Goal: Task Accomplishment & Management: Complete application form

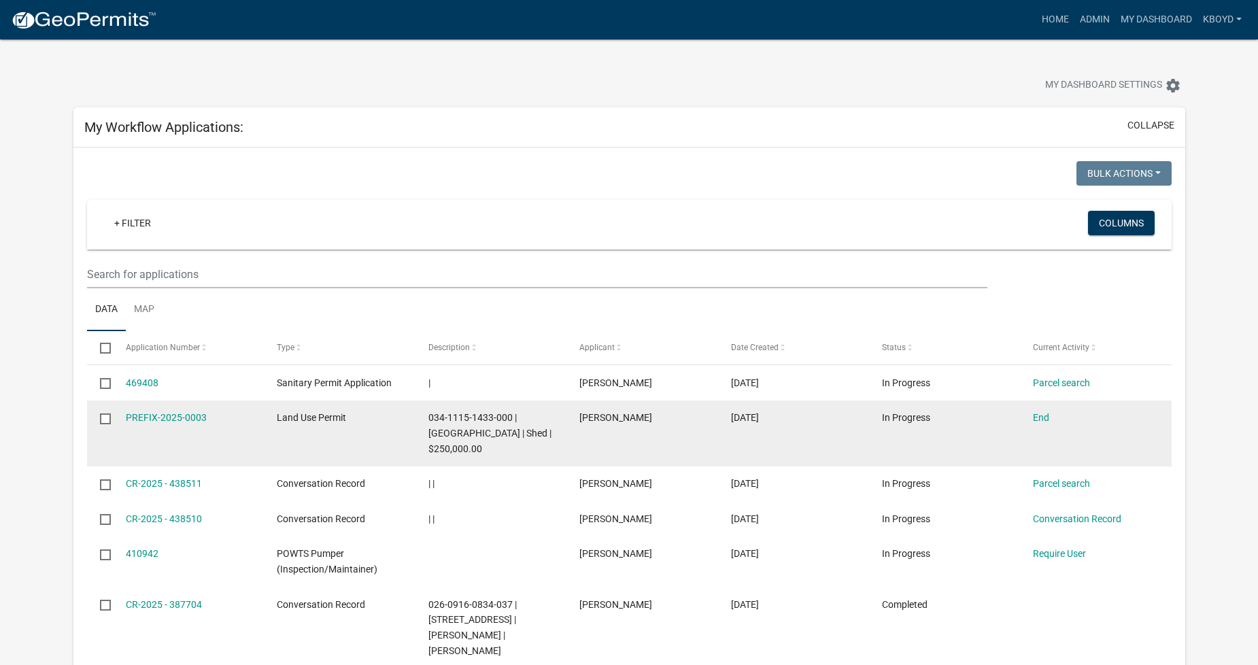
scroll to position [51, 0]
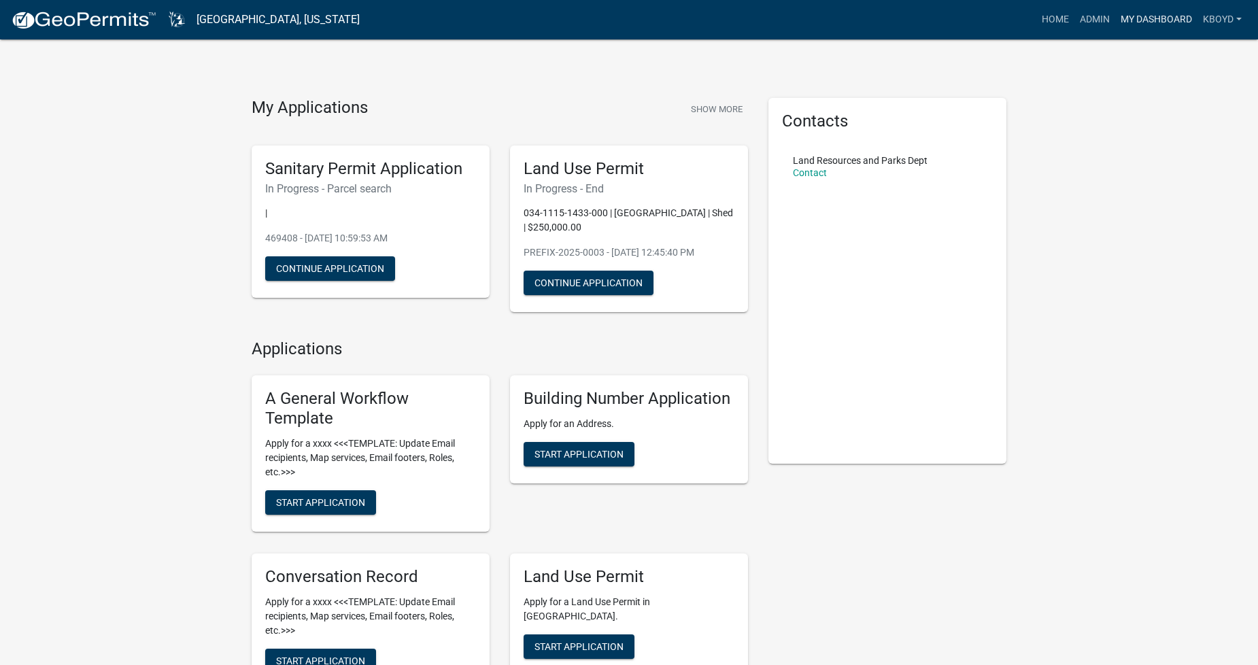
click at [1161, 19] on link "My Dashboard" at bounding box center [1157, 20] width 82 height 26
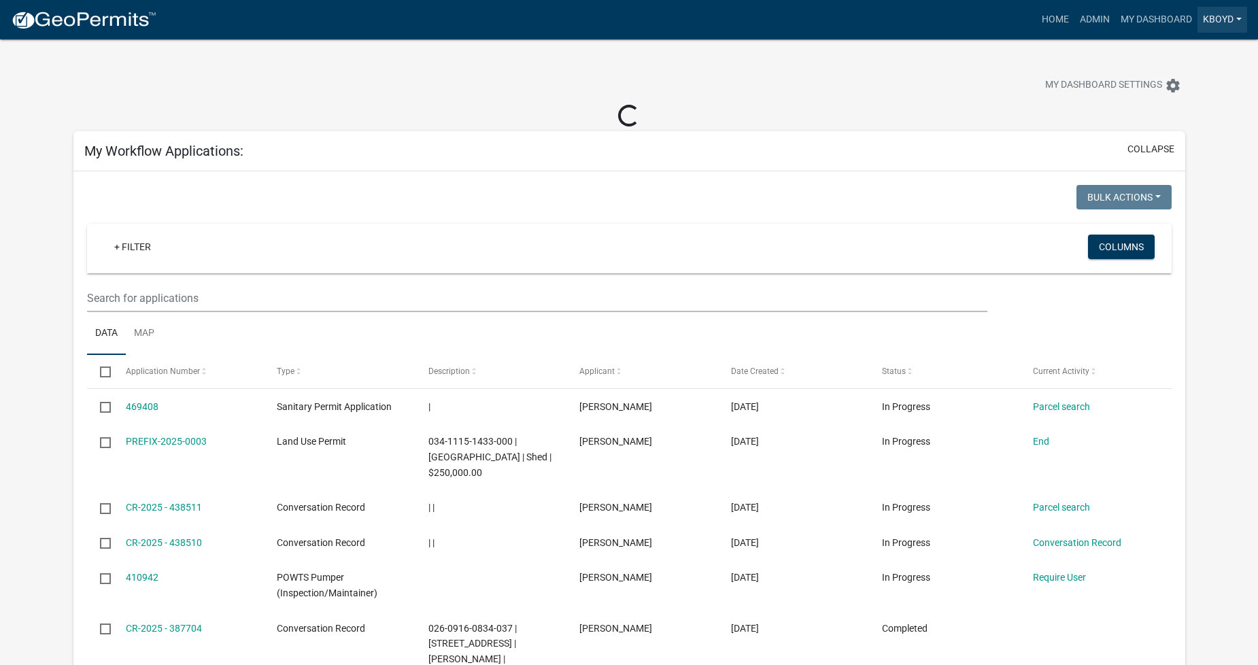
click at [1205, 18] on link "kboyd" at bounding box center [1223, 20] width 50 height 26
click at [1002, 94] on div "My Dashboard Settings settings" at bounding box center [960, 87] width 472 height 30
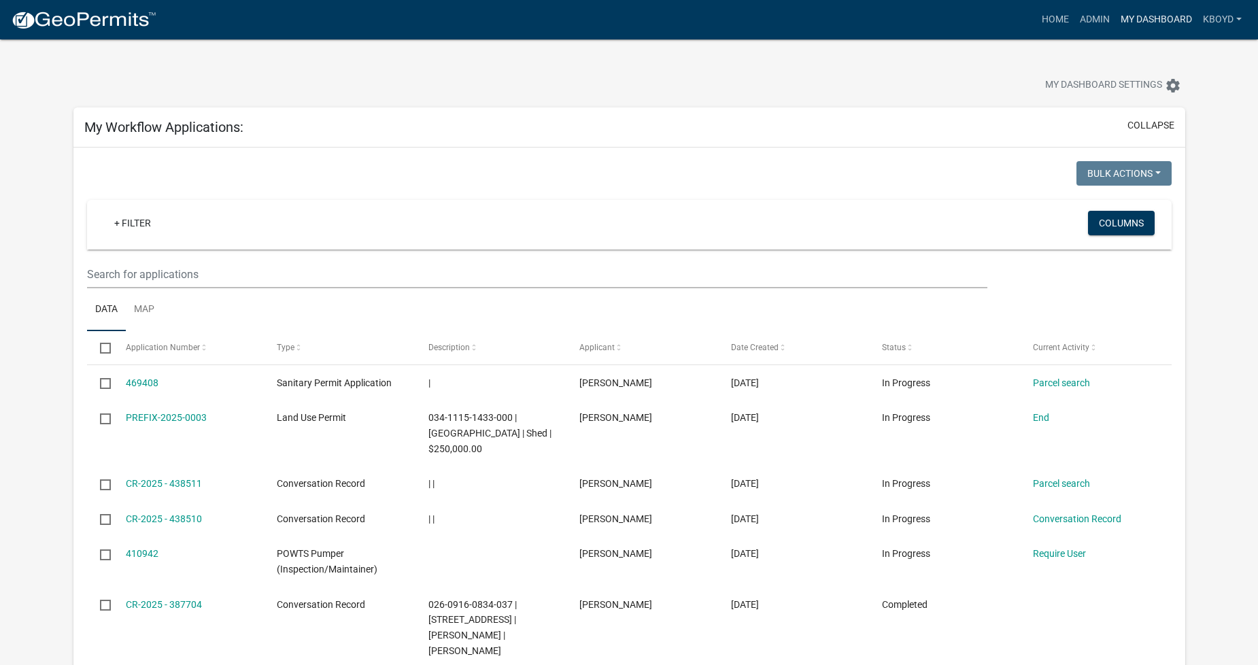
click at [1155, 16] on link "My Dashboard" at bounding box center [1157, 20] width 82 height 26
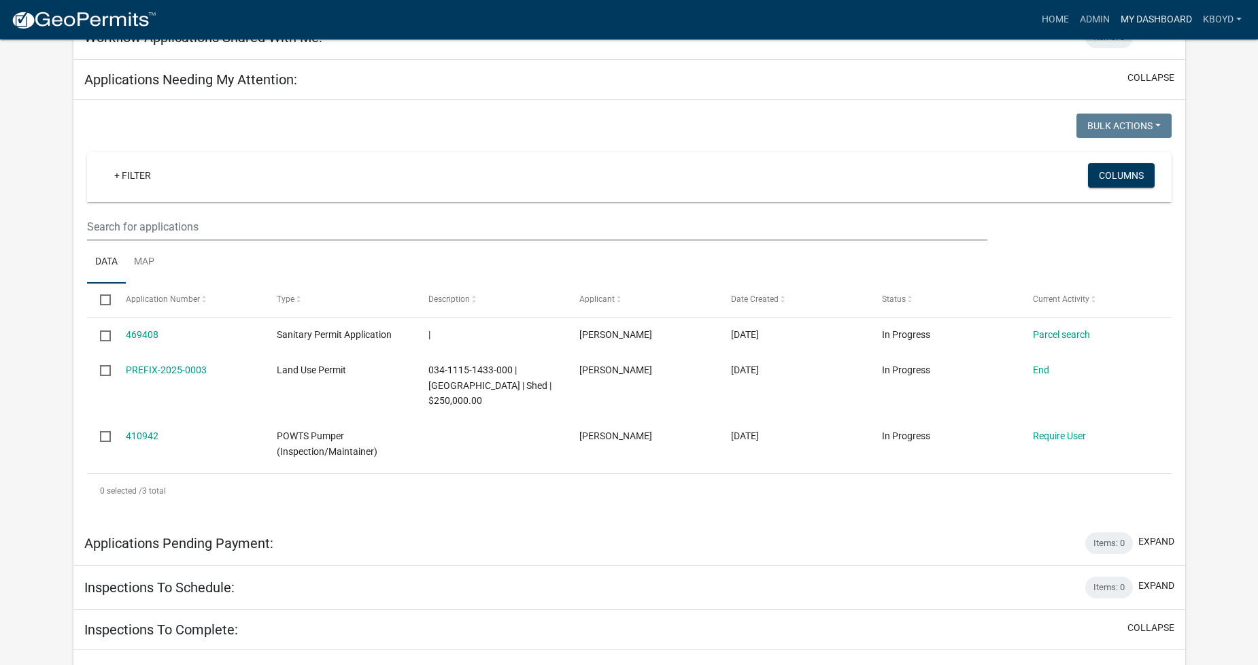
scroll to position [907, 0]
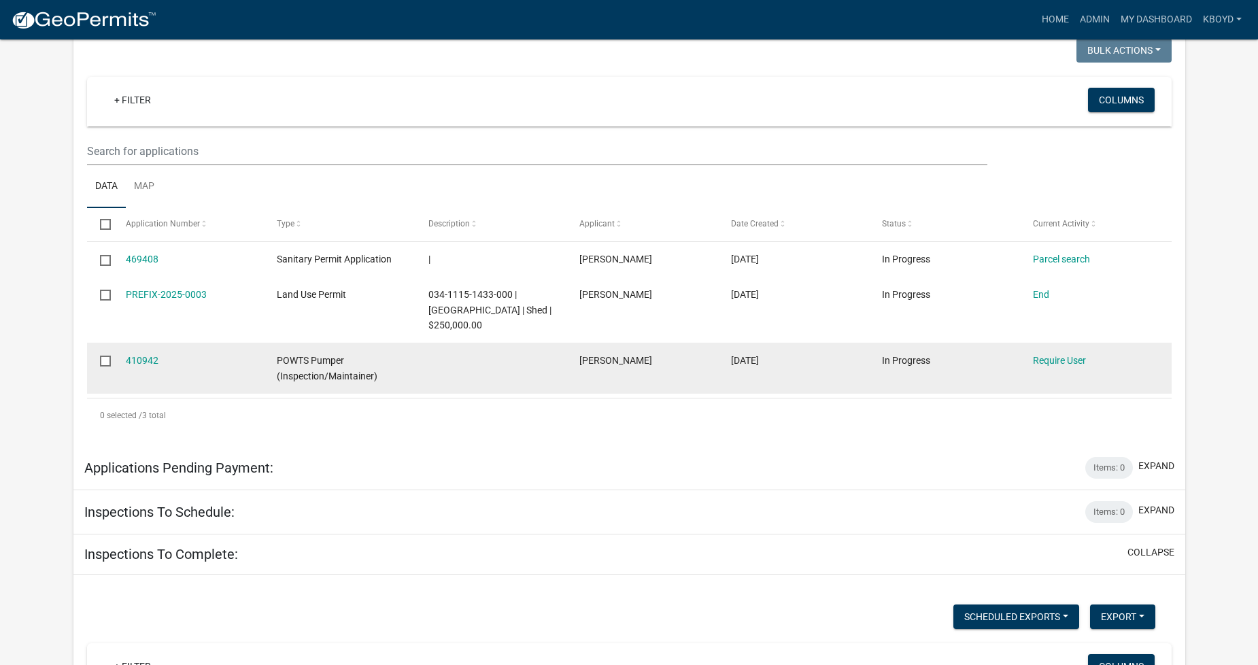
click at [106, 356] on input "checkbox" at bounding box center [104, 360] width 9 height 9
checkbox input "true"
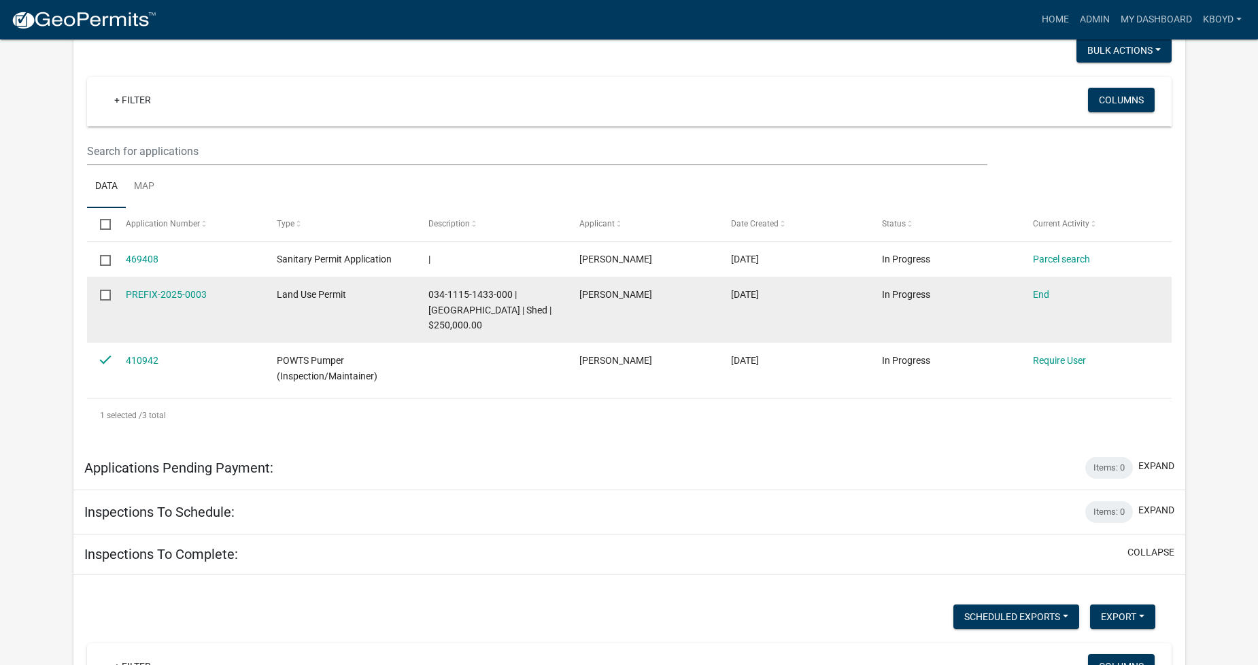
click at [105, 290] on input "checkbox" at bounding box center [104, 294] width 9 height 9
checkbox input "true"
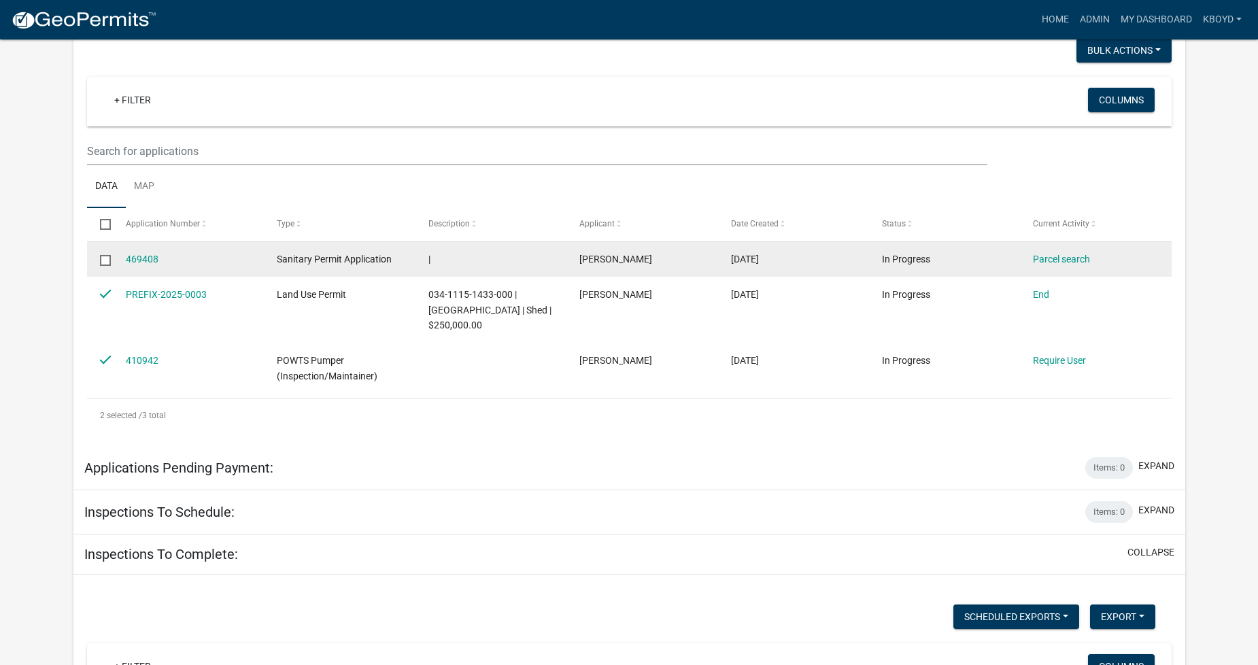
click at [101, 255] on input "checkbox" at bounding box center [104, 259] width 9 height 9
checkbox input "true"
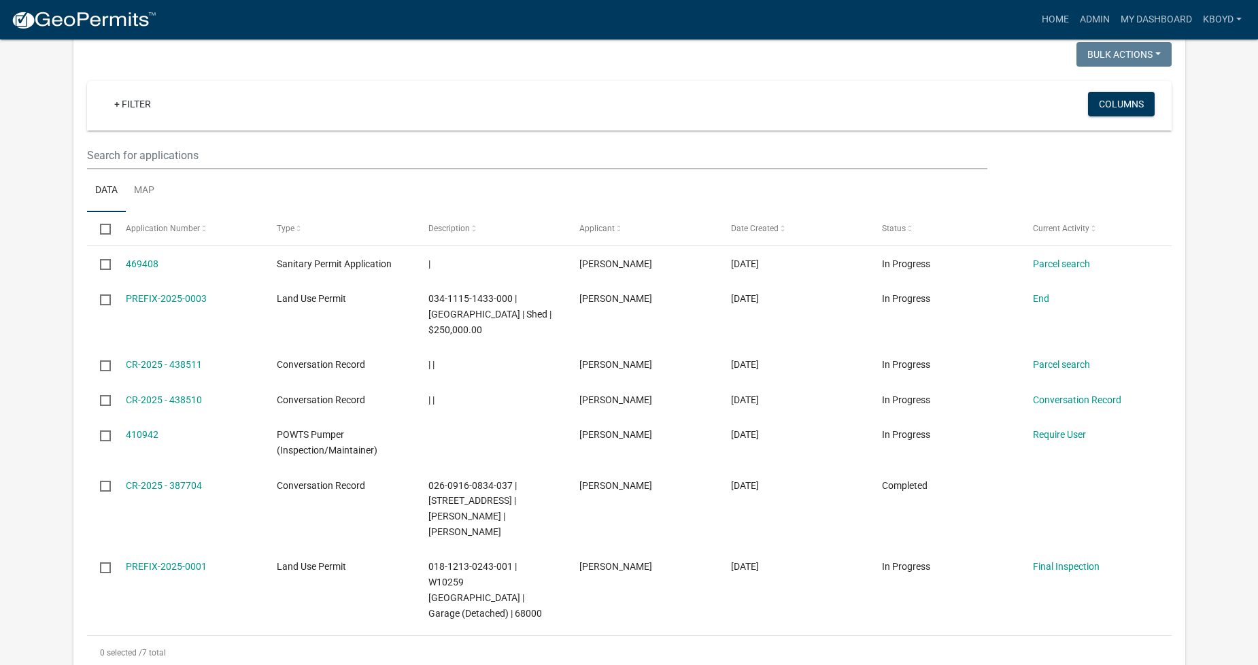
scroll to position [76, 0]
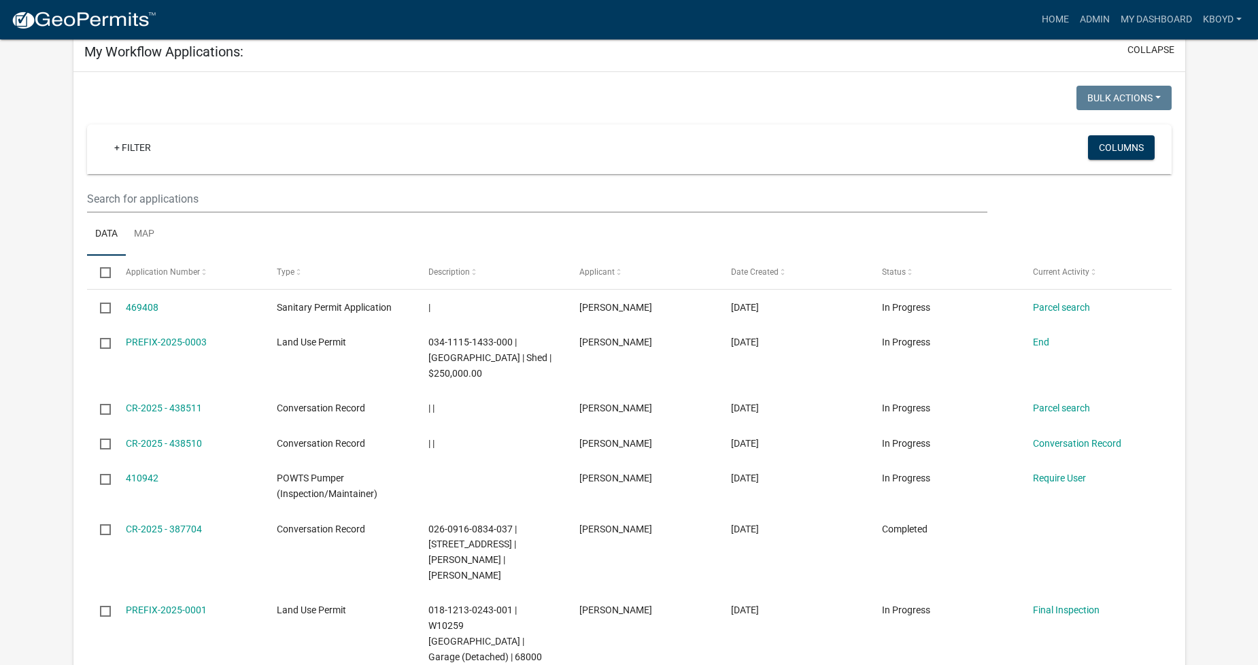
click at [102, 272] on input "checkbox" at bounding box center [104, 271] width 9 height 9
checkbox input "true"
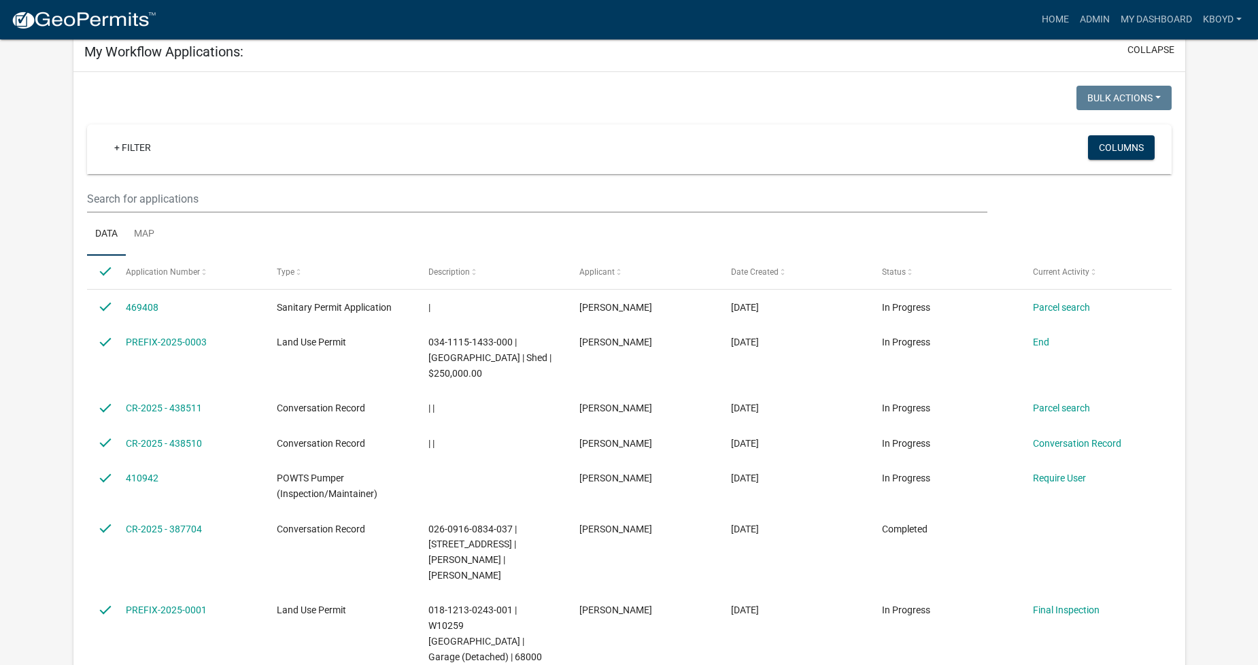
checkbox input "true"
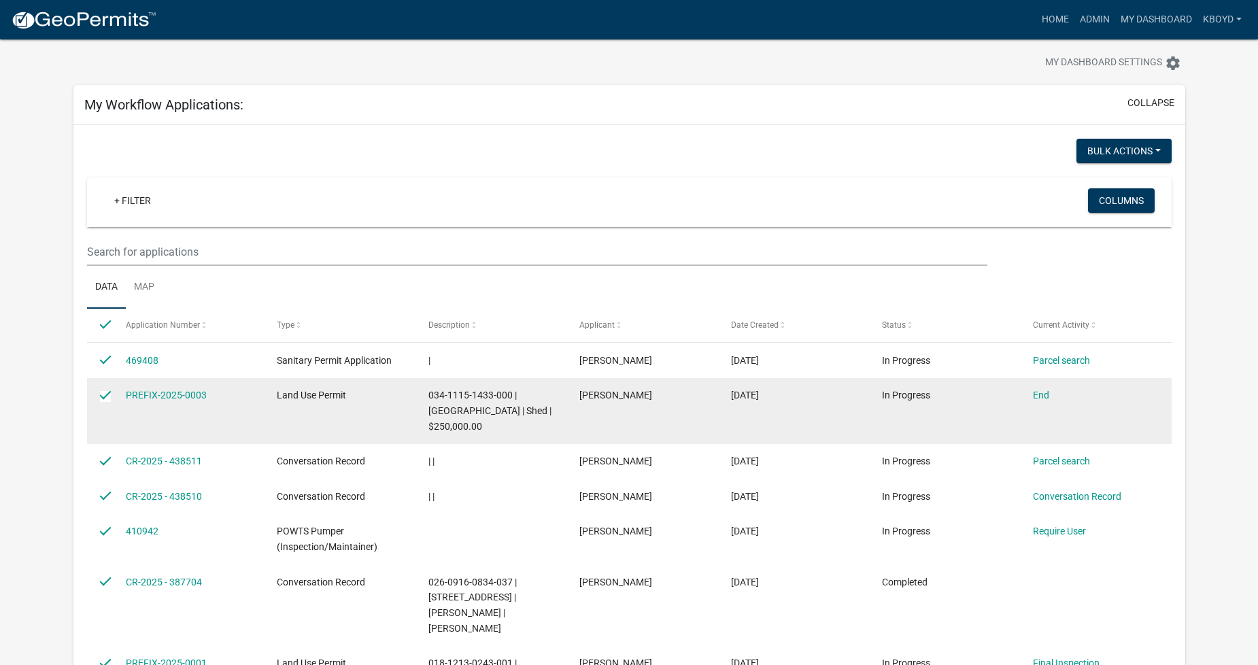
scroll to position [0, 0]
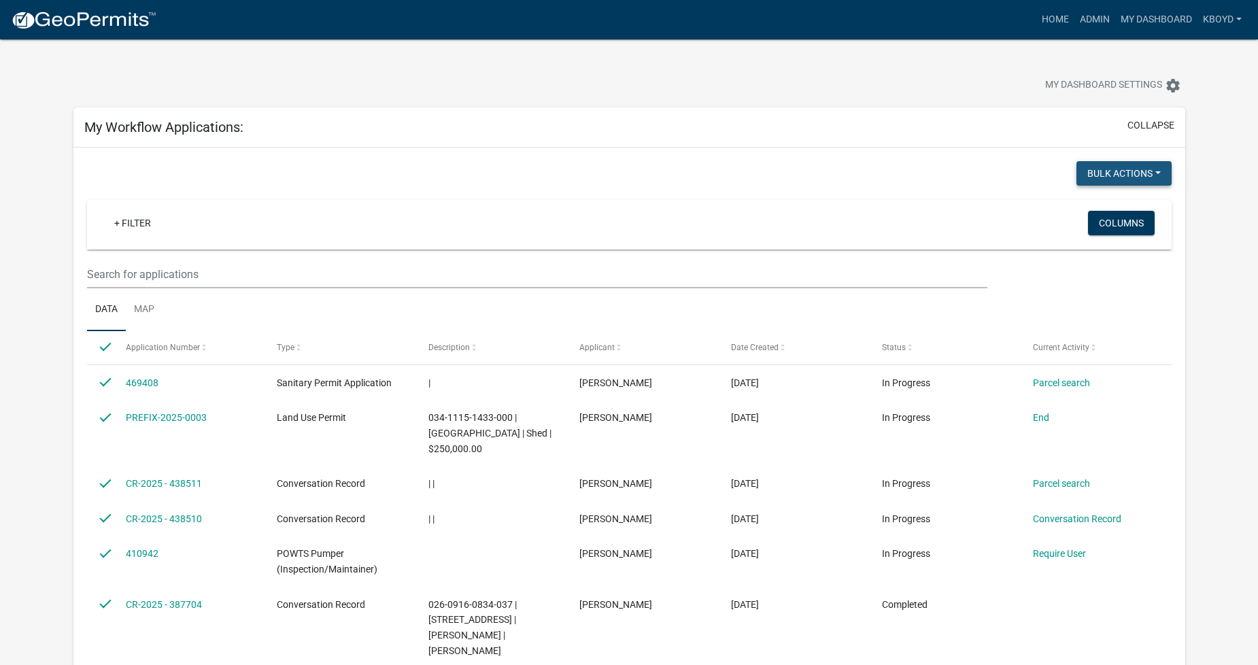
click at [1137, 173] on button "Bulk Actions" at bounding box center [1124, 173] width 95 height 24
click at [1113, 204] on button "Void" at bounding box center [1117, 209] width 109 height 33
checkbox input "false"
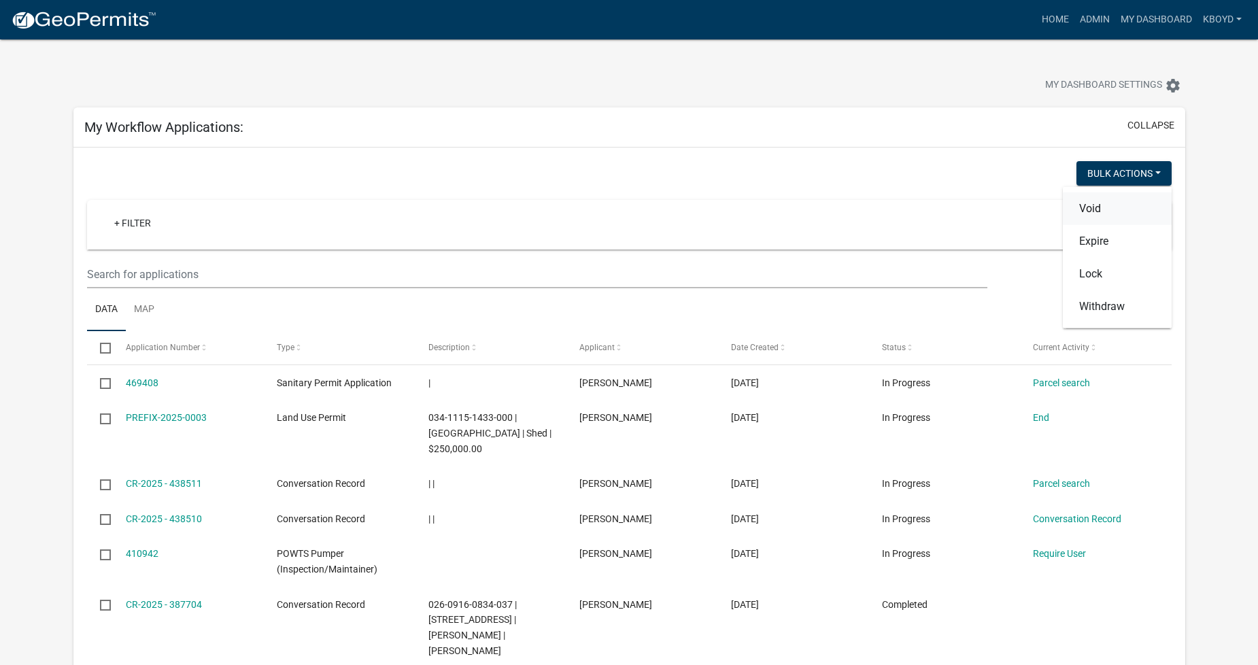
checkbox input "false"
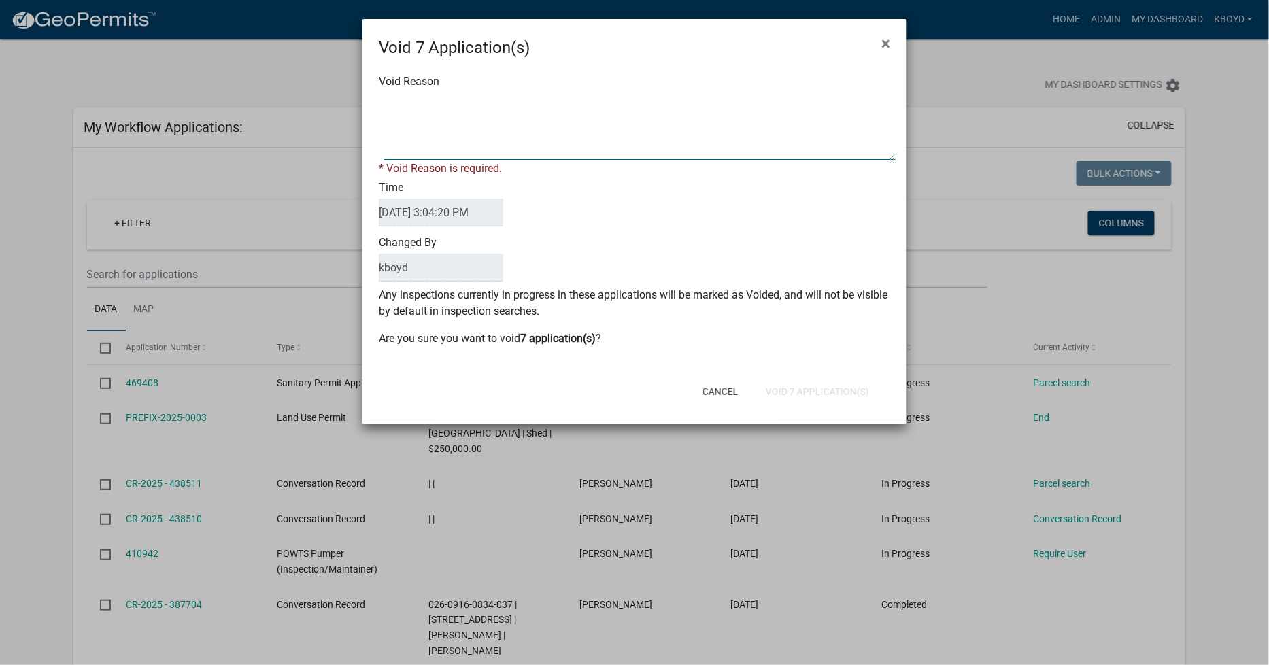
click at [418, 147] on textarea "Void Reason" at bounding box center [640, 127] width 512 height 68
type textarea "t"
type textarea "TESTING"
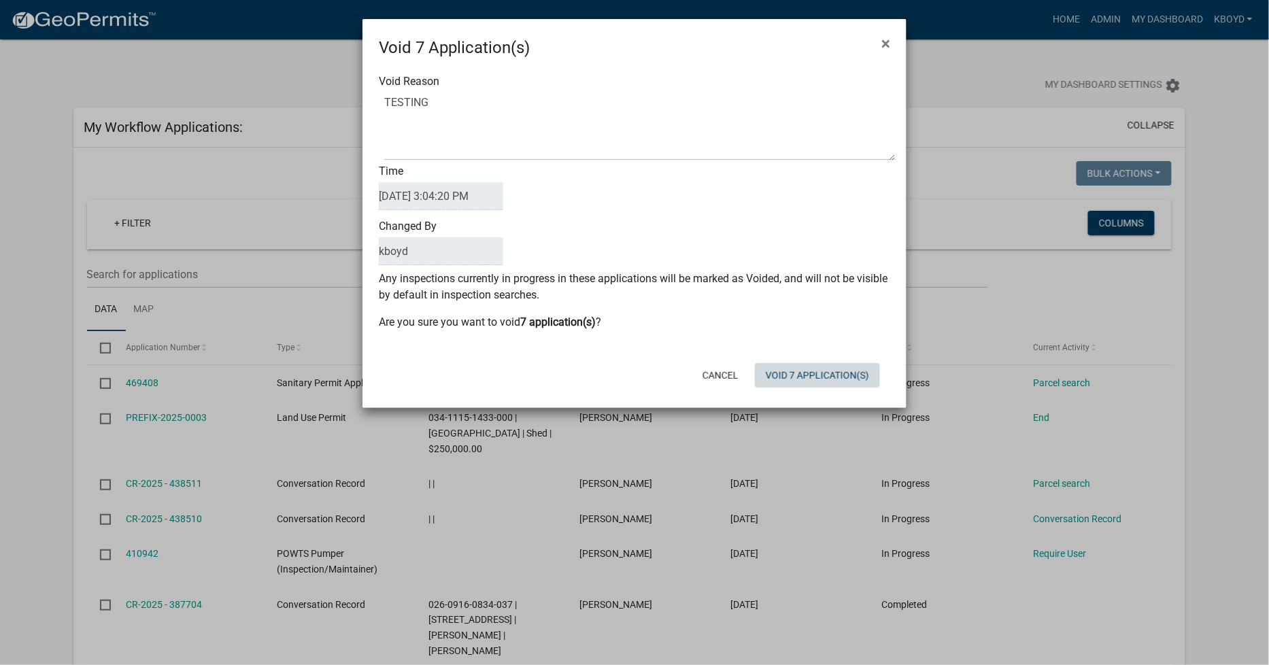
click at [795, 390] on div "Cancel Void 7 Application(s)" at bounding box center [723, 375] width 335 height 35
click at [792, 378] on button "Void 7 Application(s)" at bounding box center [817, 375] width 125 height 24
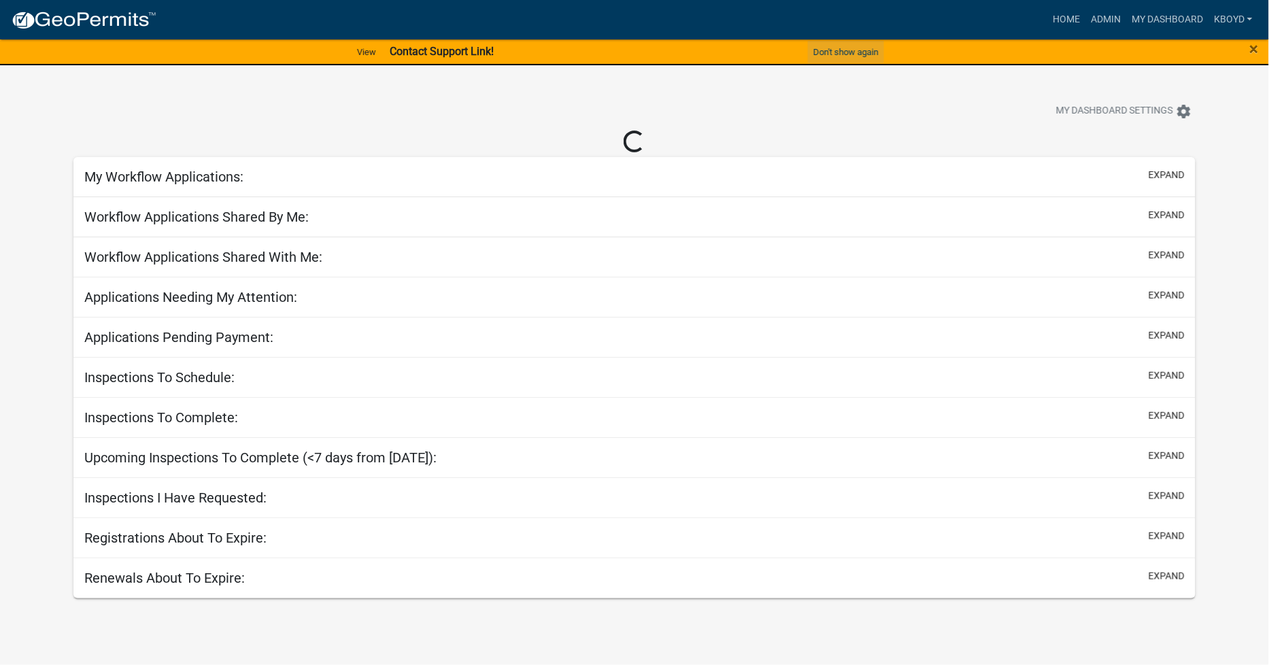
click at [840, 50] on button "Don't show again" at bounding box center [846, 52] width 76 height 22
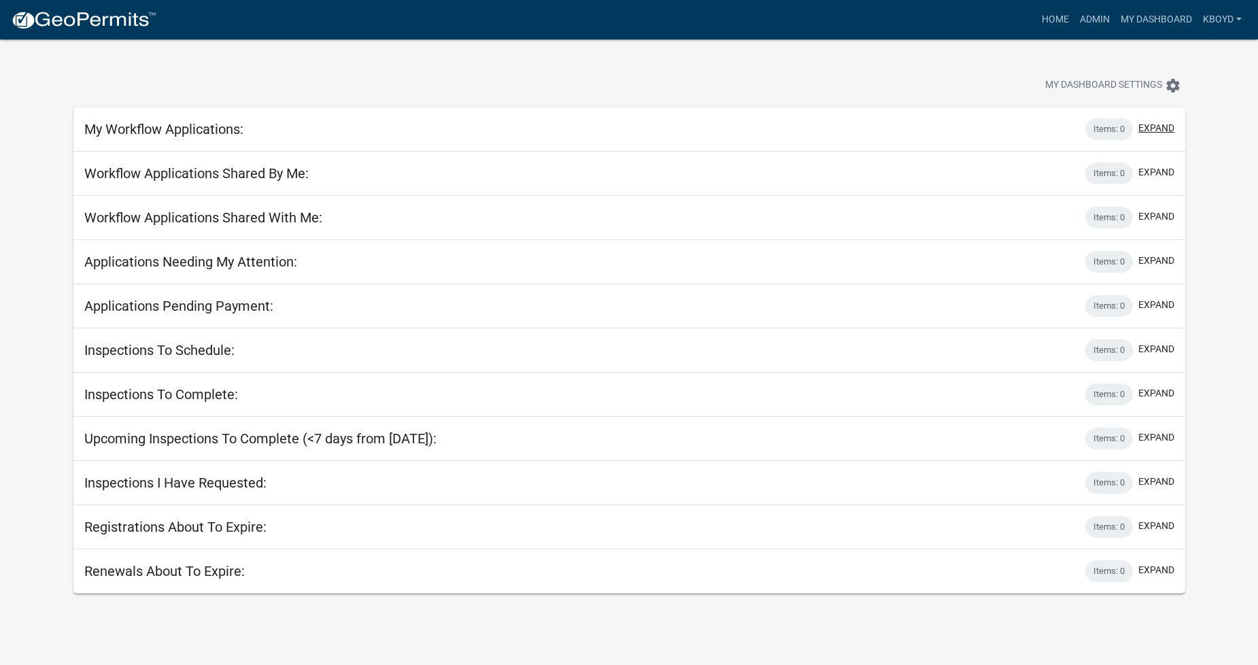
click at [1158, 125] on button "expand" at bounding box center [1157, 128] width 36 height 14
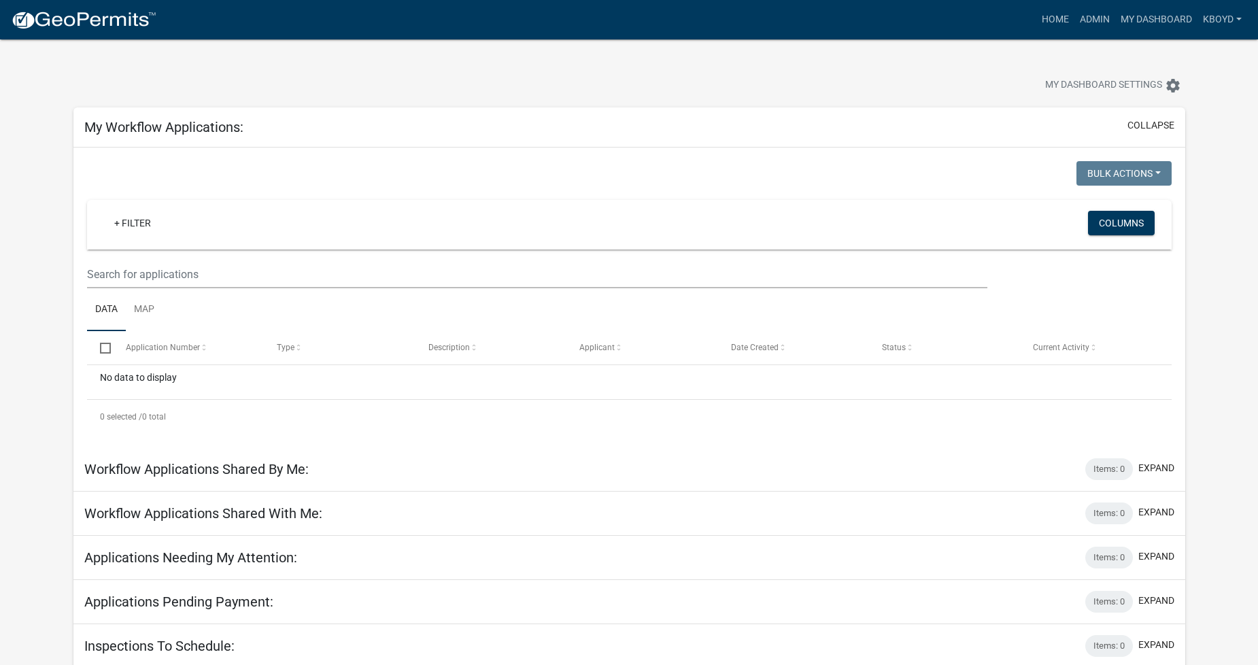
click at [86, 12] on img at bounding box center [84, 20] width 146 height 20
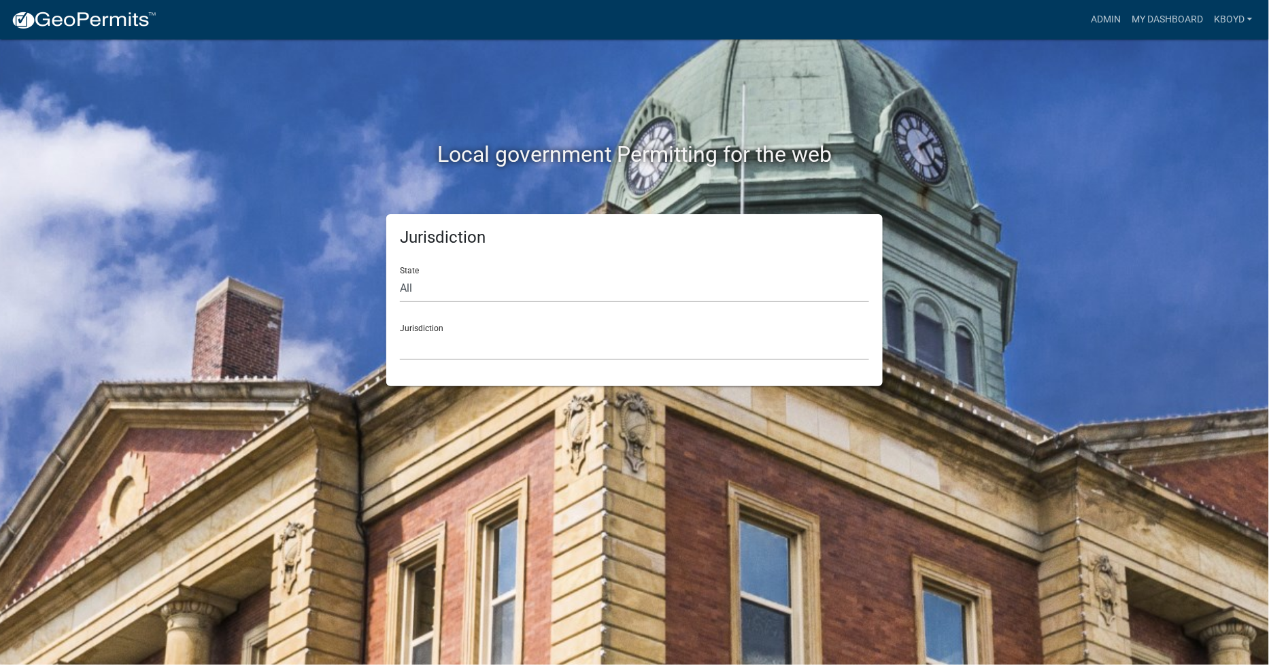
click at [399, 295] on div "Jurisdiction State All [US_STATE] [US_STATE] [US_STATE] [US_STATE] [US_STATE] […" at bounding box center [634, 300] width 497 height 172
click at [418, 295] on select "All [US_STATE] [US_STATE] [US_STATE] [US_STATE] [US_STATE] [US_STATE] [US_STATE…" at bounding box center [634, 289] width 469 height 28
select select "[US_STATE]"
click at [400, 275] on select "All [US_STATE] [US_STATE] [US_STATE] [US_STATE] [US_STATE] [US_STATE] [US_STATE…" at bounding box center [634, 289] width 469 height 28
click at [410, 350] on select "[GEOGRAPHIC_DATA], [US_STATE]" at bounding box center [634, 347] width 469 height 28
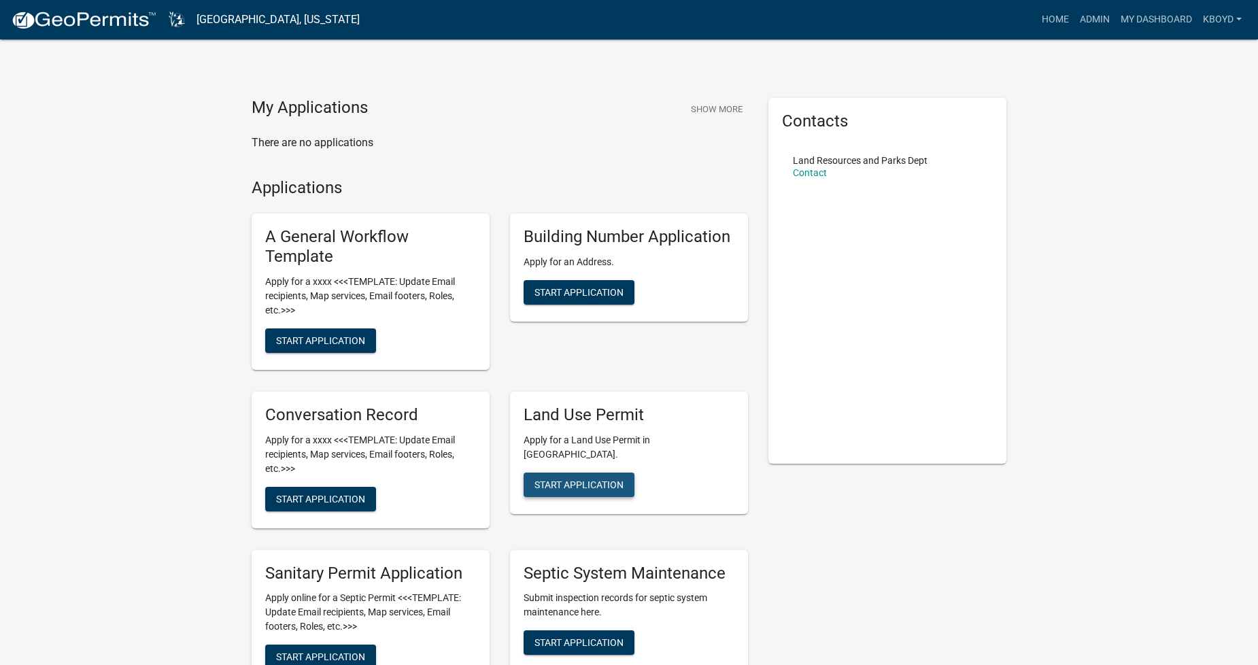
click at [554, 479] on span "Start Application" at bounding box center [579, 484] width 89 height 11
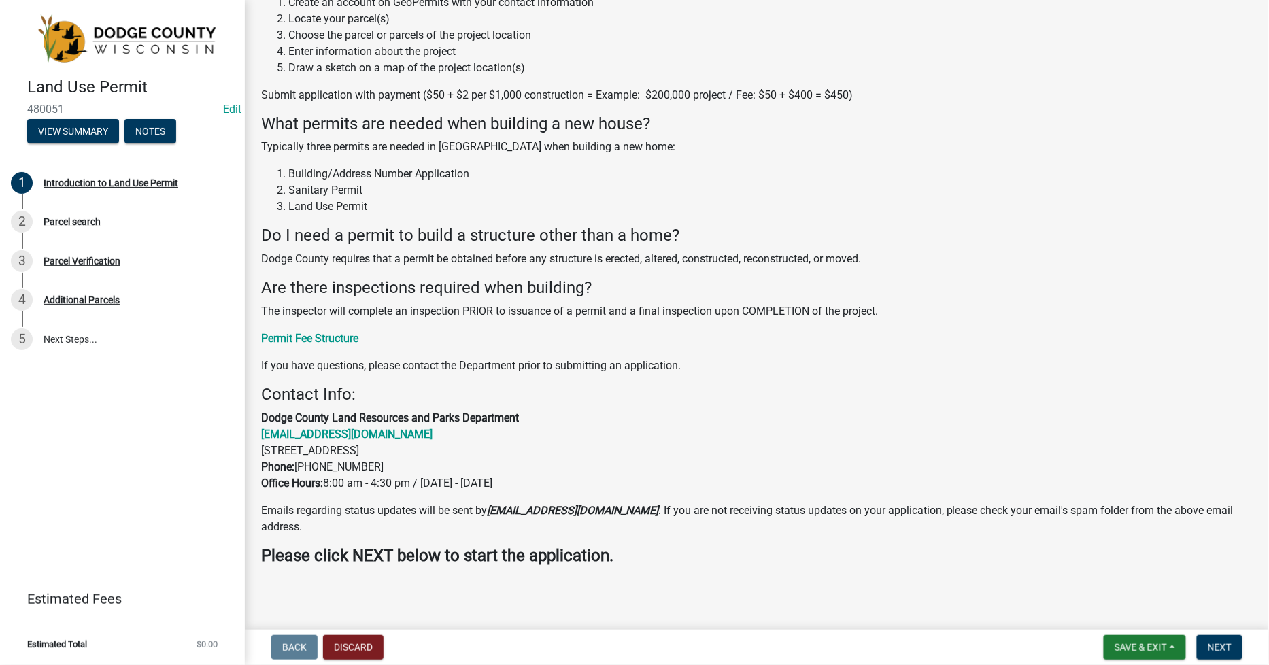
scroll to position [174, 0]
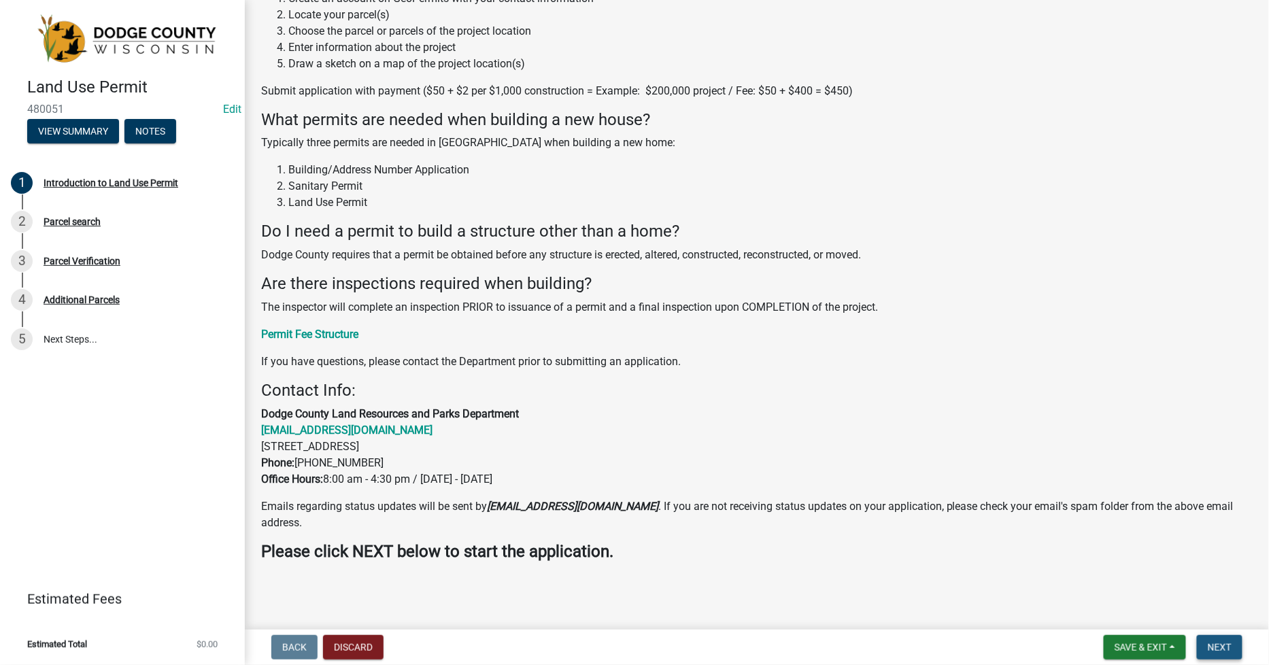
click at [1212, 649] on span "Next" at bounding box center [1220, 647] width 24 height 11
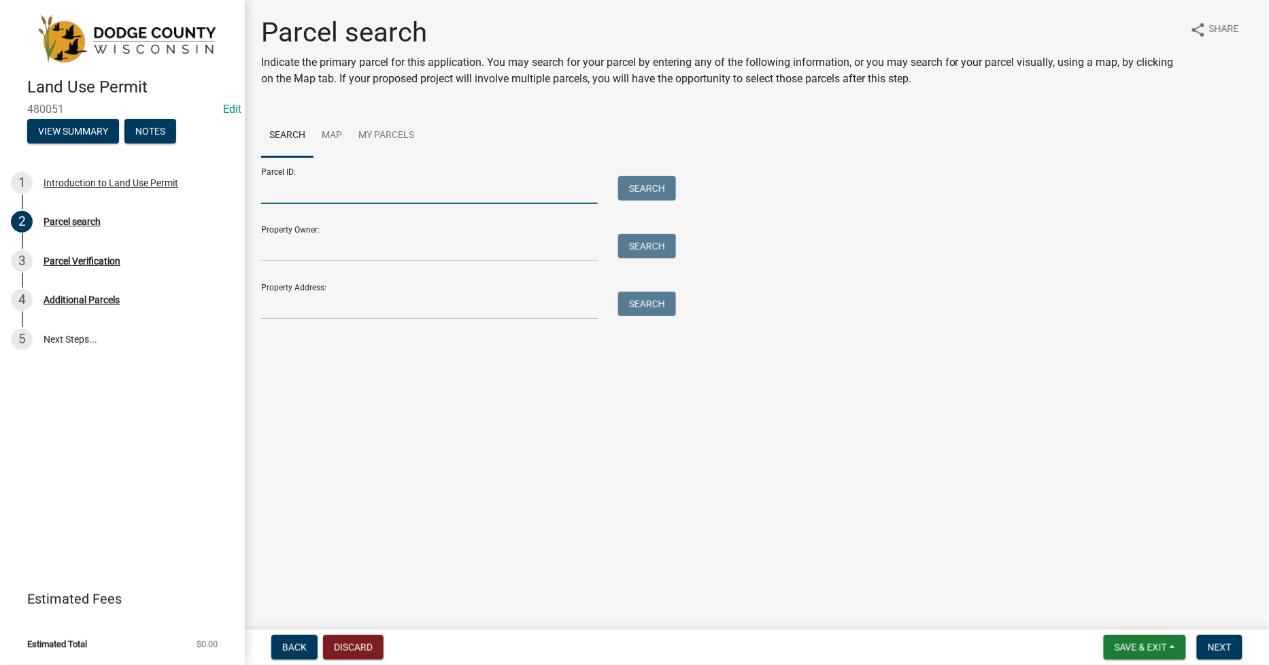
click at [265, 193] on input "Parcel ID:" at bounding box center [429, 190] width 337 height 28
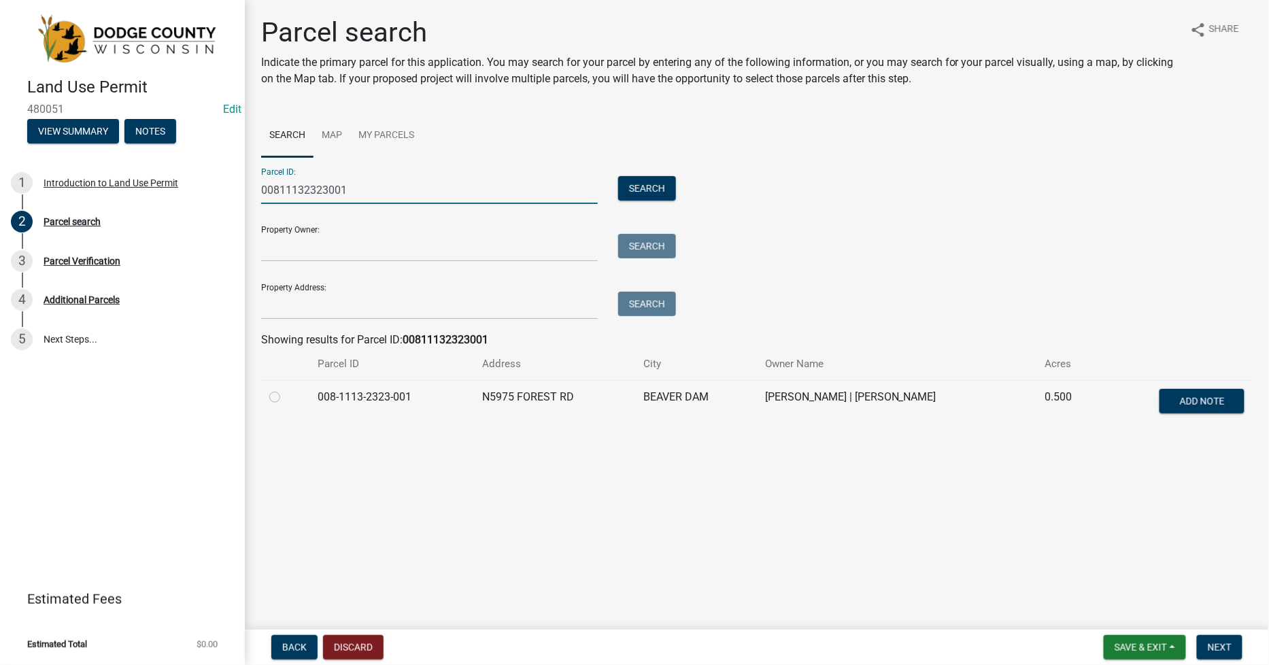
type input "00811132323001"
click at [286, 389] on label at bounding box center [286, 389] width 0 height 0
click at [286, 398] on input "radio" at bounding box center [290, 393] width 9 height 9
radio input "true"
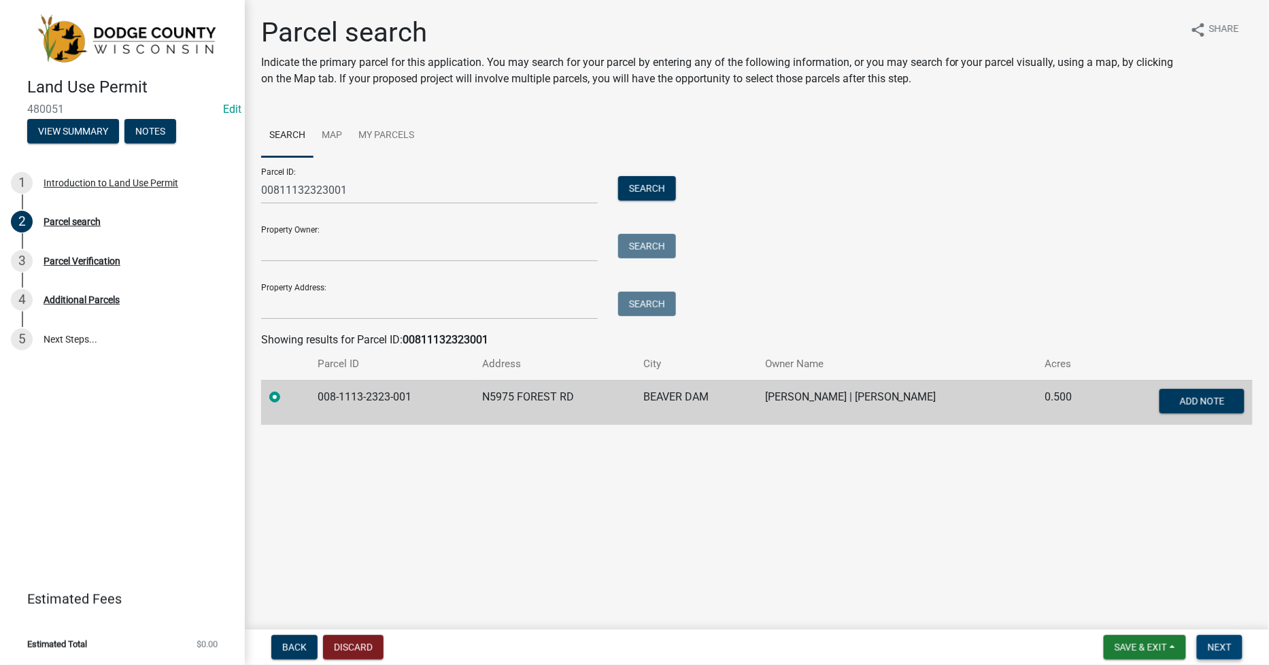
click at [1228, 652] on span "Next" at bounding box center [1220, 647] width 24 height 11
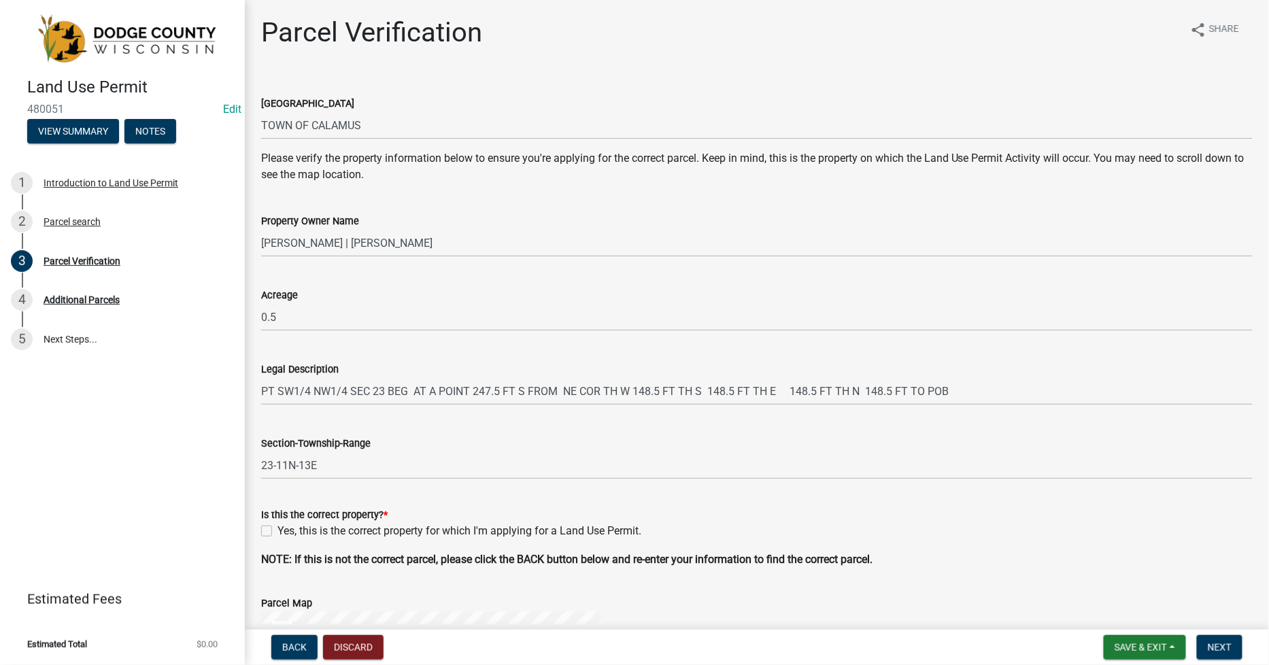
click at [278, 531] on label "Yes, this is the correct property for which I'm applying for a Land Use Permit." at bounding box center [460, 531] width 364 height 16
click at [278, 531] on input "Yes, this is the correct property for which I'm applying for a Land Use Permit." at bounding box center [282, 527] width 9 height 9
checkbox input "true"
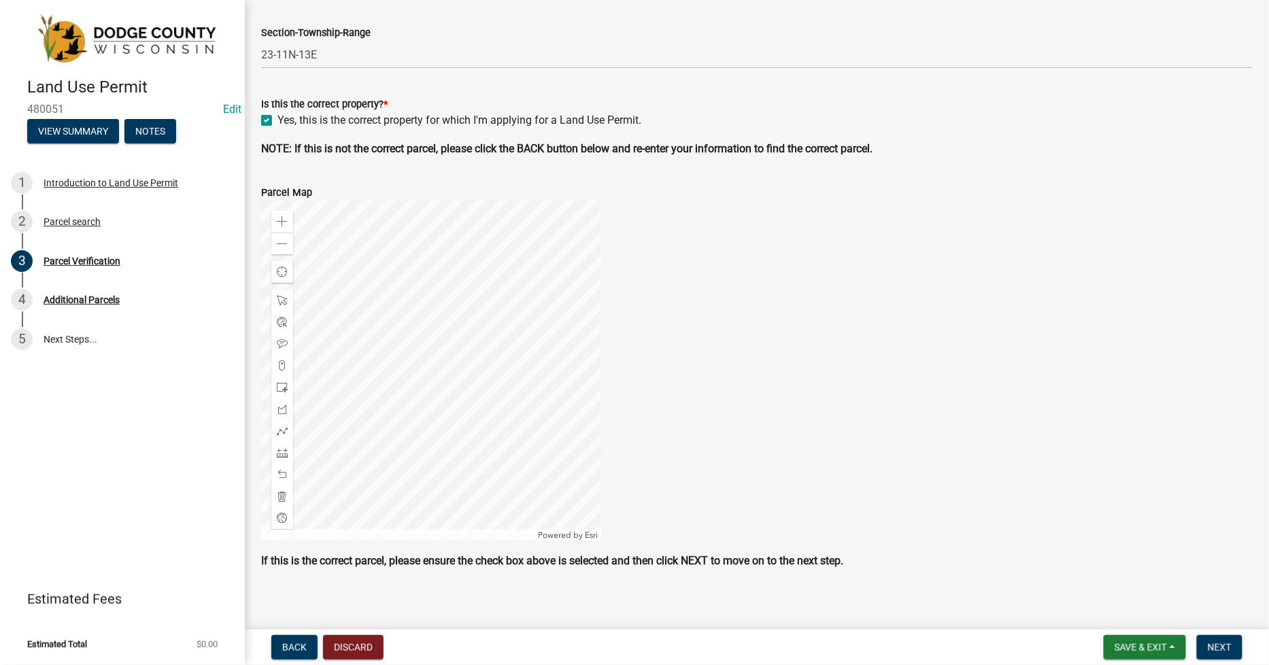
scroll to position [418, 0]
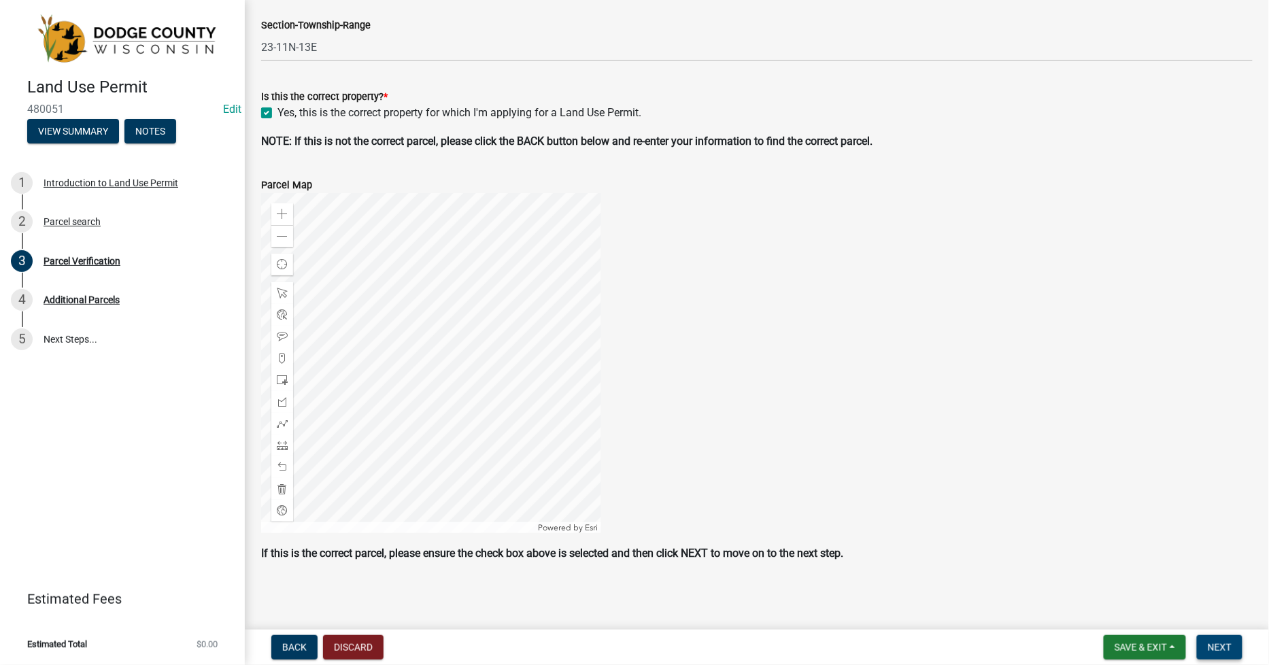
click at [1215, 649] on span "Next" at bounding box center [1220, 647] width 24 height 11
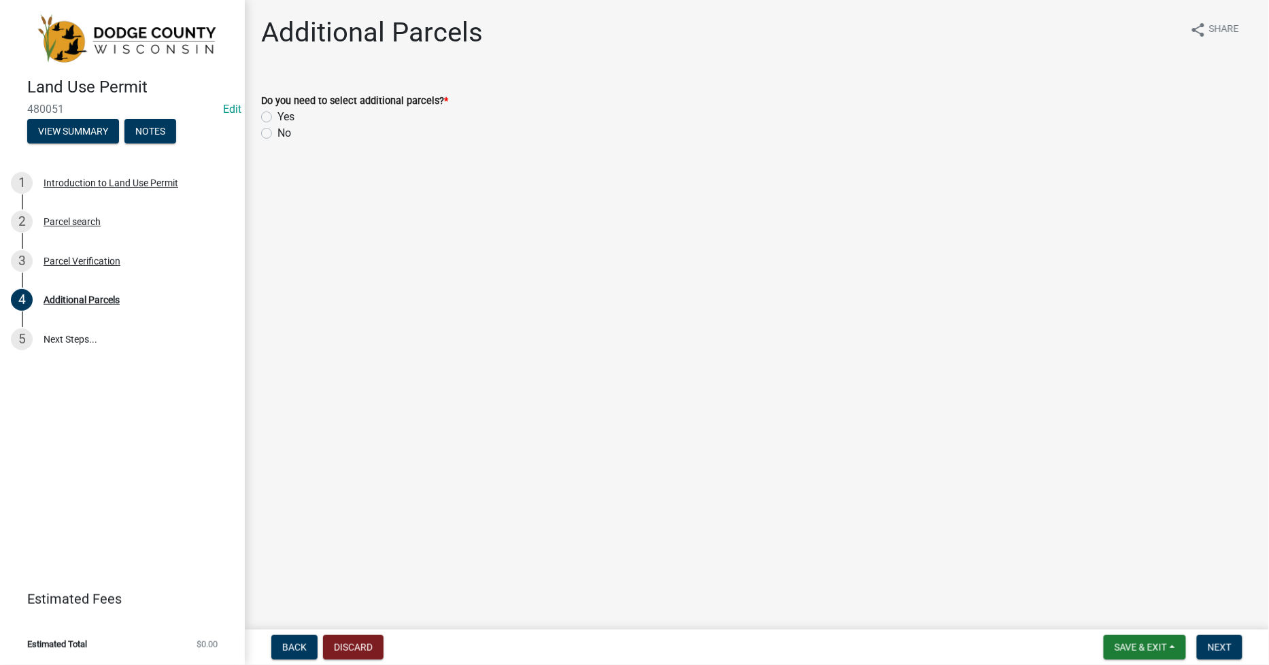
click at [278, 131] on label "No" at bounding box center [285, 133] width 14 height 16
click at [278, 131] on input "No" at bounding box center [282, 129] width 9 height 9
radio input "true"
click at [1215, 643] on span "Next" at bounding box center [1220, 647] width 24 height 11
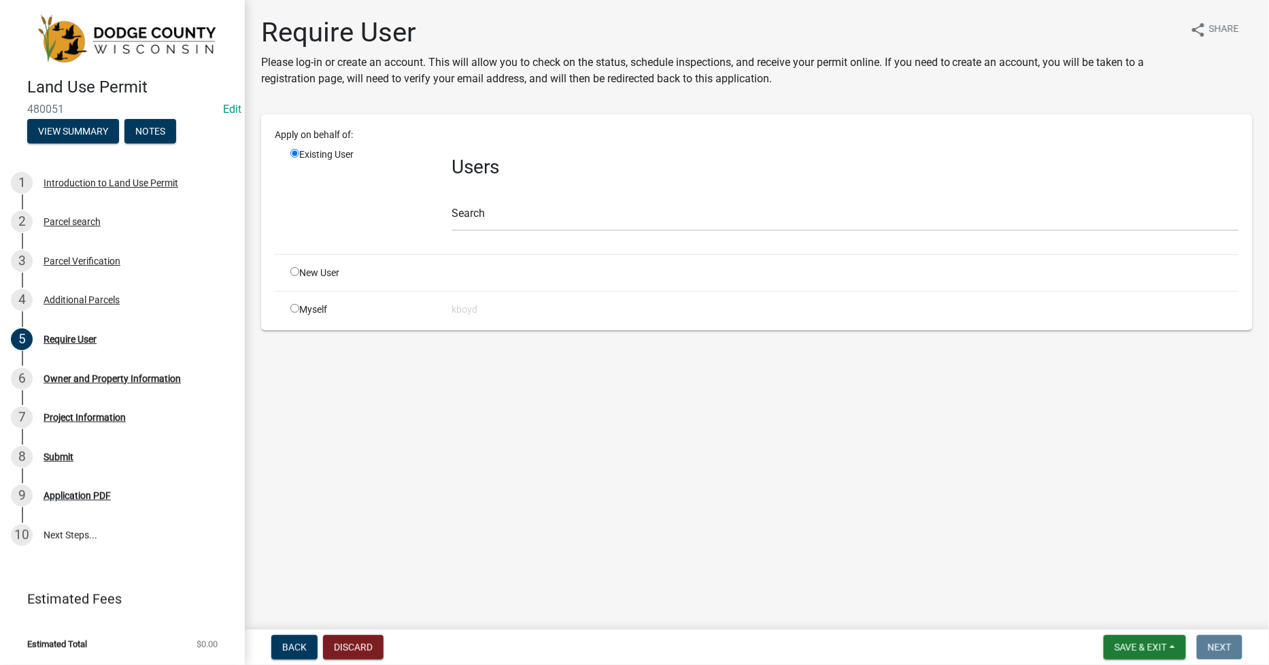
click at [298, 307] on input "radio" at bounding box center [294, 308] width 9 height 9
radio input "true"
radio input "false"
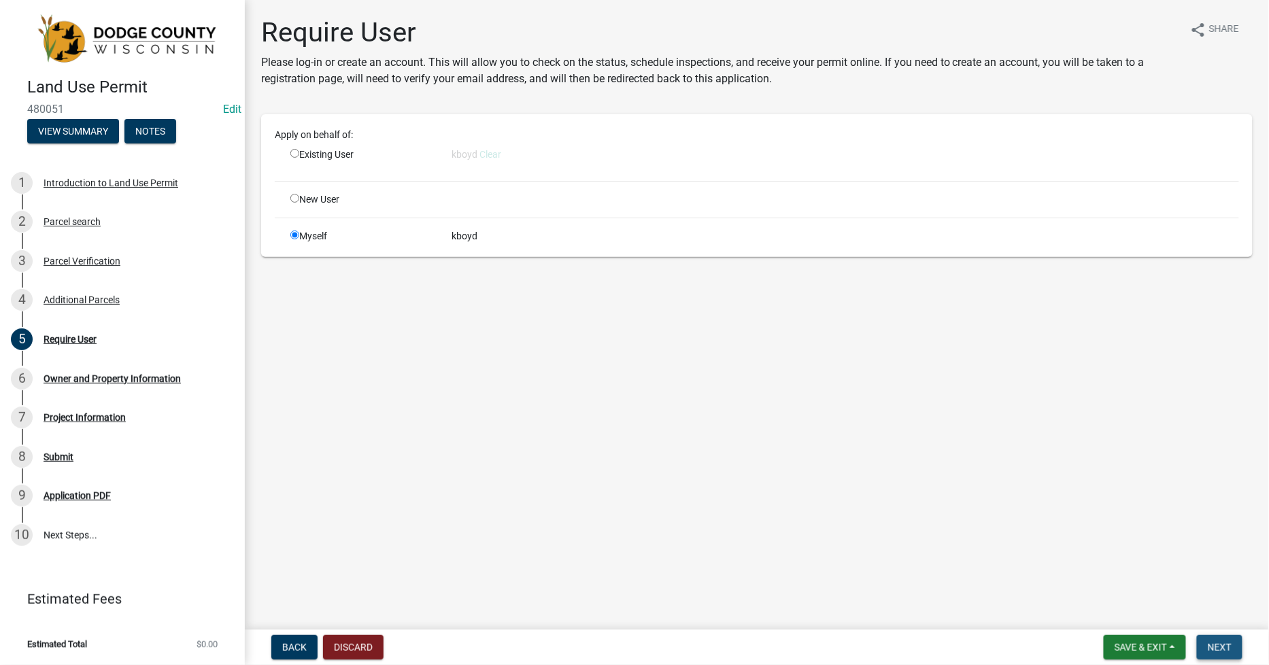
click at [1218, 650] on span "Next" at bounding box center [1220, 647] width 24 height 11
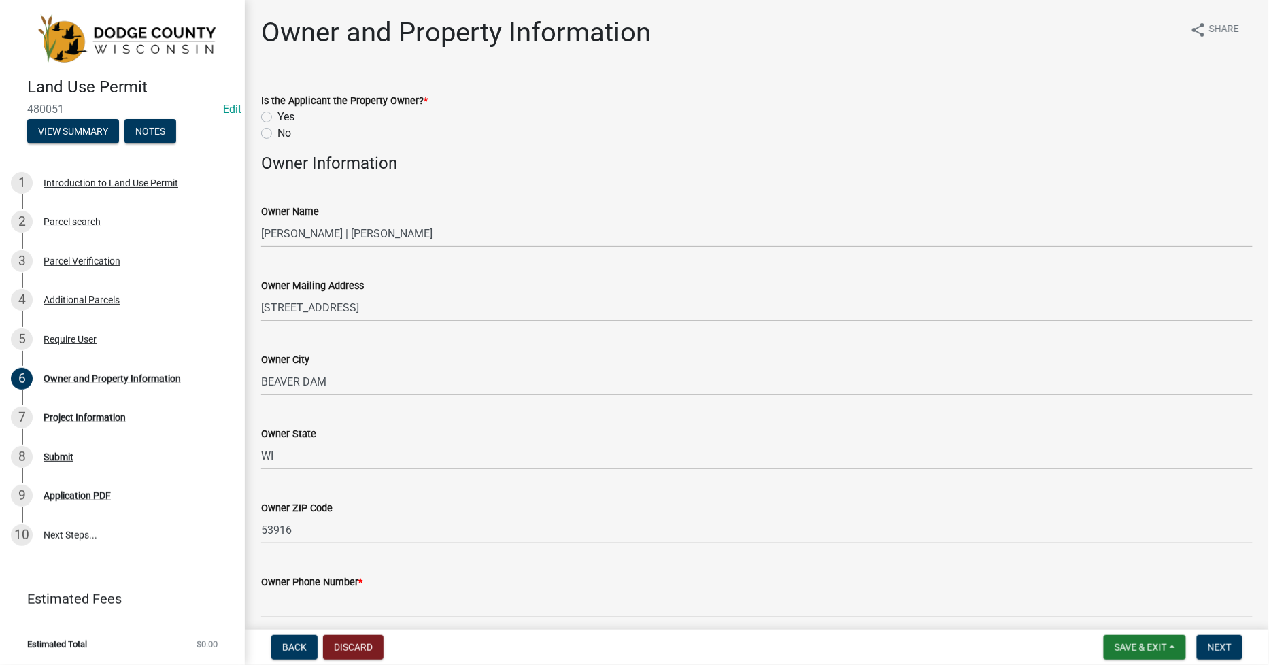
click at [278, 114] on label "Yes" at bounding box center [286, 117] width 17 height 16
click at [278, 114] on input "Yes" at bounding box center [282, 113] width 9 height 9
radio input "true"
click at [278, 132] on label "No" at bounding box center [285, 133] width 14 height 16
click at [278, 132] on input "No" at bounding box center [282, 129] width 9 height 9
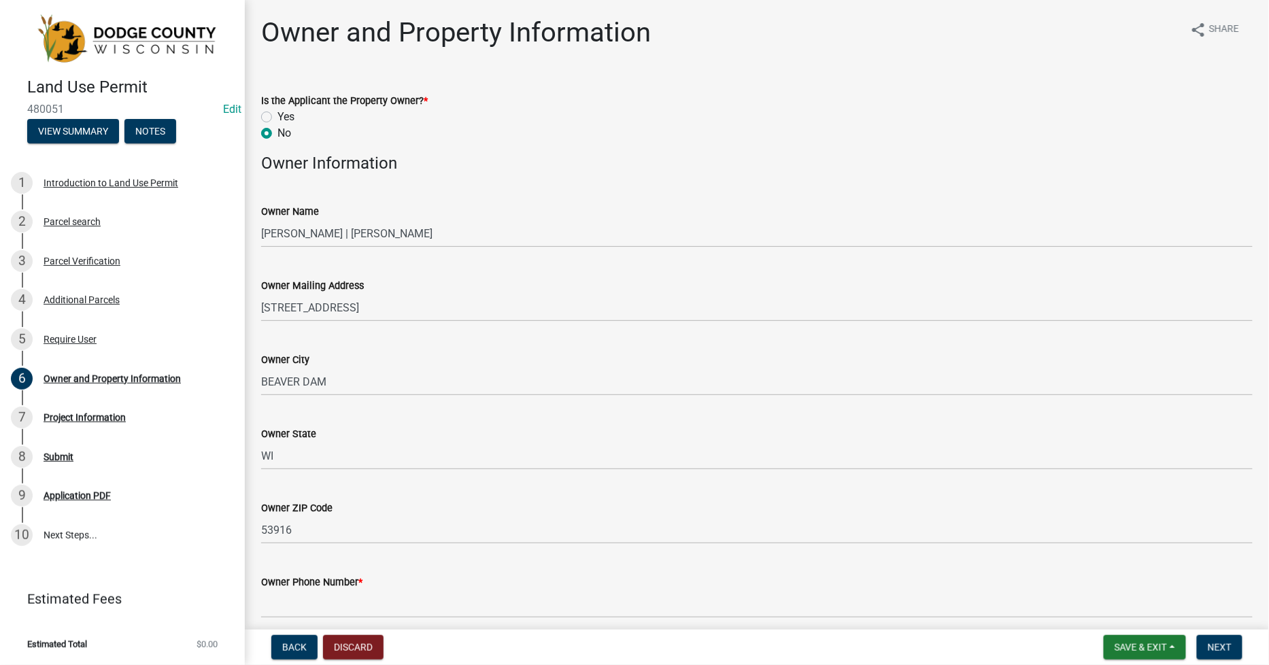
radio input "true"
click at [278, 114] on label "Yes" at bounding box center [286, 117] width 17 height 16
click at [278, 114] on input "Yes" at bounding box center [282, 113] width 9 height 9
radio input "true"
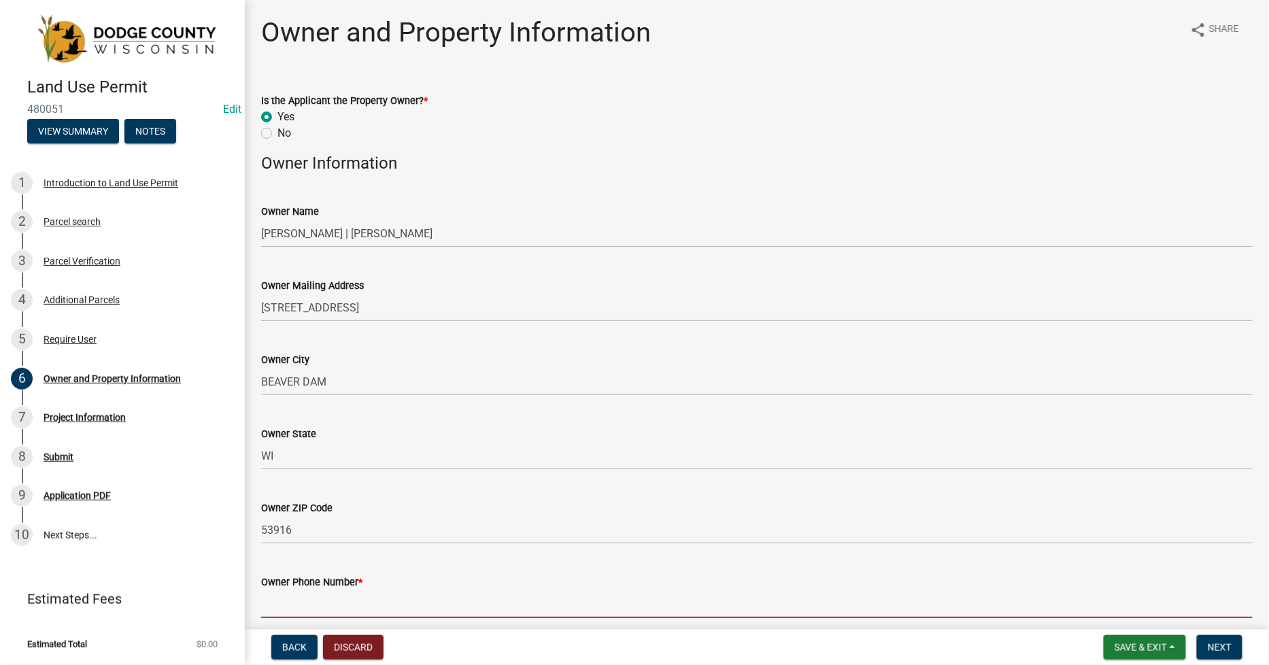
click at [273, 593] on input "Owner Phone Number *" at bounding box center [757, 604] width 992 height 28
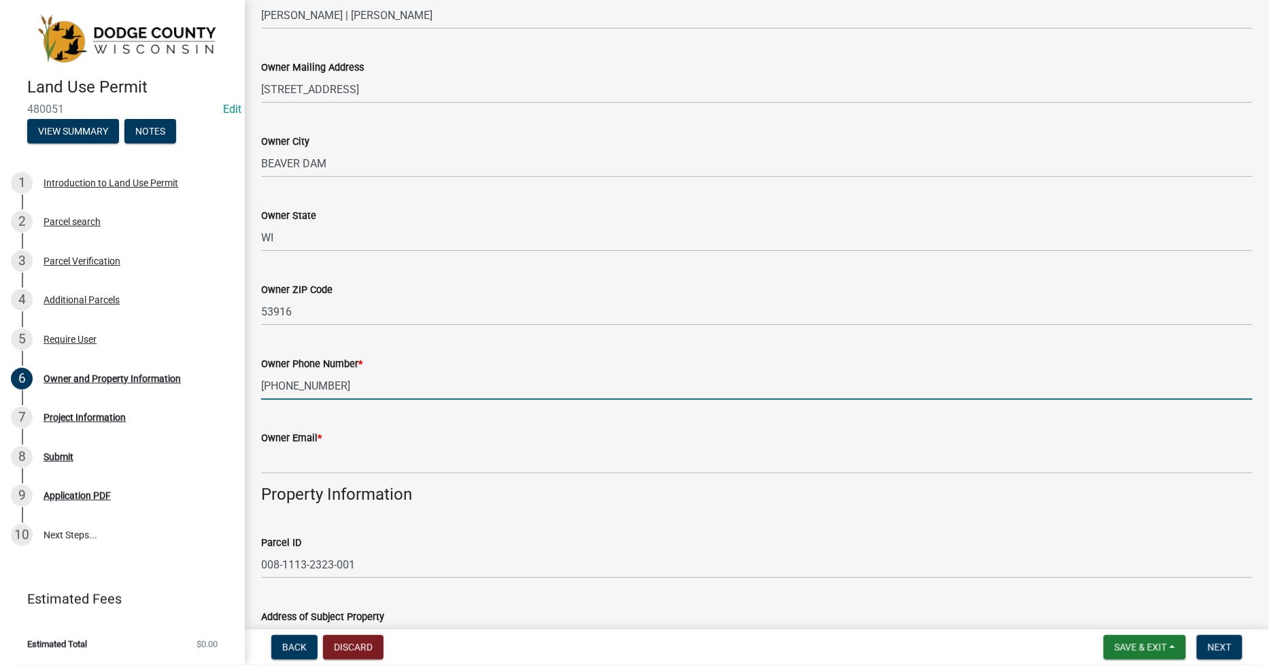
scroll to position [227, 0]
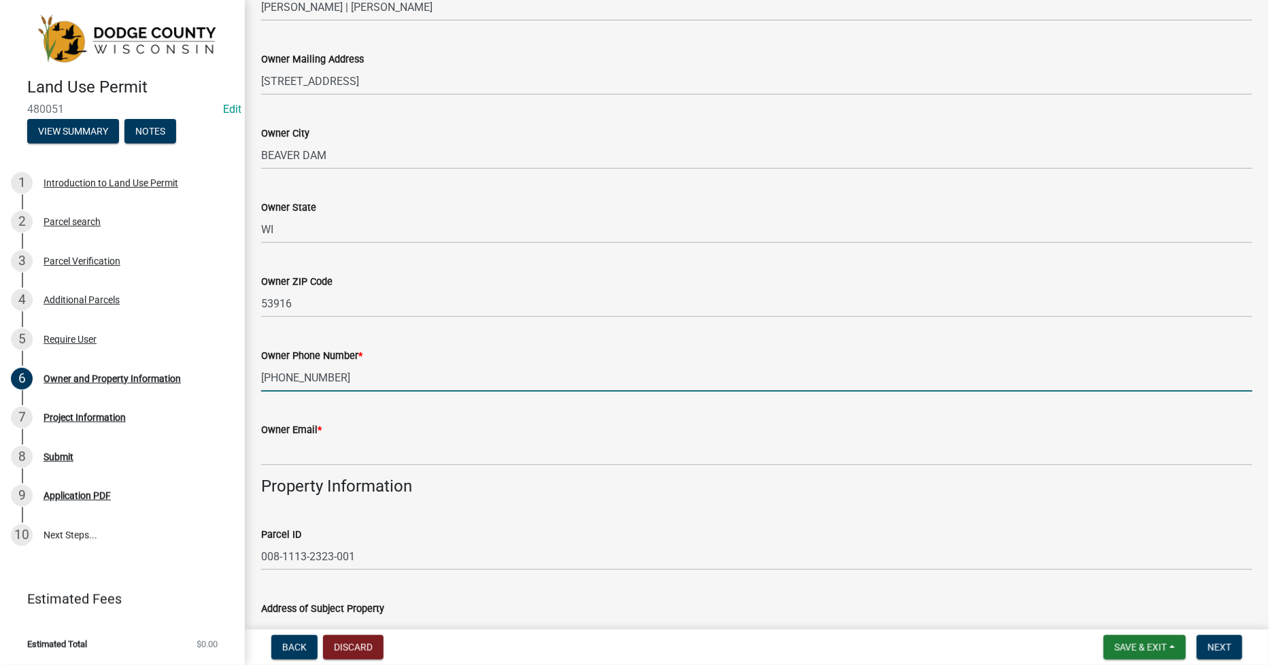
type input "[PHONE_NUMBER]"
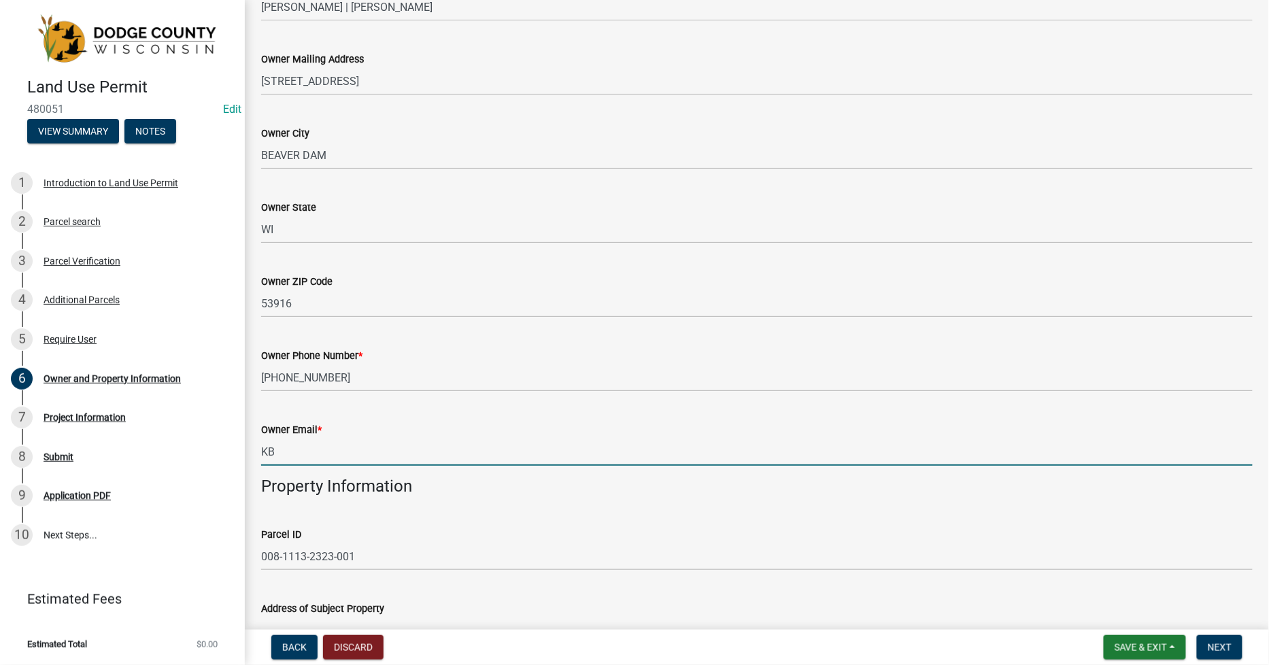
type input "K"
type input "l"
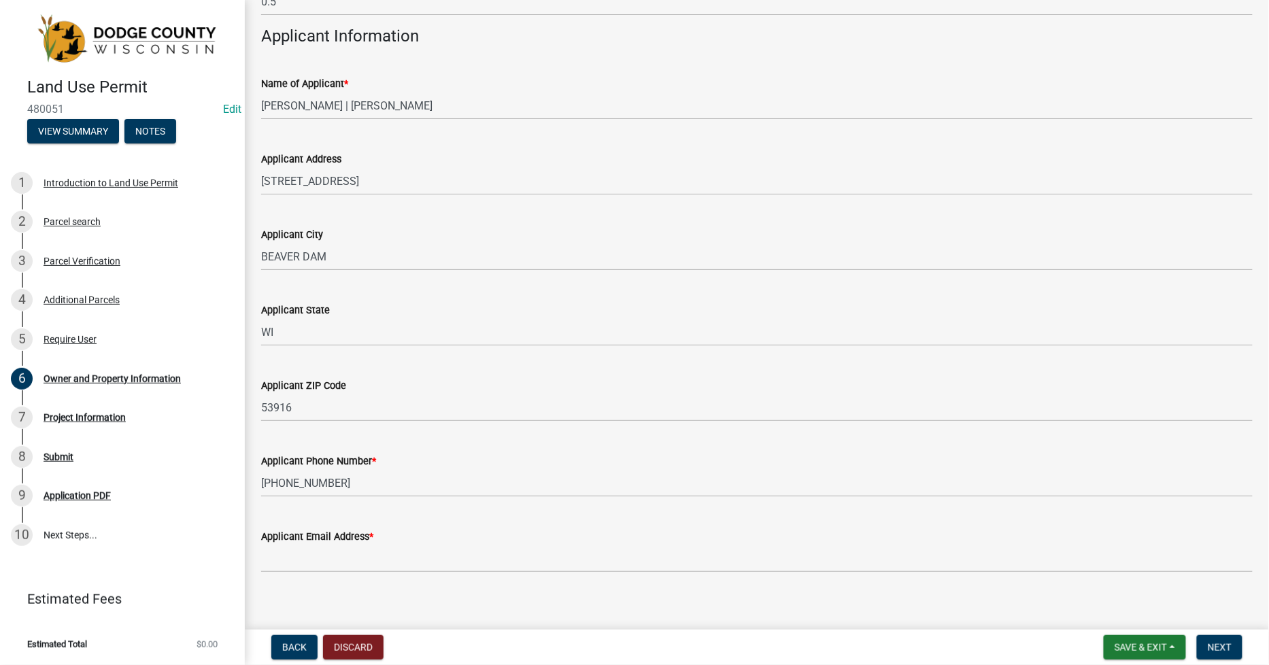
scroll to position [1240, 0]
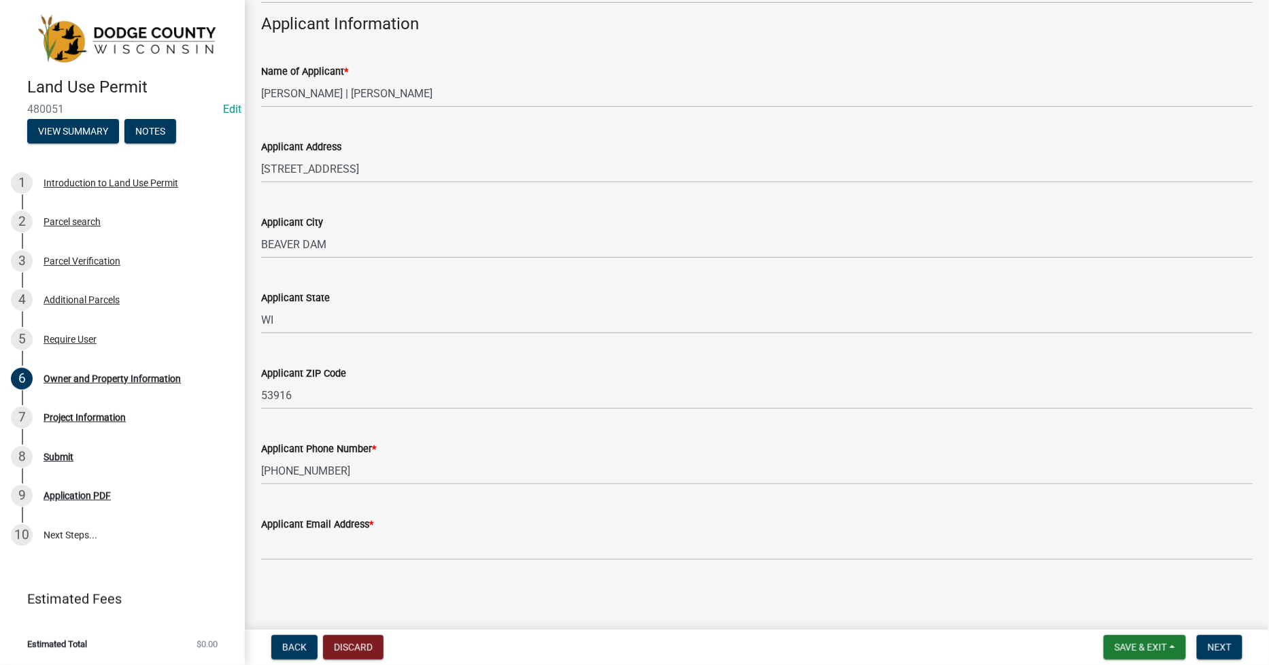
type input "[EMAIL_ADDRESS][DOMAIN_NAME]"
click at [1212, 648] on span "Next" at bounding box center [1220, 647] width 24 height 11
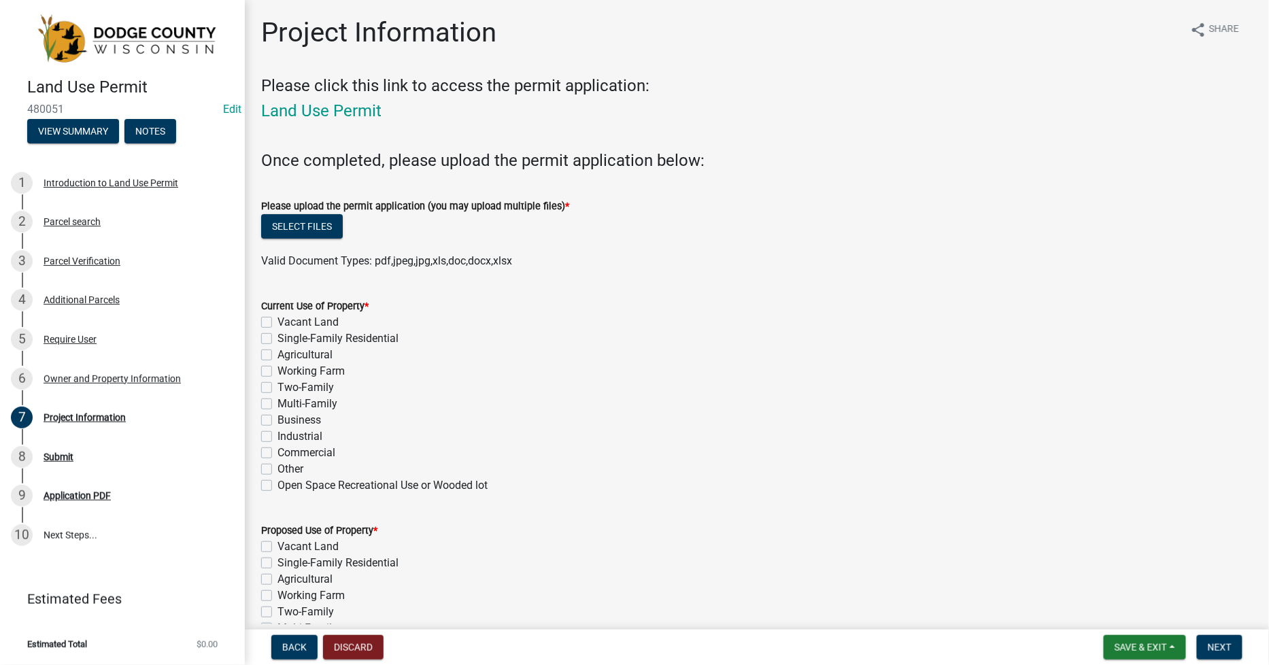
click at [278, 339] on label "Single-Family Residential" at bounding box center [338, 339] width 121 height 16
click at [278, 339] on input "Single-Family Residential" at bounding box center [282, 335] width 9 height 9
checkbox input "true"
checkbox input "false"
checkbox input "true"
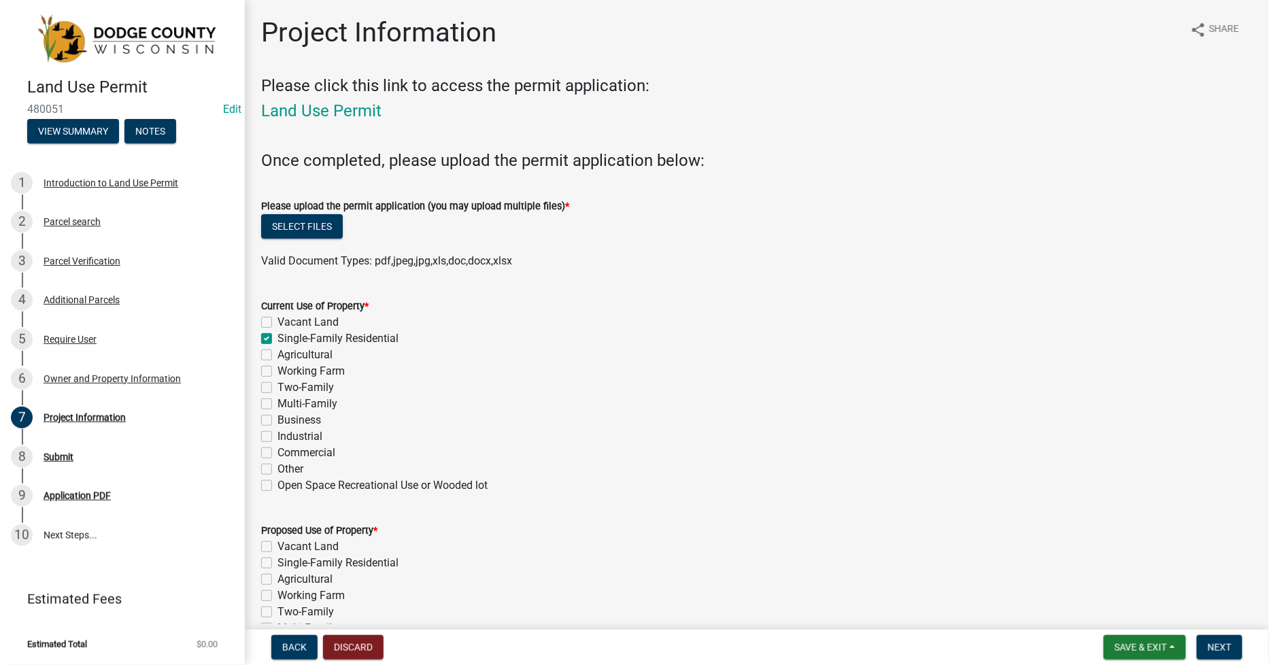
checkbox input "false"
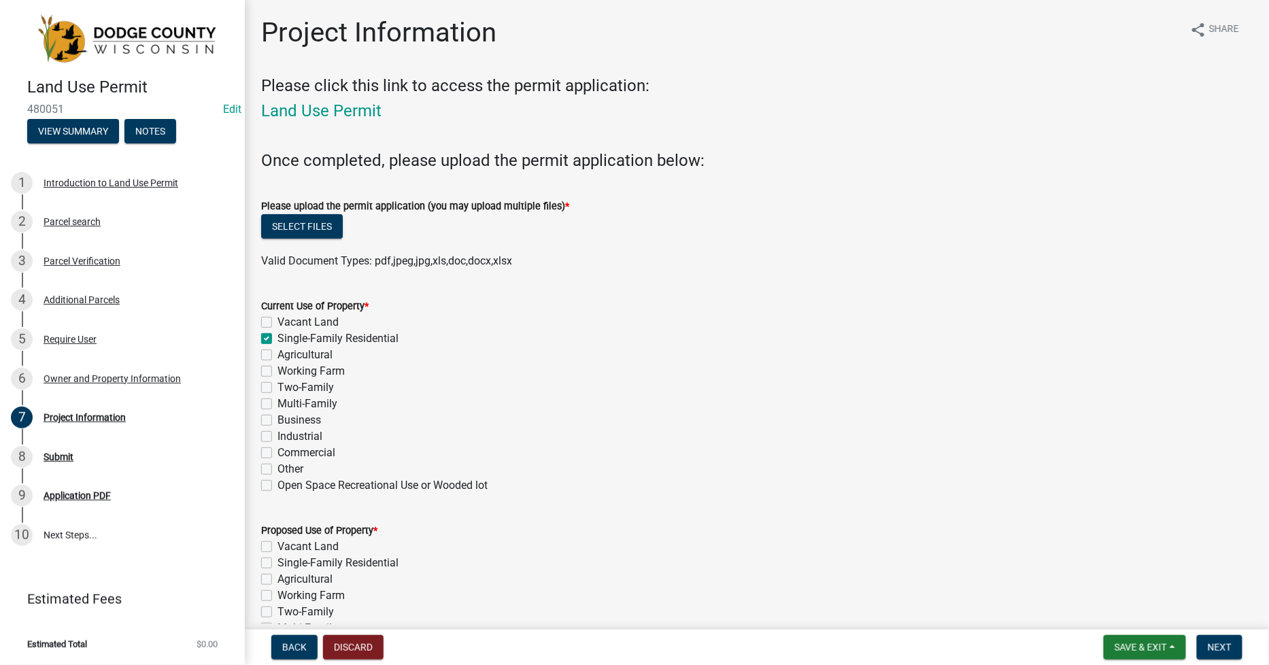
checkbox input "false"
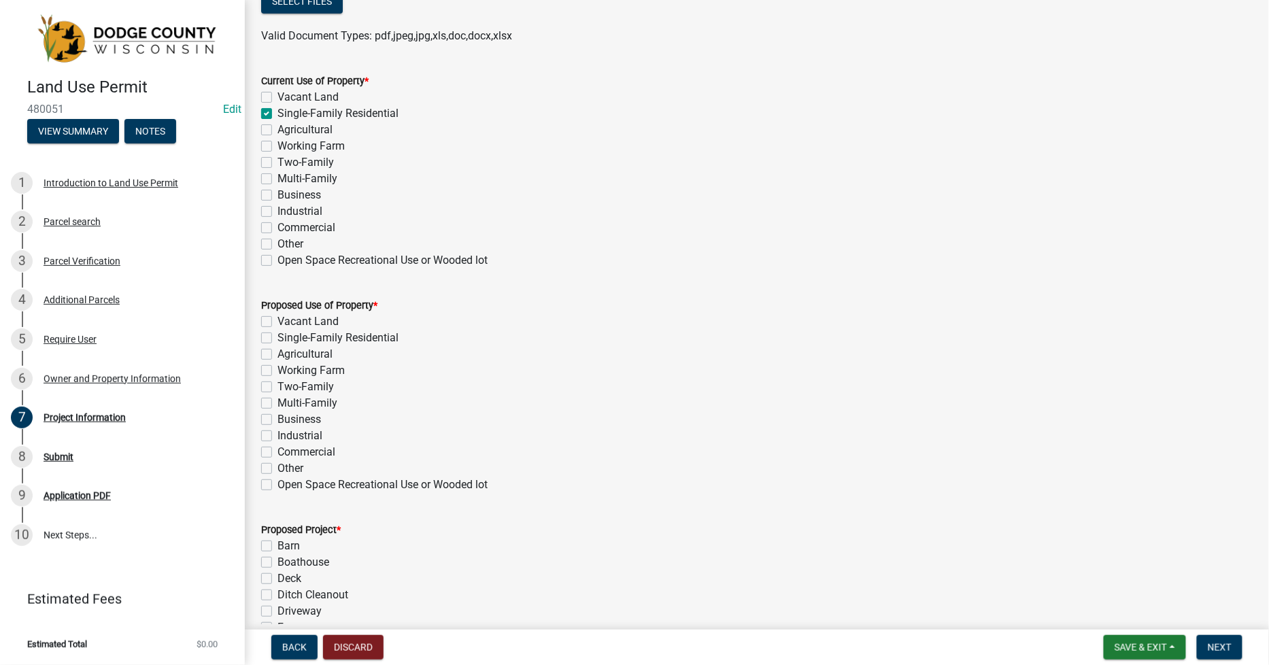
scroll to position [227, 0]
click at [278, 338] on label "Single-Family Residential" at bounding box center [338, 337] width 121 height 16
click at [278, 337] on input "Single-Family Residential" at bounding box center [282, 333] width 9 height 9
checkbox input "true"
checkbox input "false"
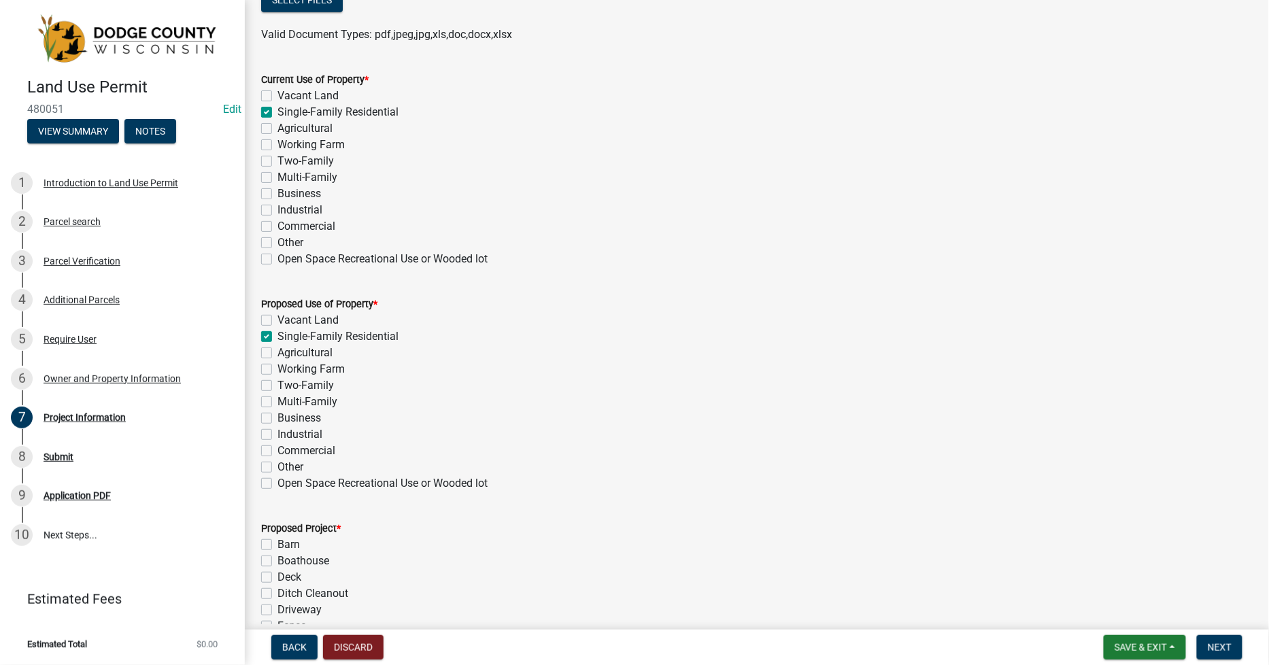
checkbox input "true"
checkbox input "false"
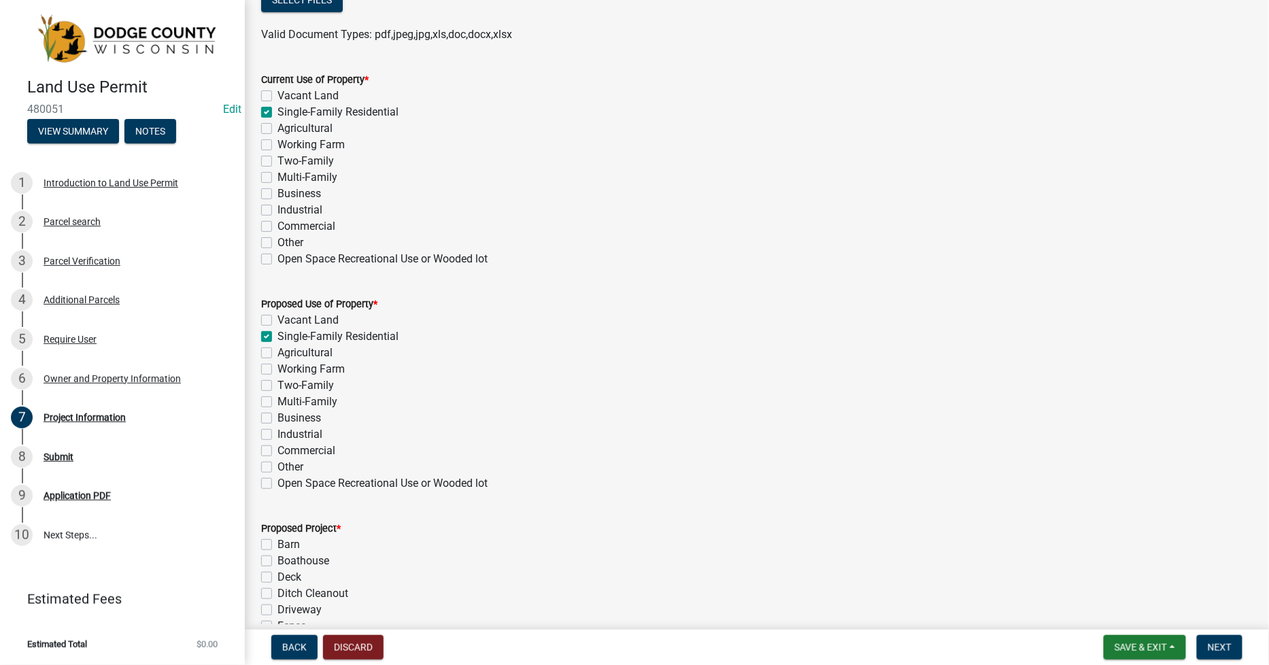
checkbox input "false"
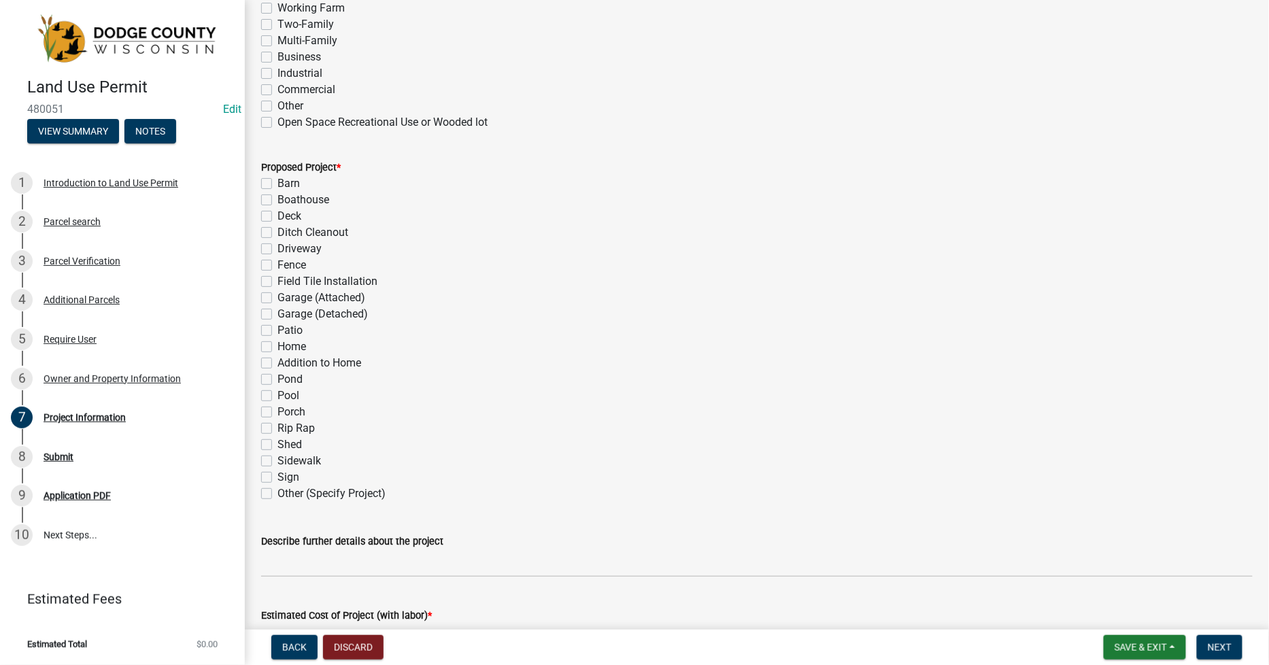
scroll to position [604, 0]
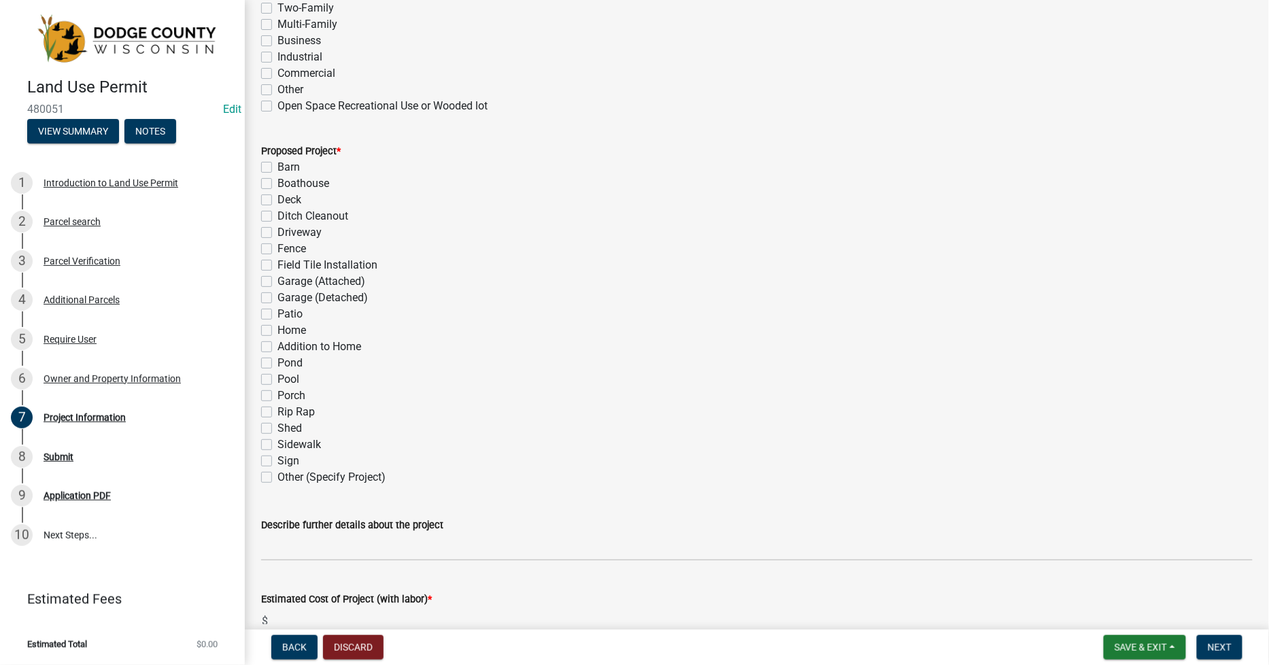
click at [278, 478] on label "Other (Specify Project)" at bounding box center [332, 477] width 108 height 16
click at [278, 478] on input "Other (Specify Project)" at bounding box center [282, 473] width 9 height 9
checkbox input "true"
checkbox input "false"
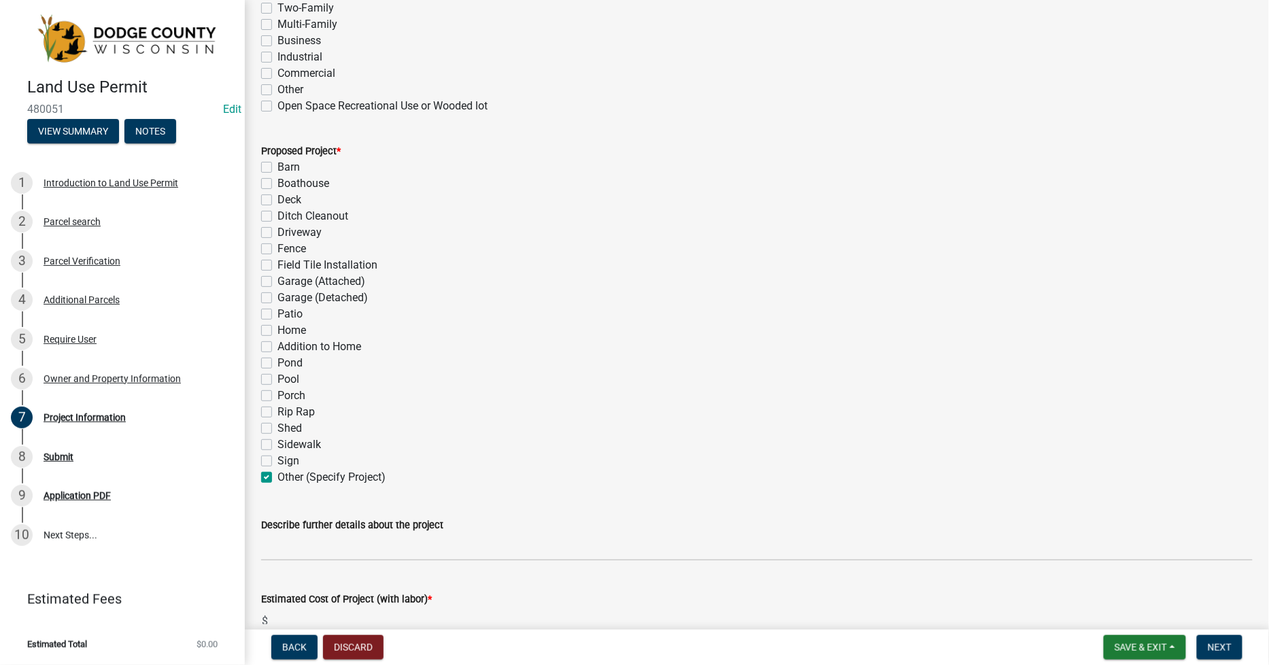
checkbox input "false"
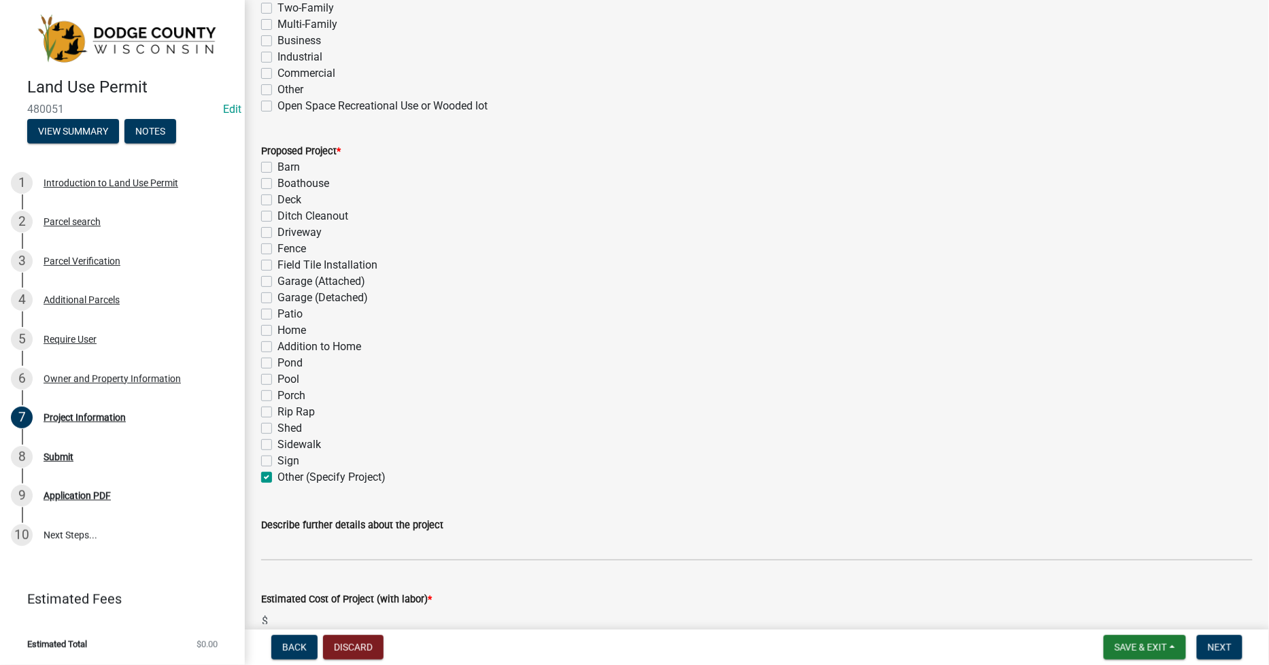
checkbox input "false"
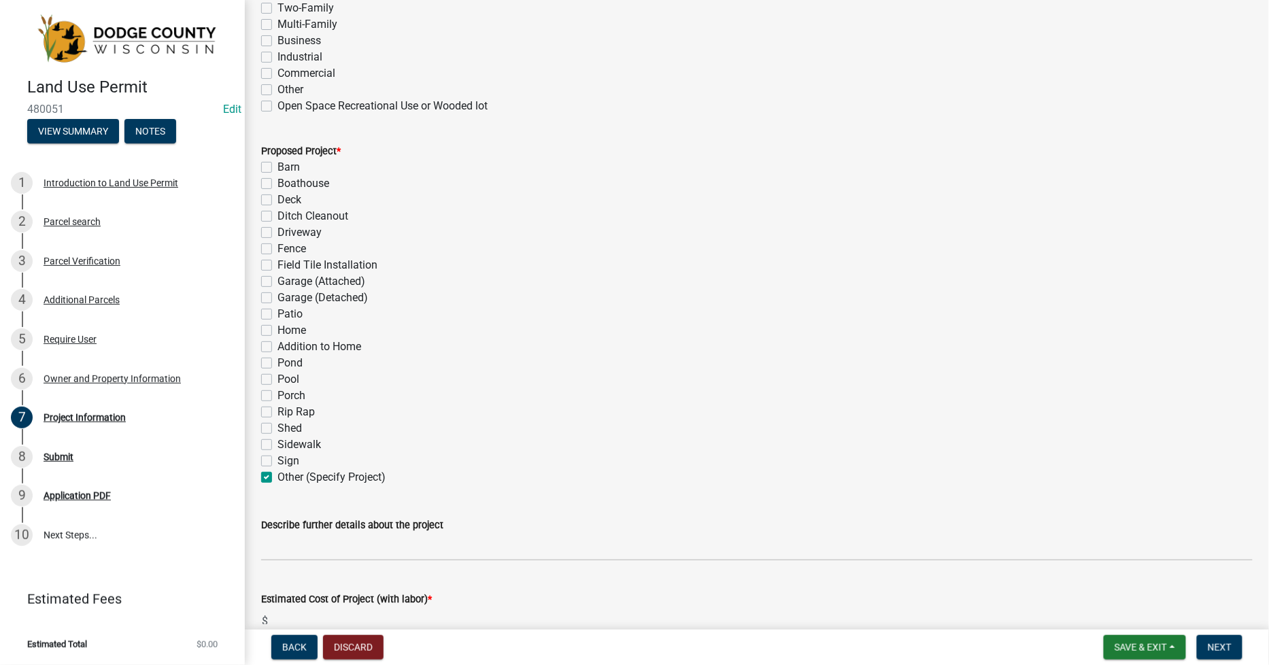
checkbox input "false"
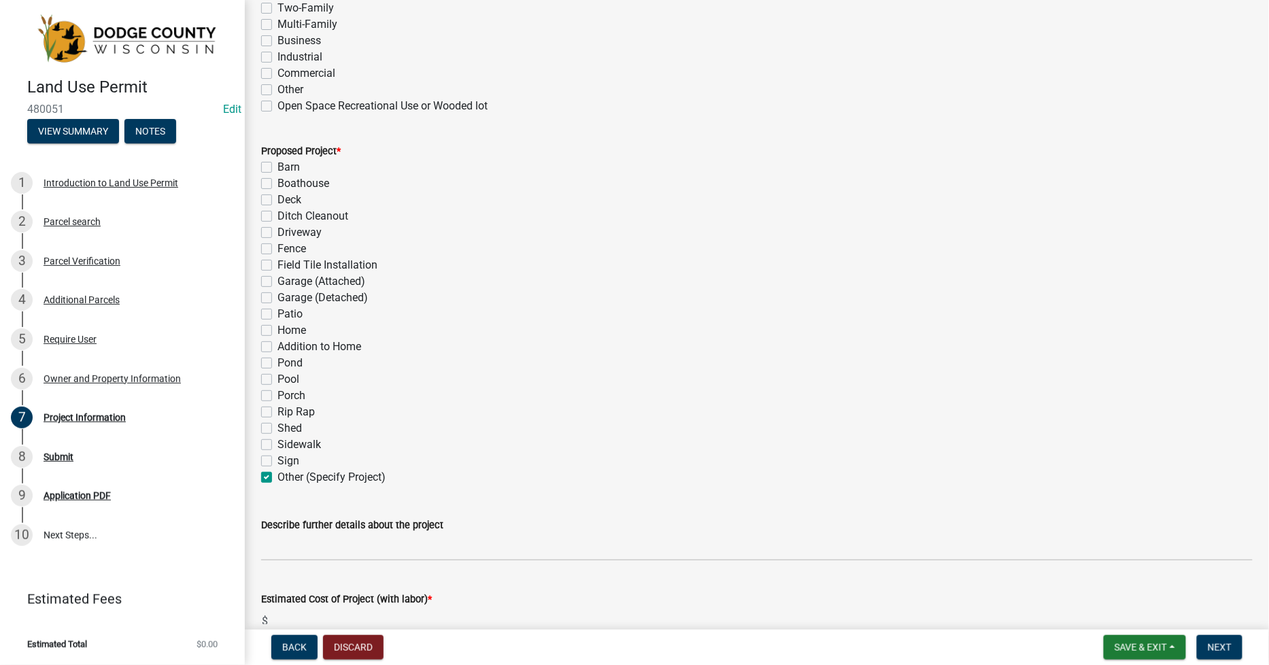
checkbox input "false"
checkbox input "true"
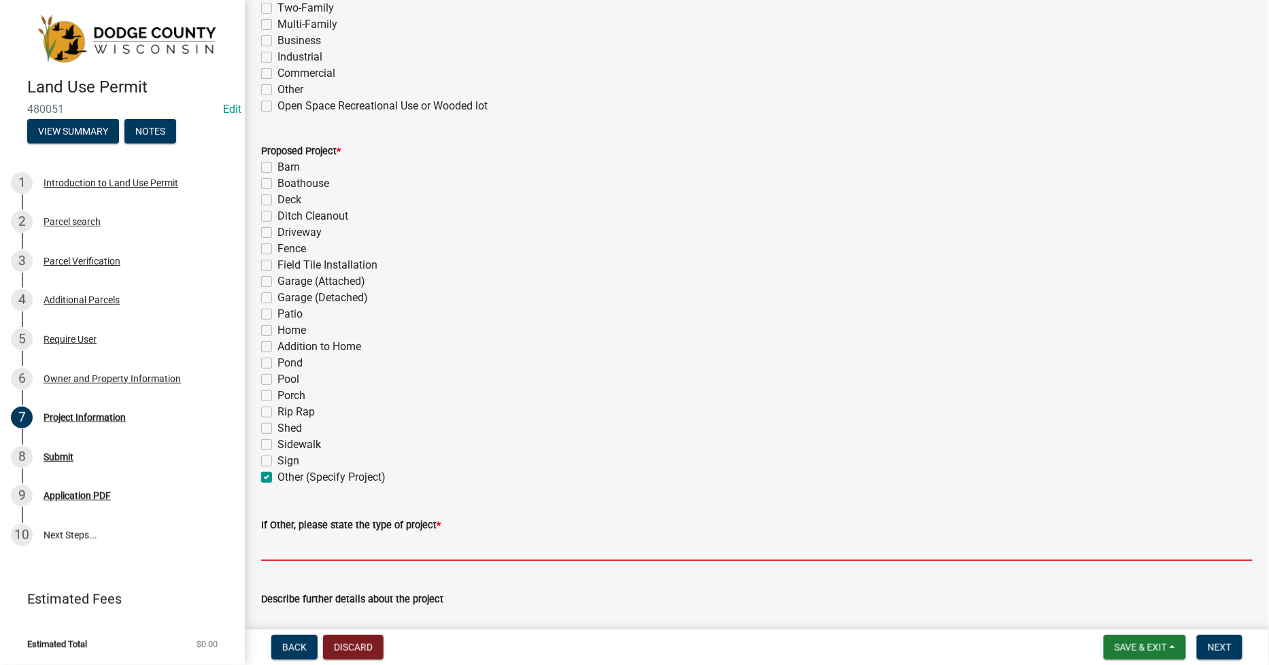
click at [293, 549] on input "If Other, please state the type of project *" at bounding box center [757, 547] width 992 height 28
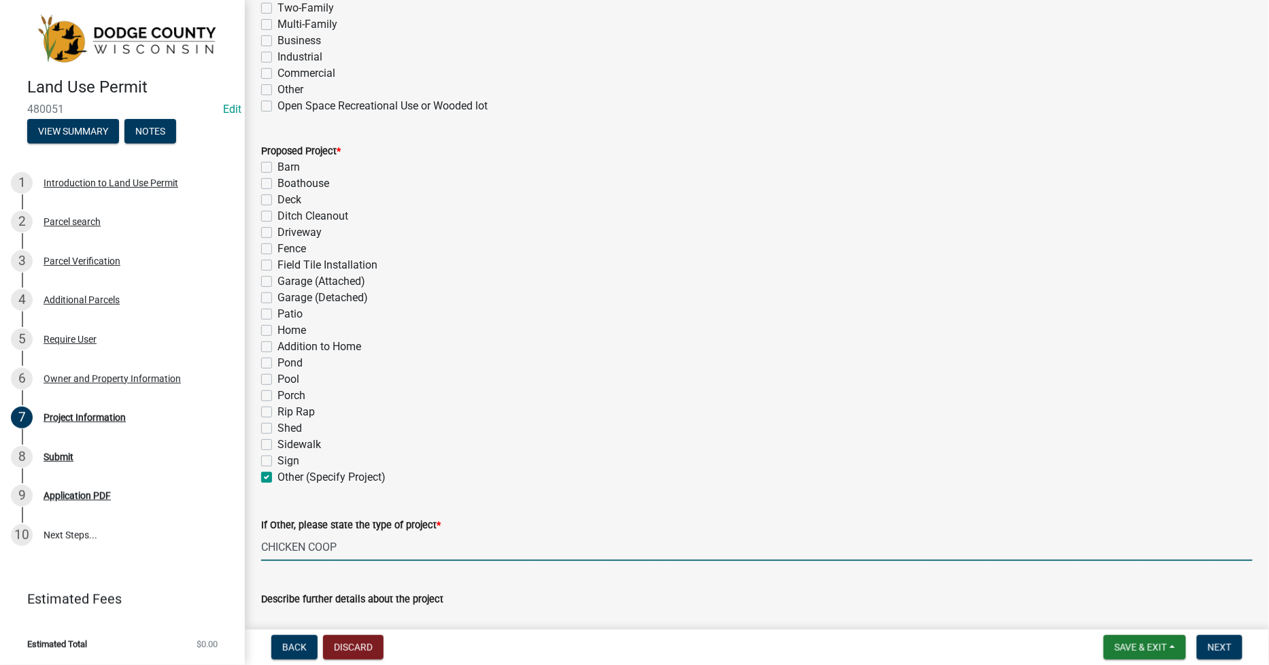
scroll to position [756, 0]
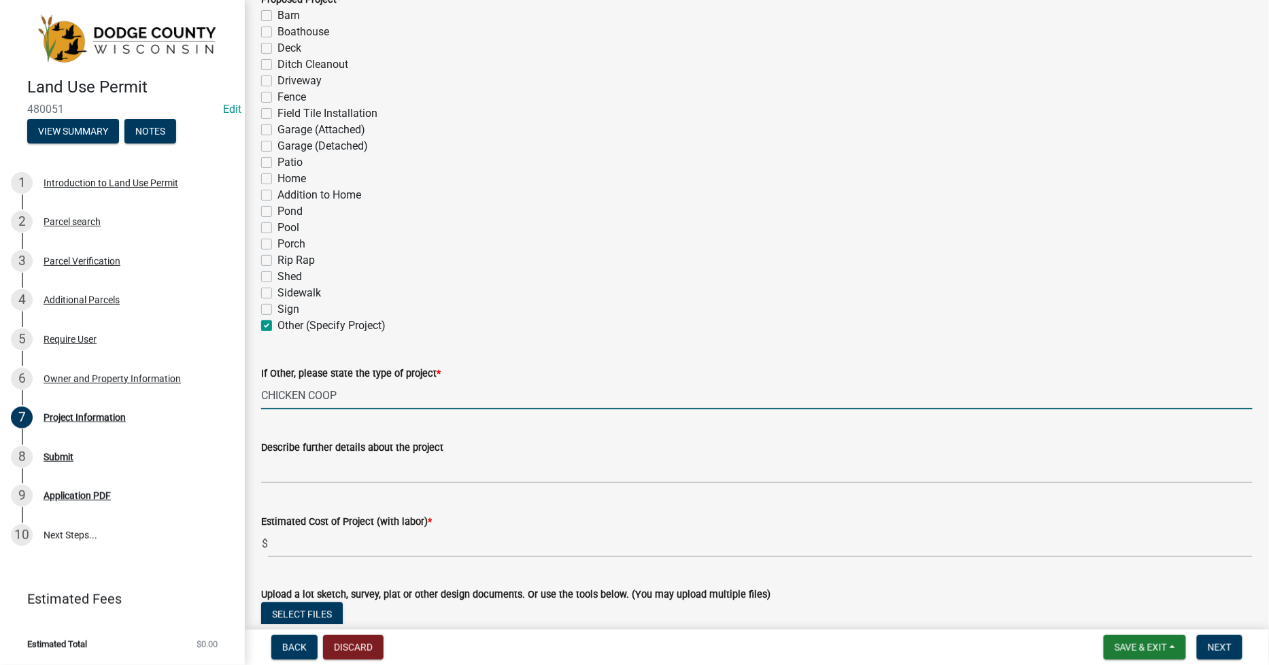
type input "CHICKEN COOP"
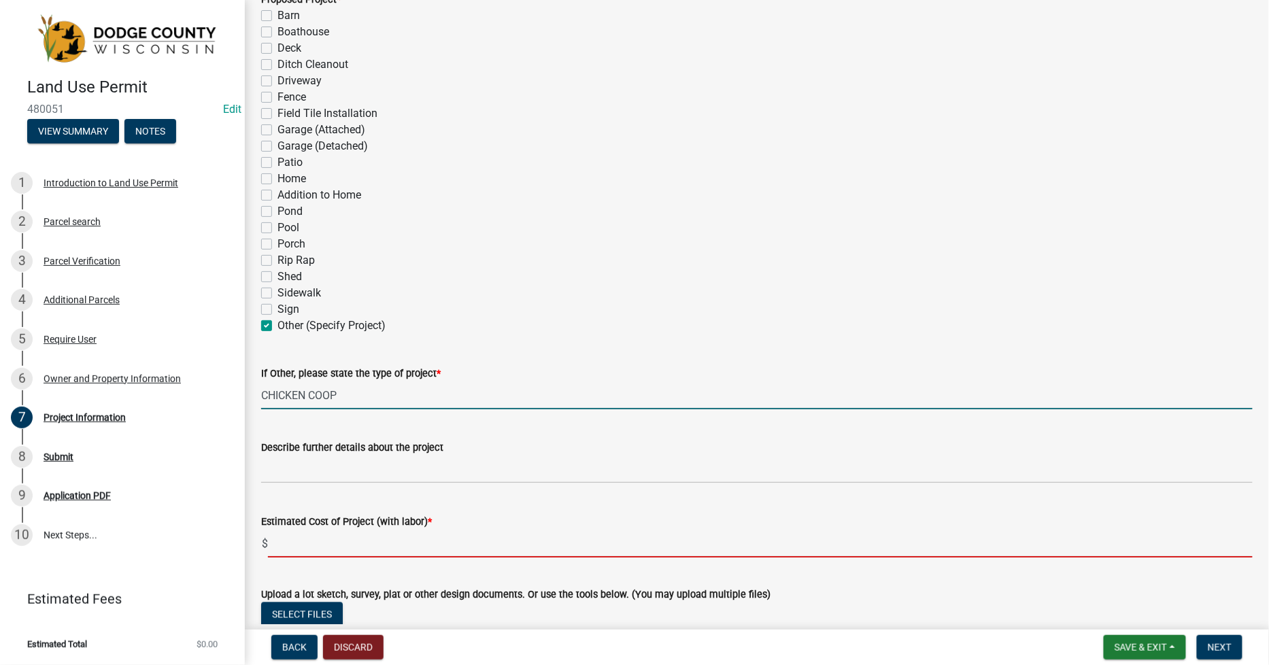
click at [290, 549] on input "text" at bounding box center [760, 544] width 985 height 28
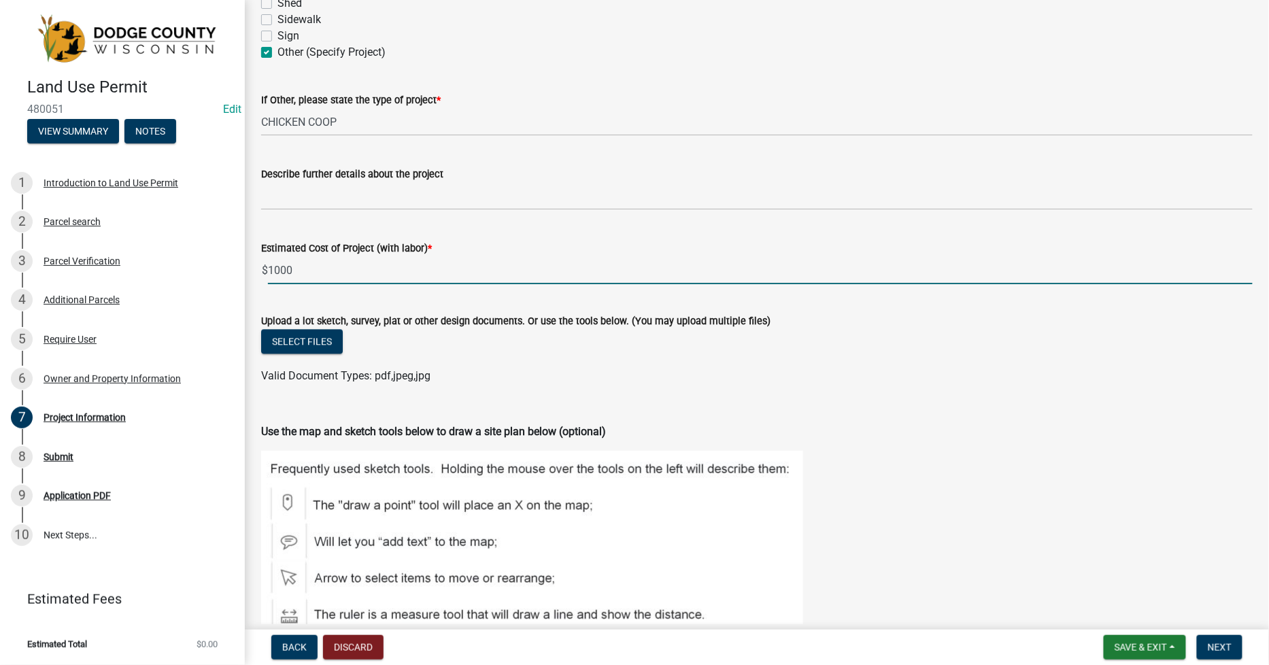
scroll to position [1058, 0]
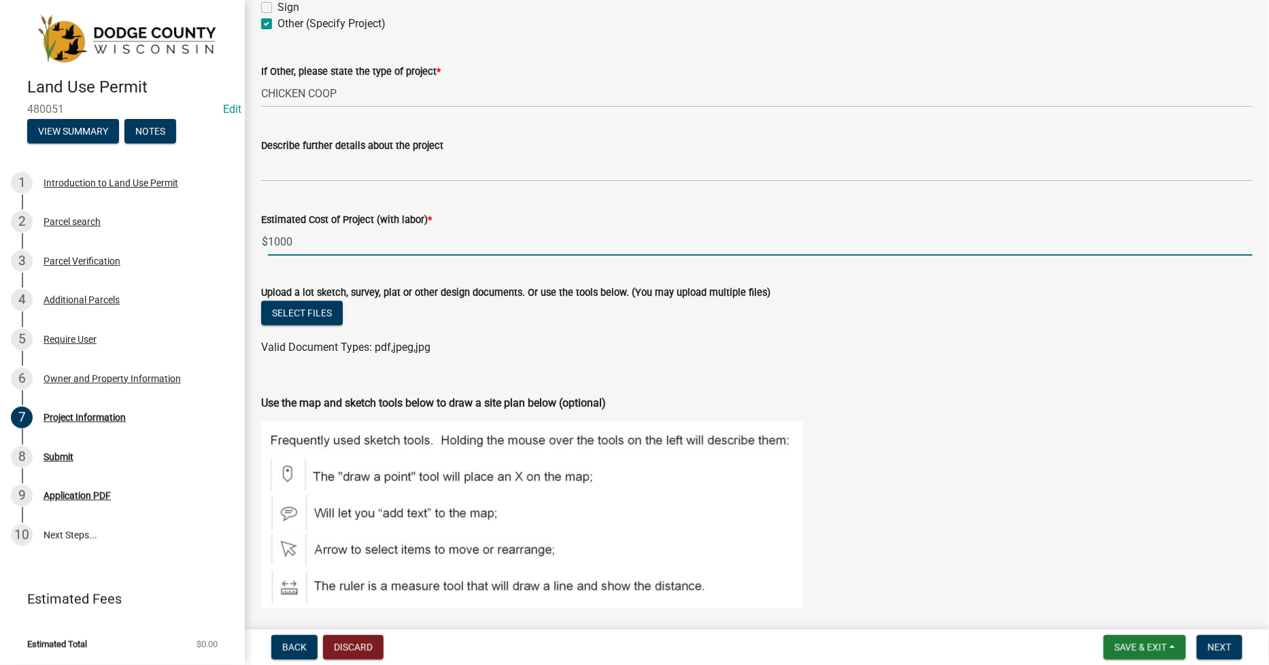
type input "1000"
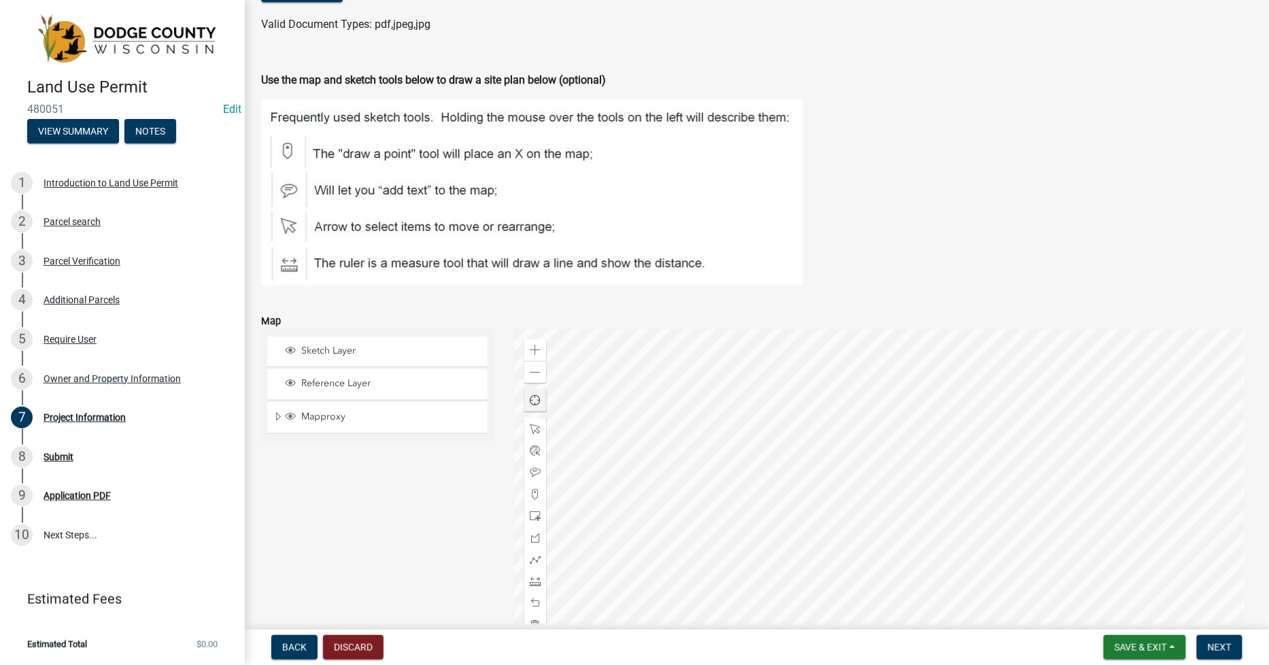
scroll to position [1436, 0]
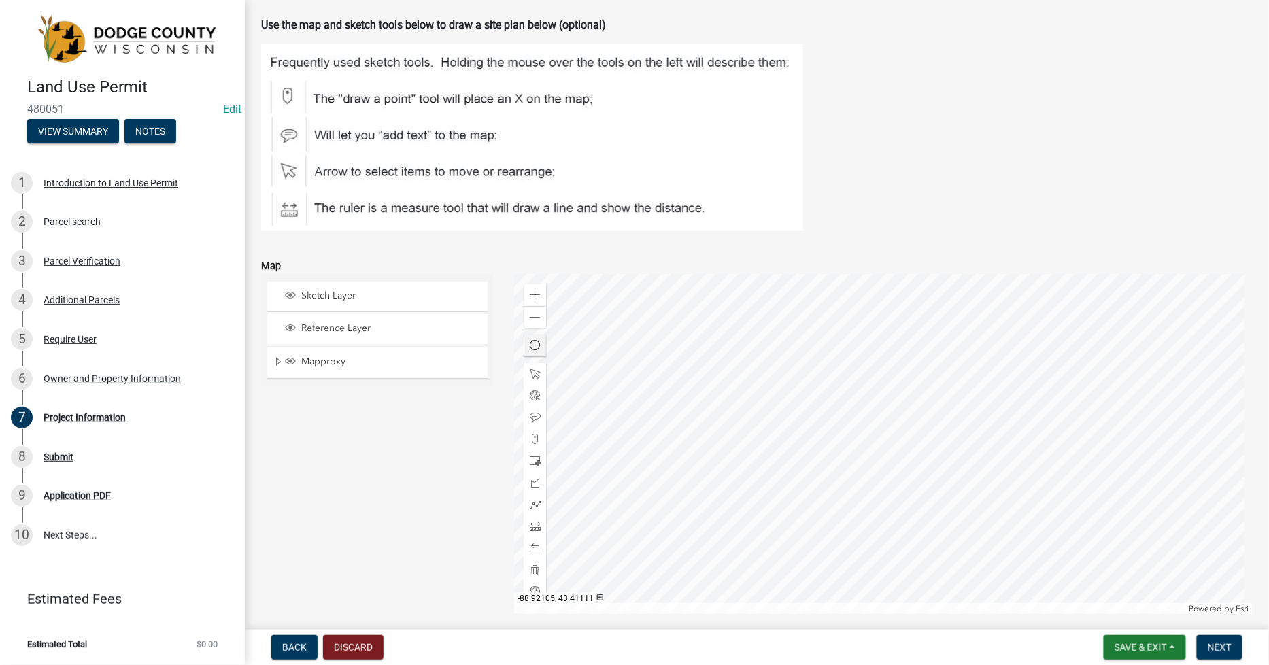
click at [536, 350] on span "Find my location" at bounding box center [535, 345] width 11 height 11
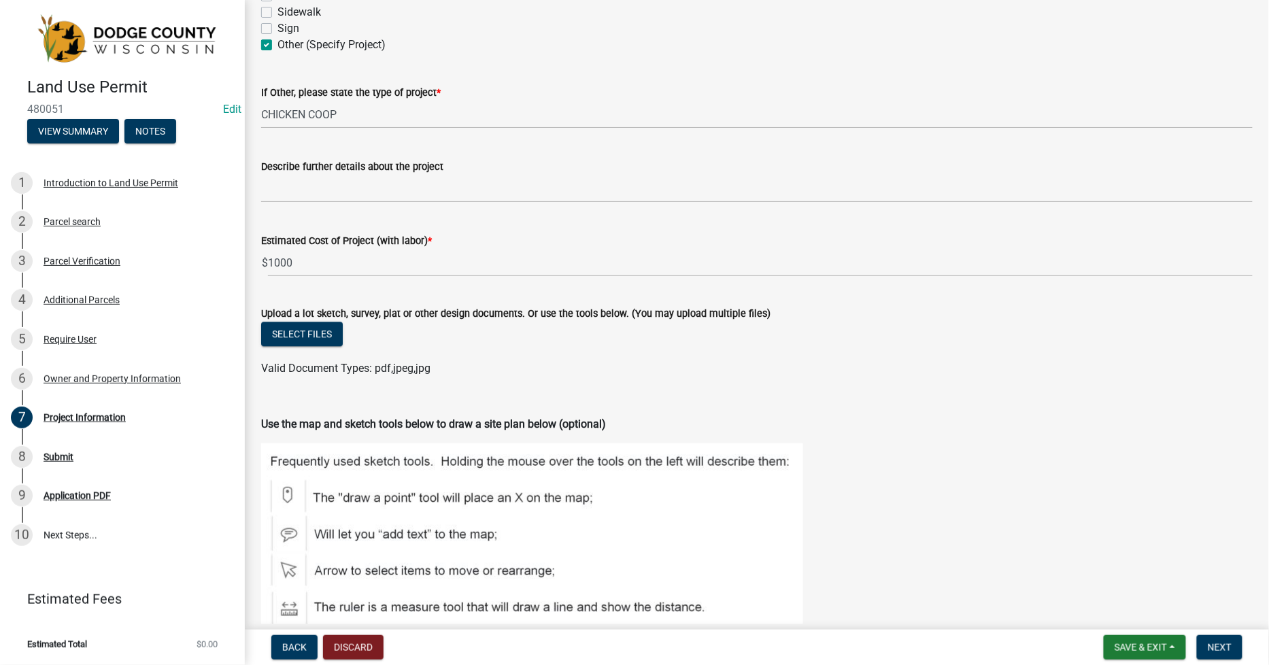
scroll to position [961, 0]
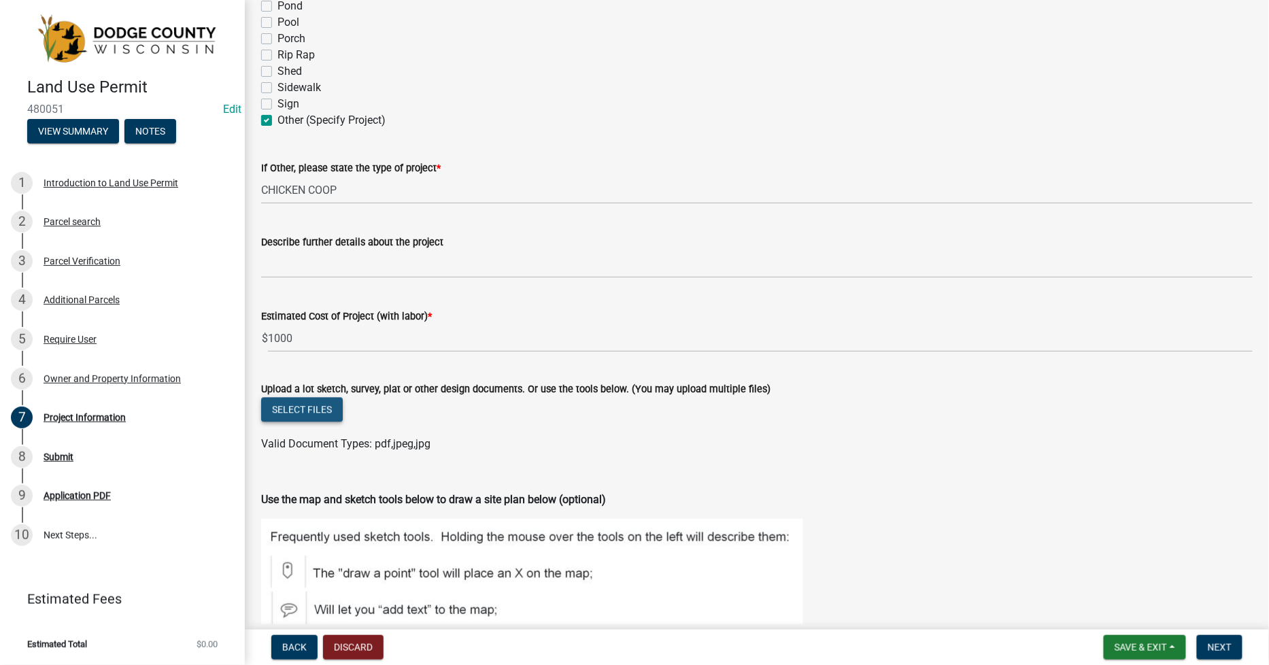
click at [303, 403] on button "Select files" at bounding box center [302, 409] width 82 height 24
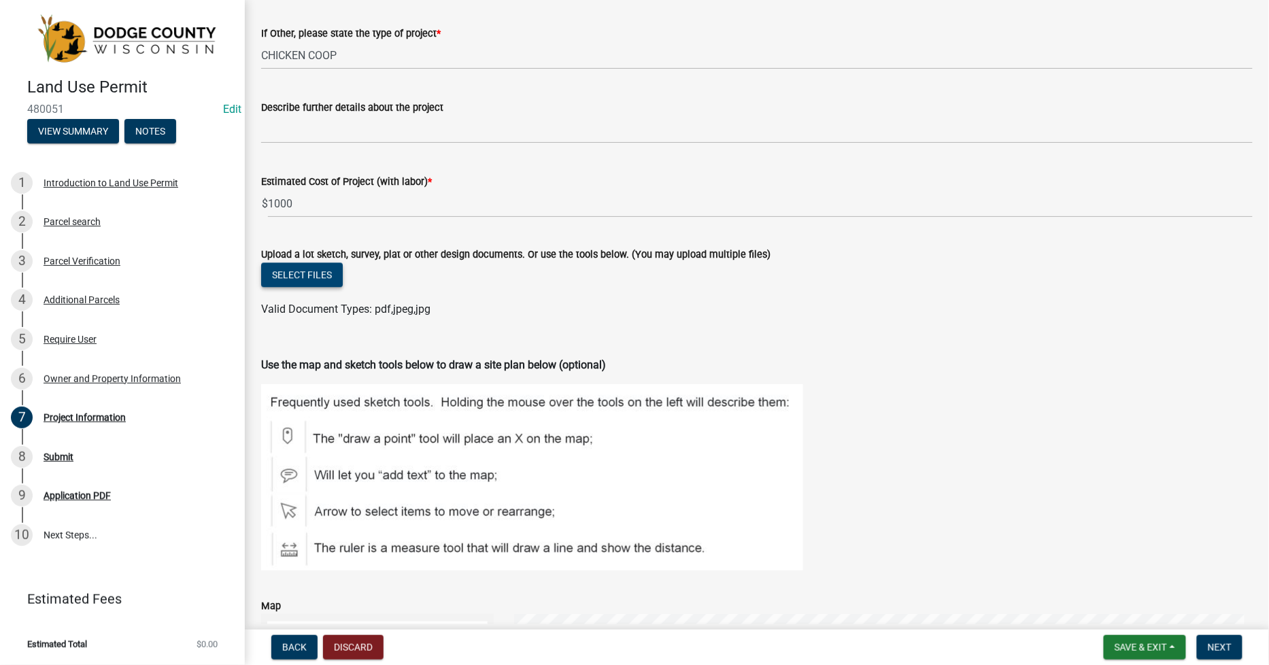
scroll to position [1112, 0]
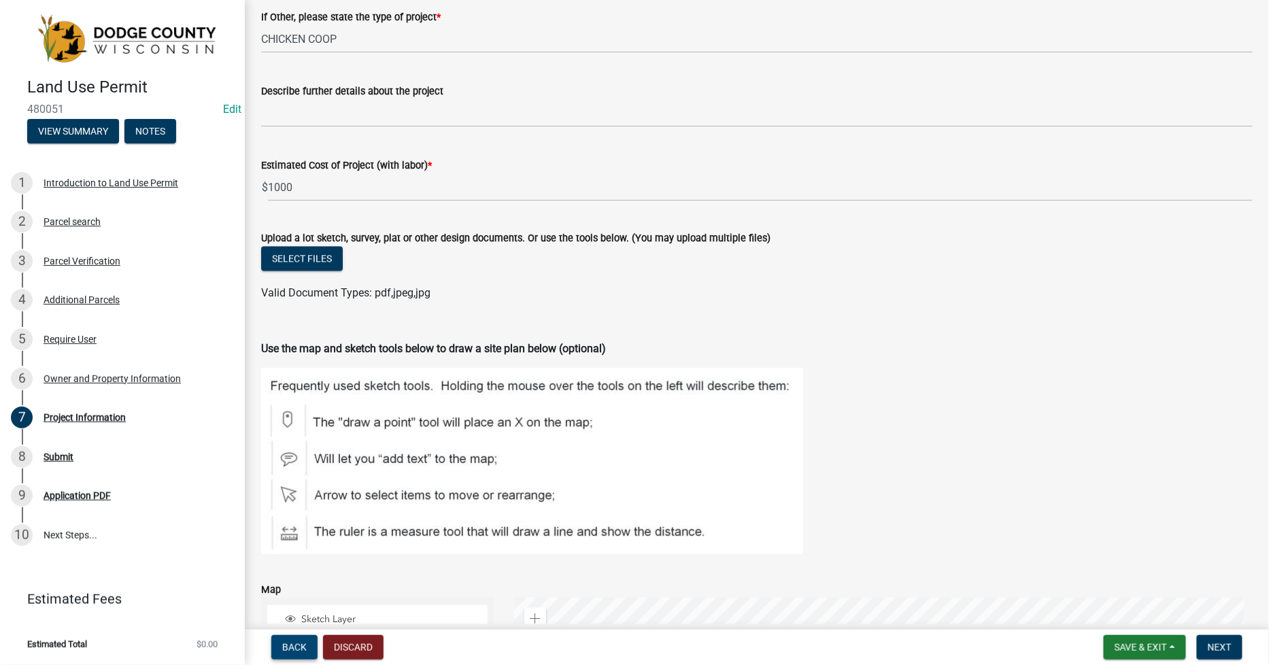
click at [287, 647] on span "Back" at bounding box center [294, 647] width 24 height 11
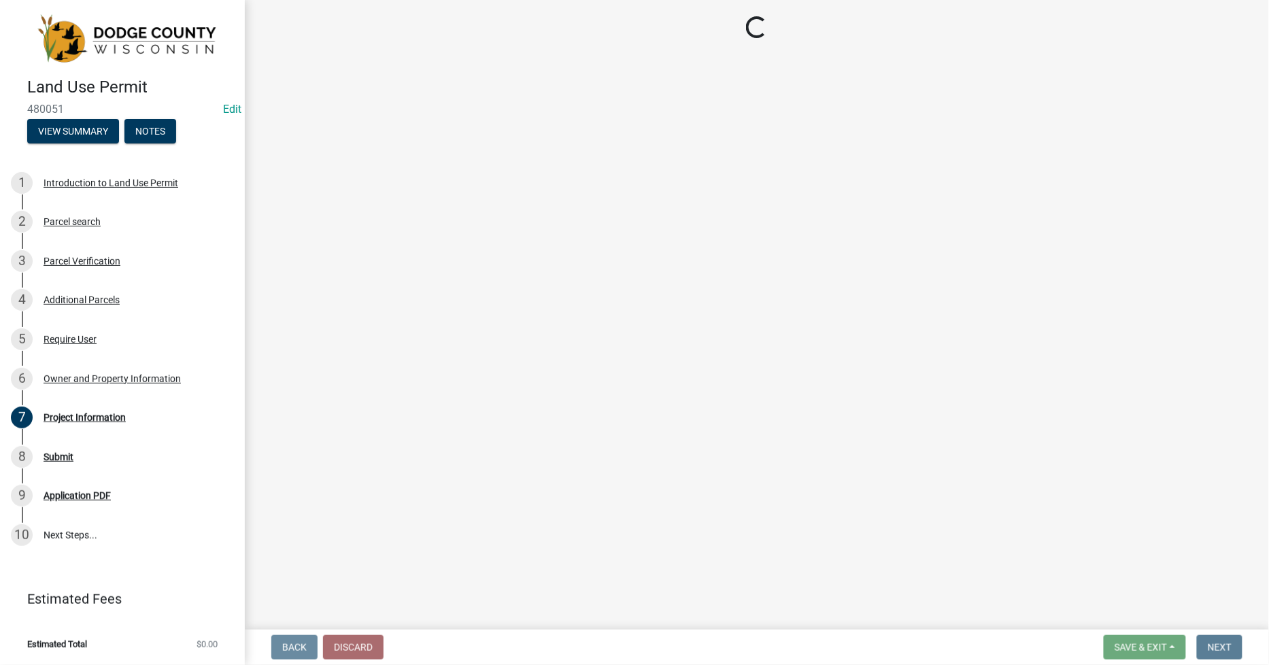
scroll to position [0, 0]
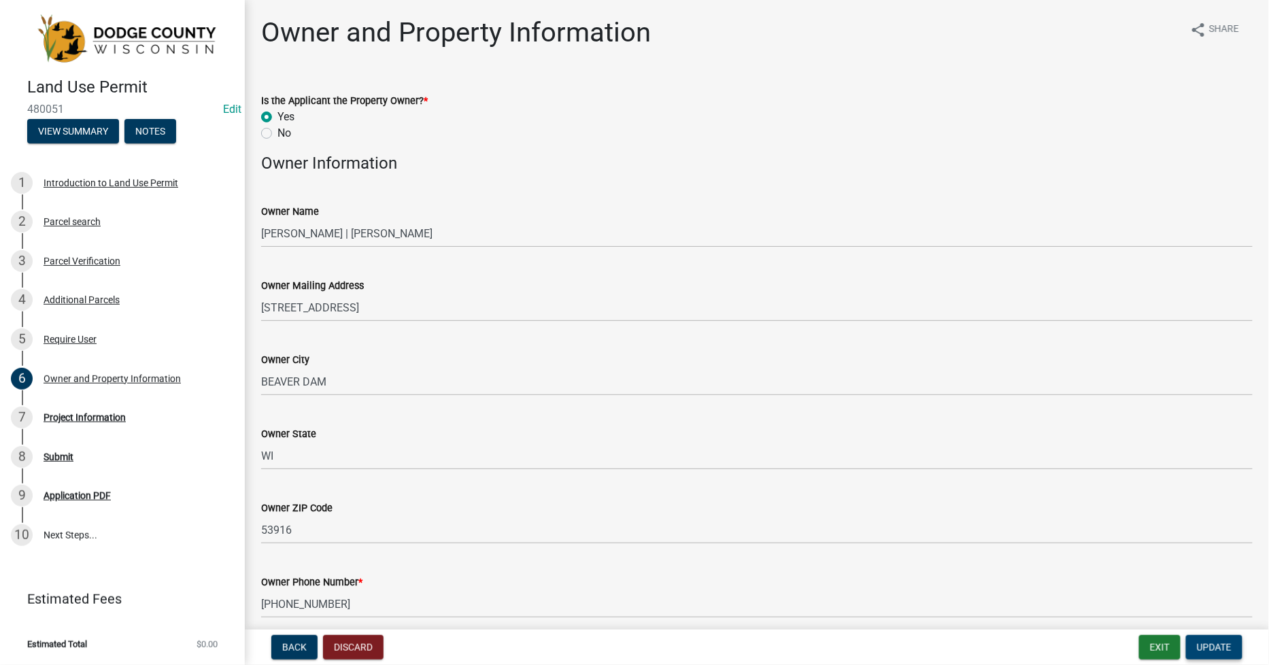
click at [1225, 655] on button "Update" at bounding box center [1214, 647] width 56 height 24
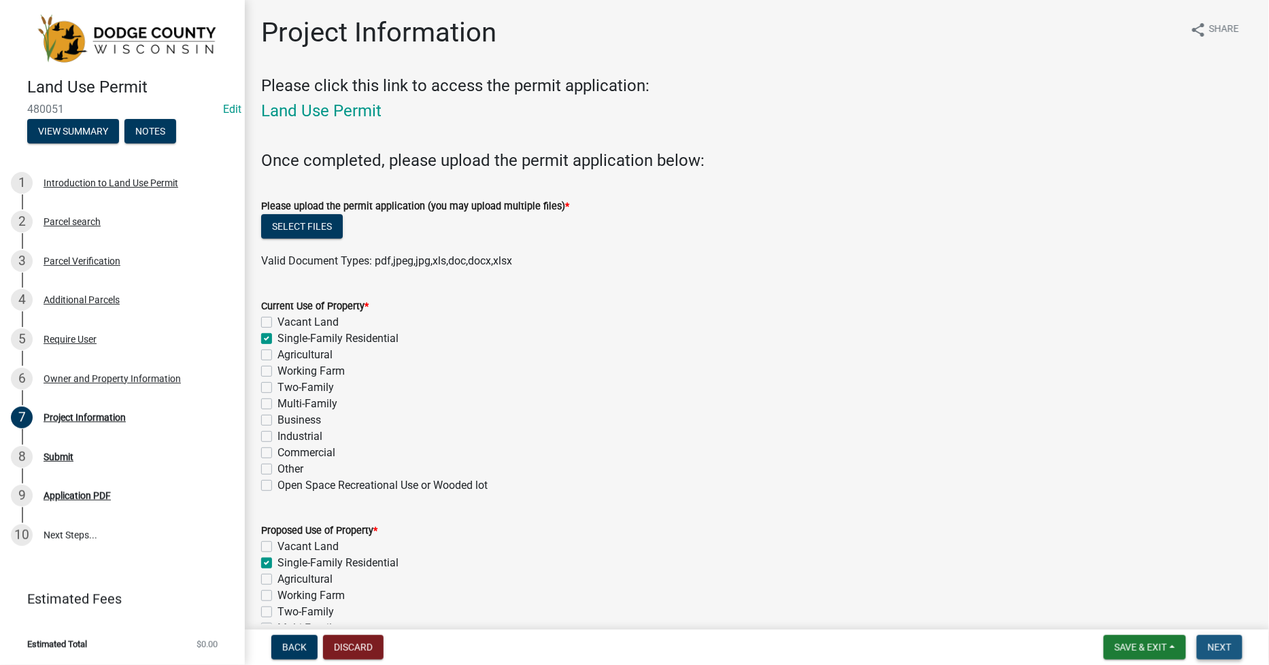
click at [1213, 647] on span "Next" at bounding box center [1220, 647] width 24 height 11
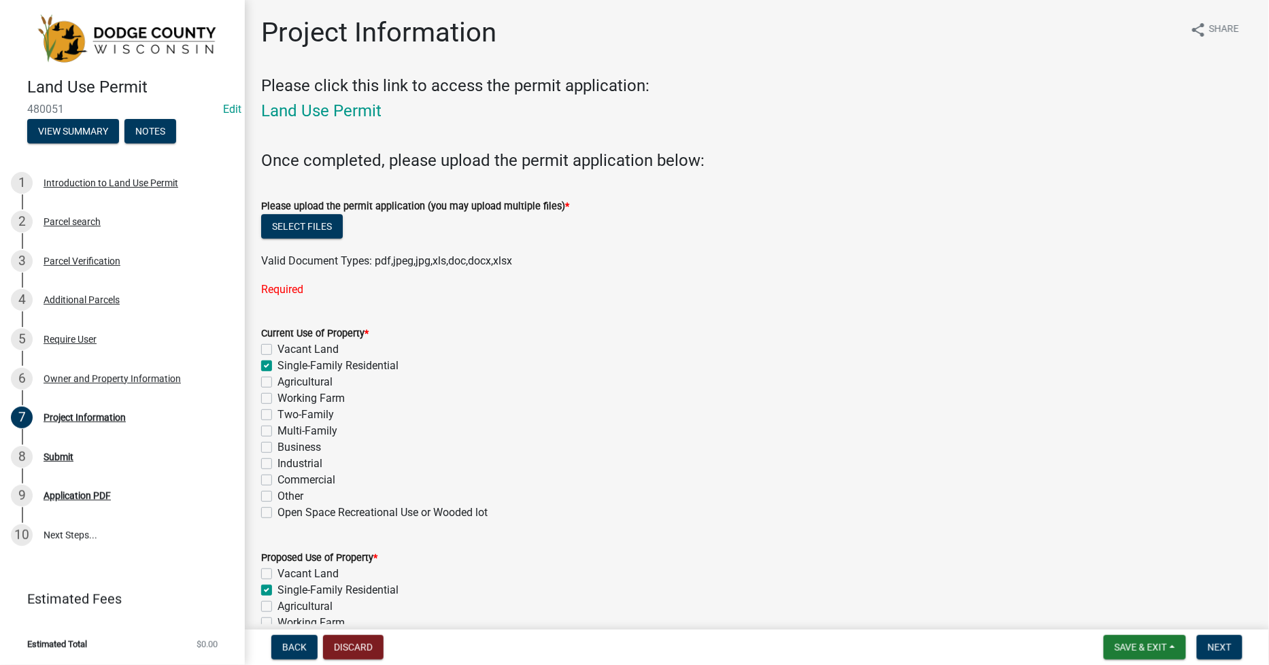
click at [282, 295] on div "Required" at bounding box center [757, 290] width 992 height 16
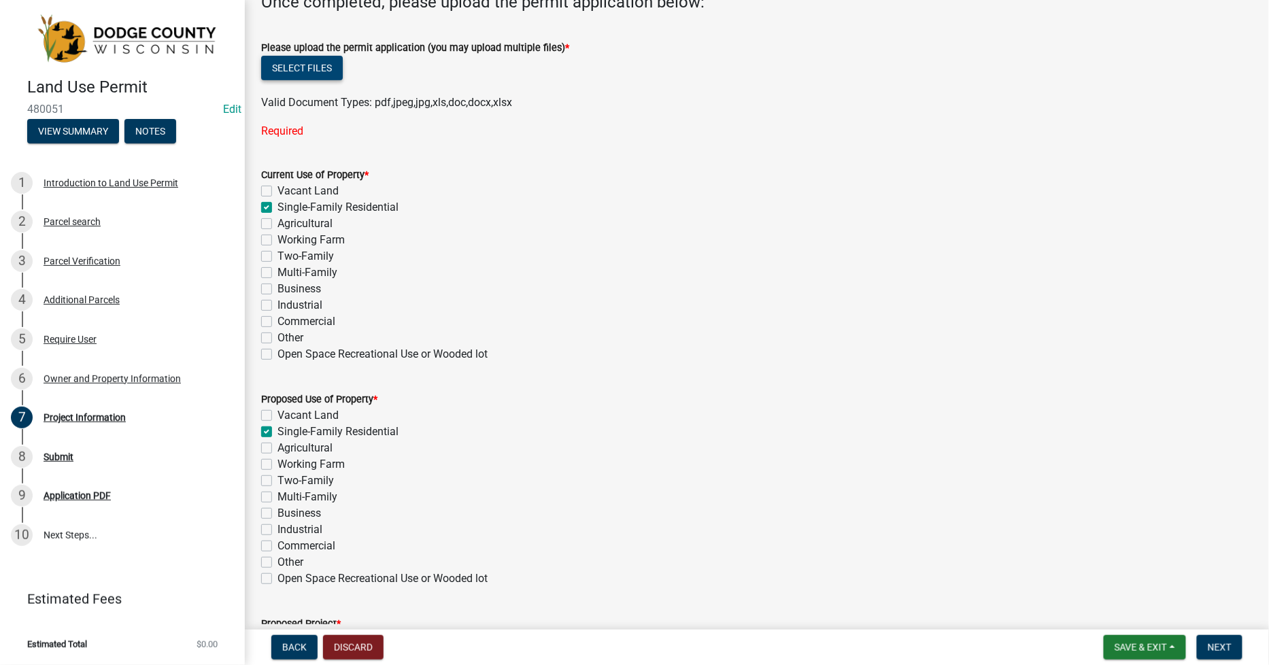
scroll to position [5, 0]
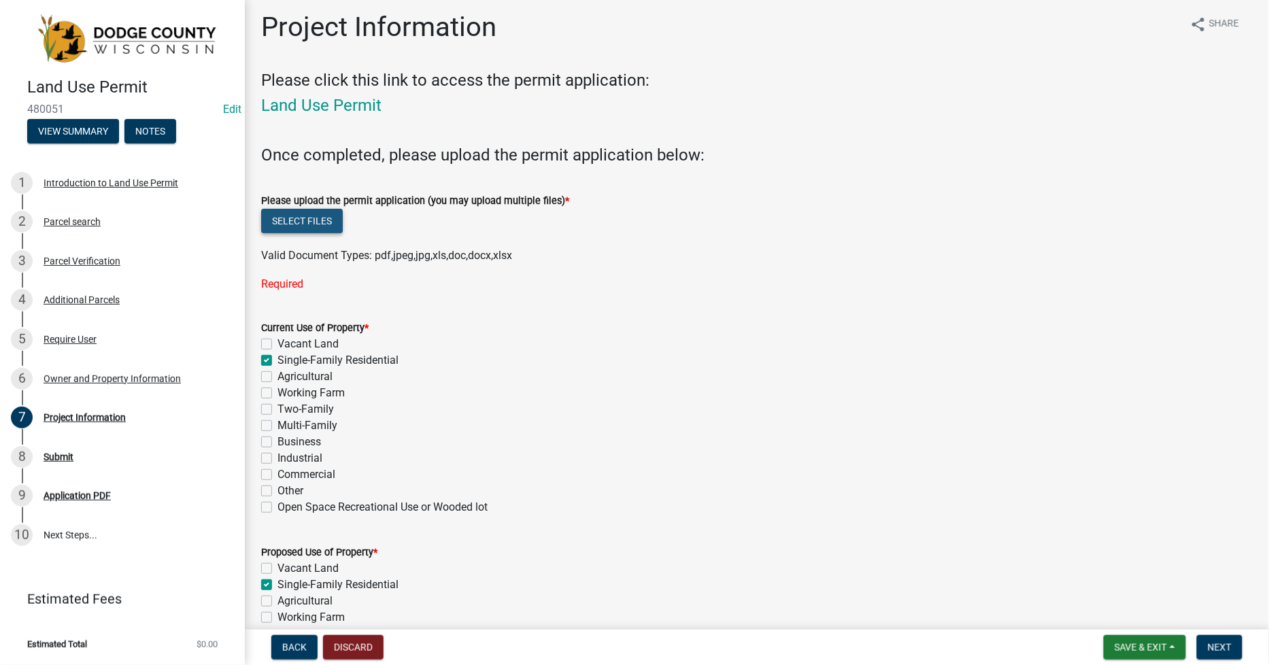
click at [302, 220] on button "Select files" at bounding box center [302, 221] width 82 height 24
click at [280, 216] on button "Select files" at bounding box center [302, 221] width 82 height 24
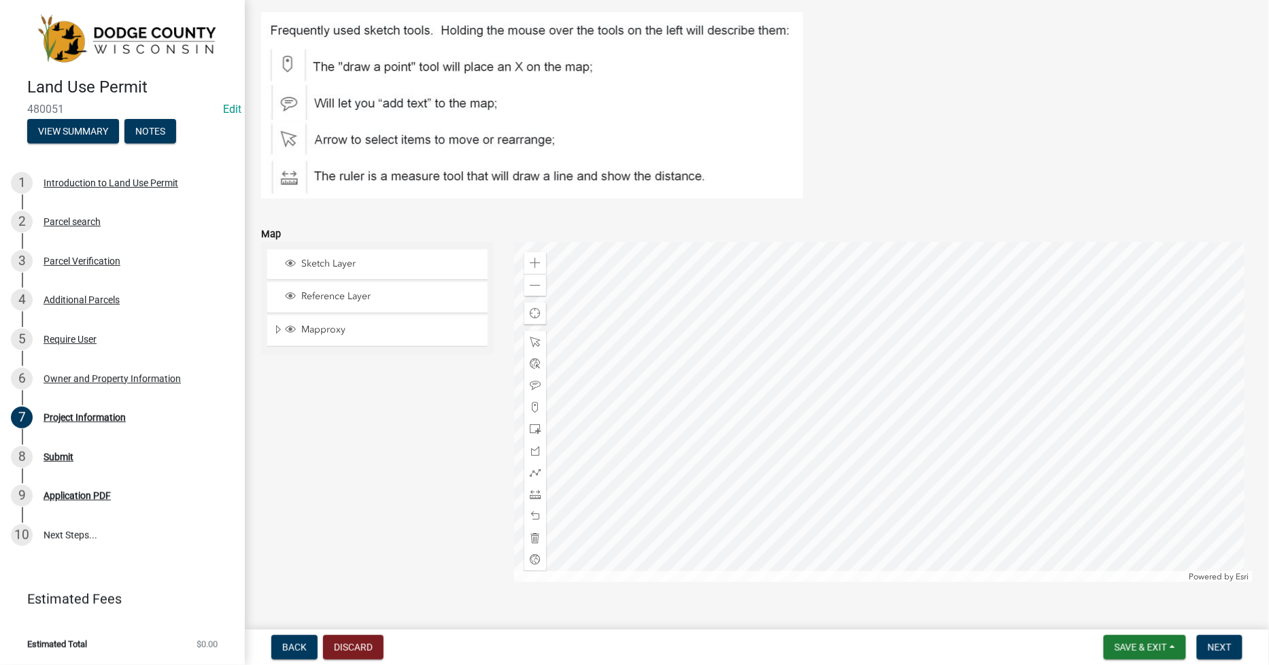
scroll to position [1540, 0]
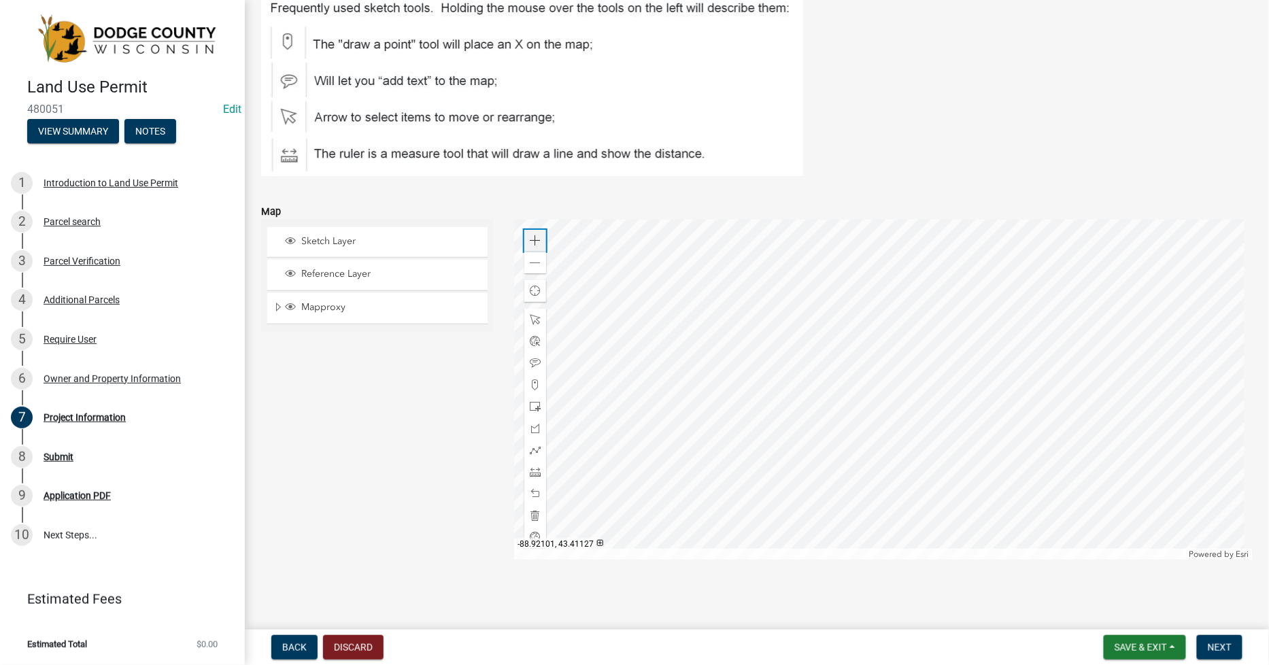
click at [533, 239] on span at bounding box center [535, 240] width 11 height 11
click at [912, 227] on div at bounding box center [883, 390] width 739 height 340
click at [536, 405] on span at bounding box center [535, 406] width 11 height 11
click at [894, 456] on div at bounding box center [883, 390] width 739 height 340
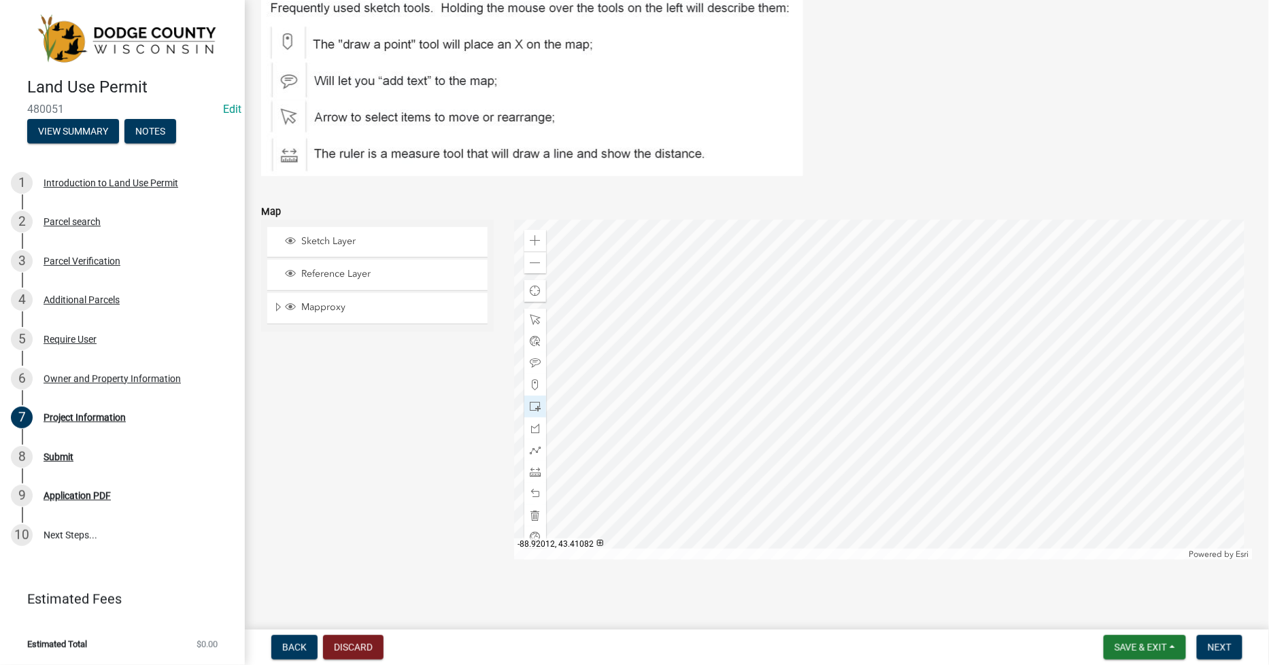
click at [289, 37] on img at bounding box center [532, 83] width 542 height 186
click at [856, 437] on div at bounding box center [883, 390] width 739 height 340
click at [841, 423] on div at bounding box center [883, 390] width 739 height 340
click at [340, 649] on button "Discard" at bounding box center [353, 647] width 61 height 24
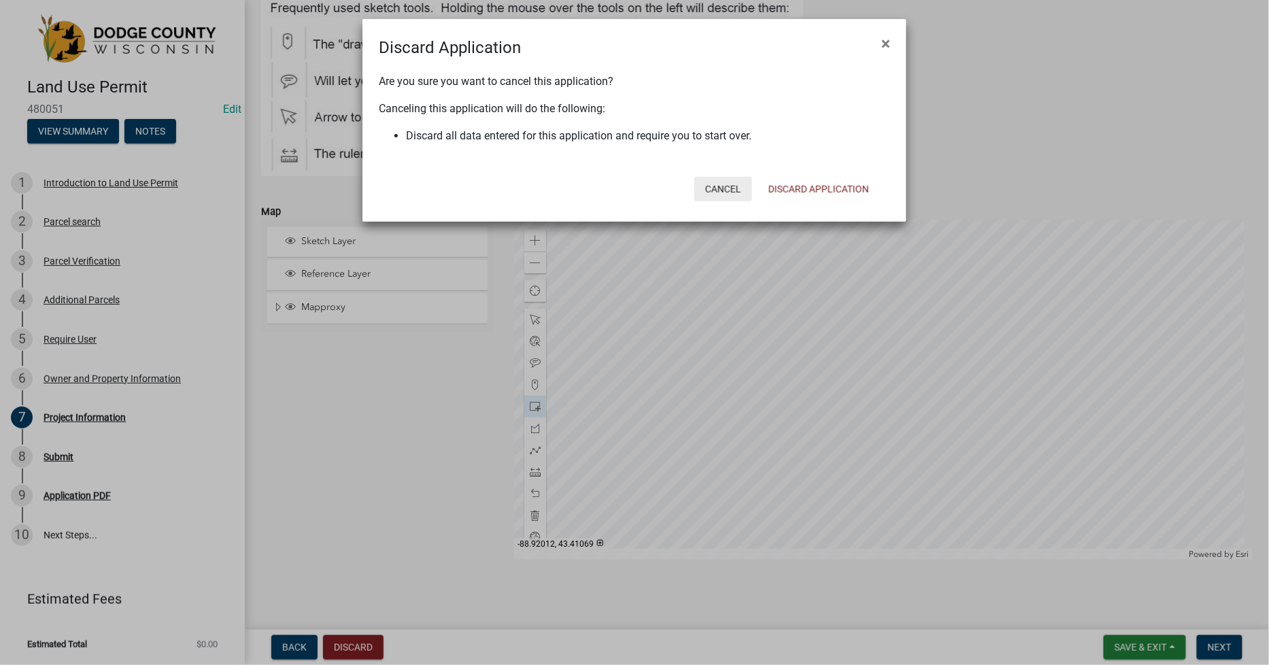
click at [719, 186] on button "Cancel" at bounding box center [724, 189] width 58 height 24
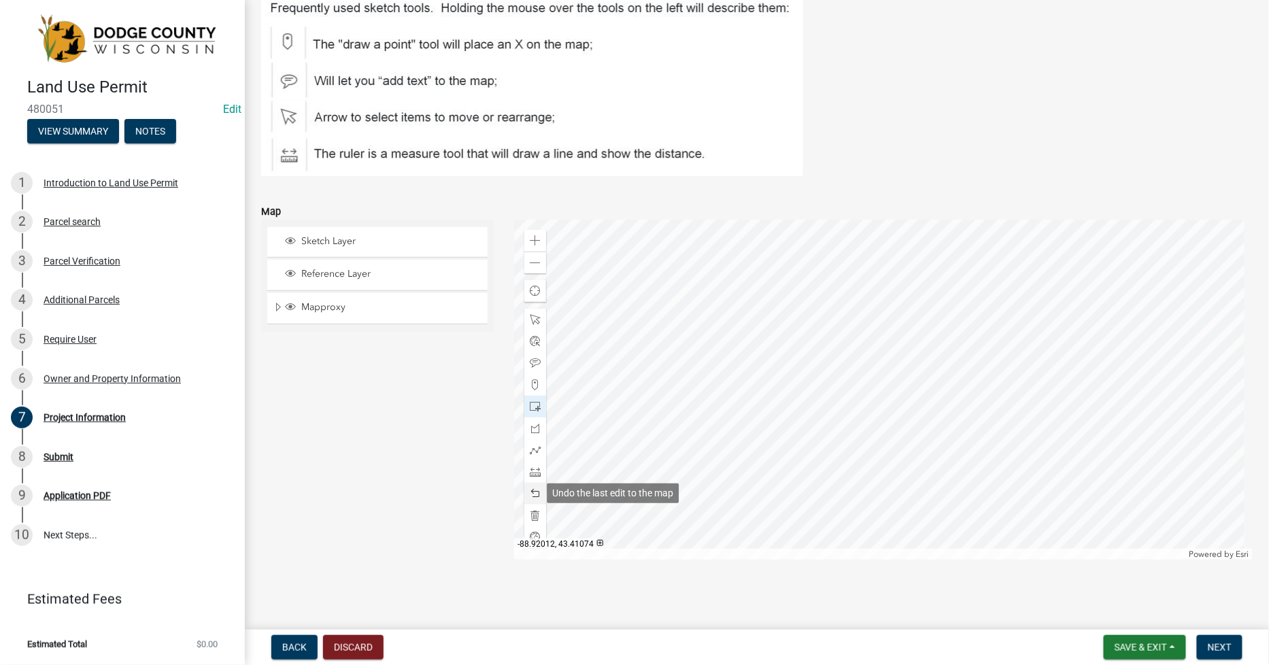
click at [534, 492] on span at bounding box center [535, 493] width 11 height 11
click at [534, 493] on span at bounding box center [535, 493] width 11 height 11
click at [531, 358] on span at bounding box center [535, 363] width 11 height 11
click at [889, 335] on div at bounding box center [883, 390] width 739 height 340
click at [895, 355] on div at bounding box center [883, 390] width 739 height 340
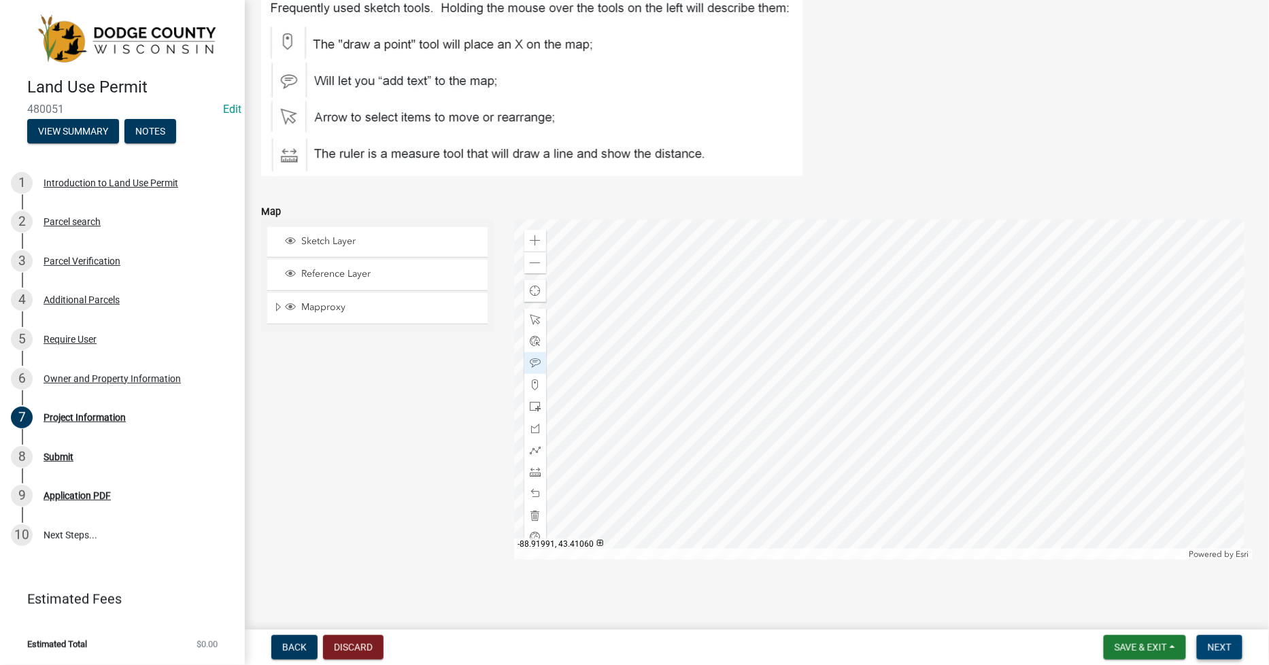
click at [1223, 645] on span "Next" at bounding box center [1220, 647] width 24 height 11
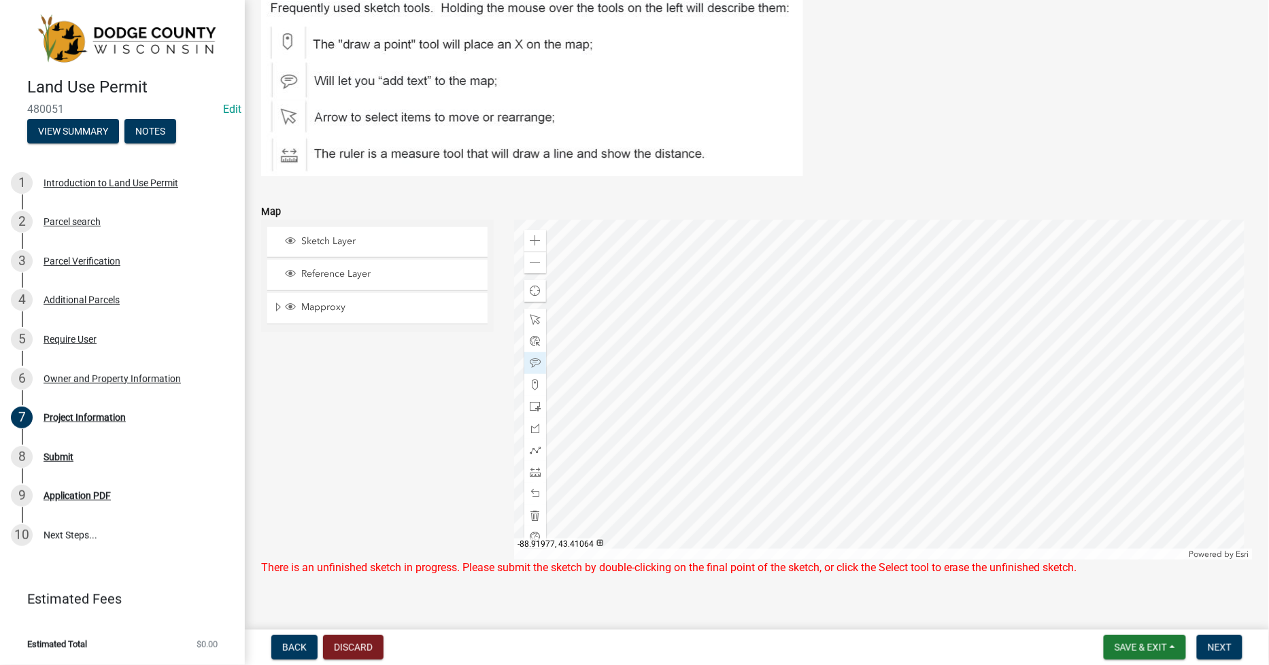
click at [880, 447] on div at bounding box center [883, 390] width 739 height 340
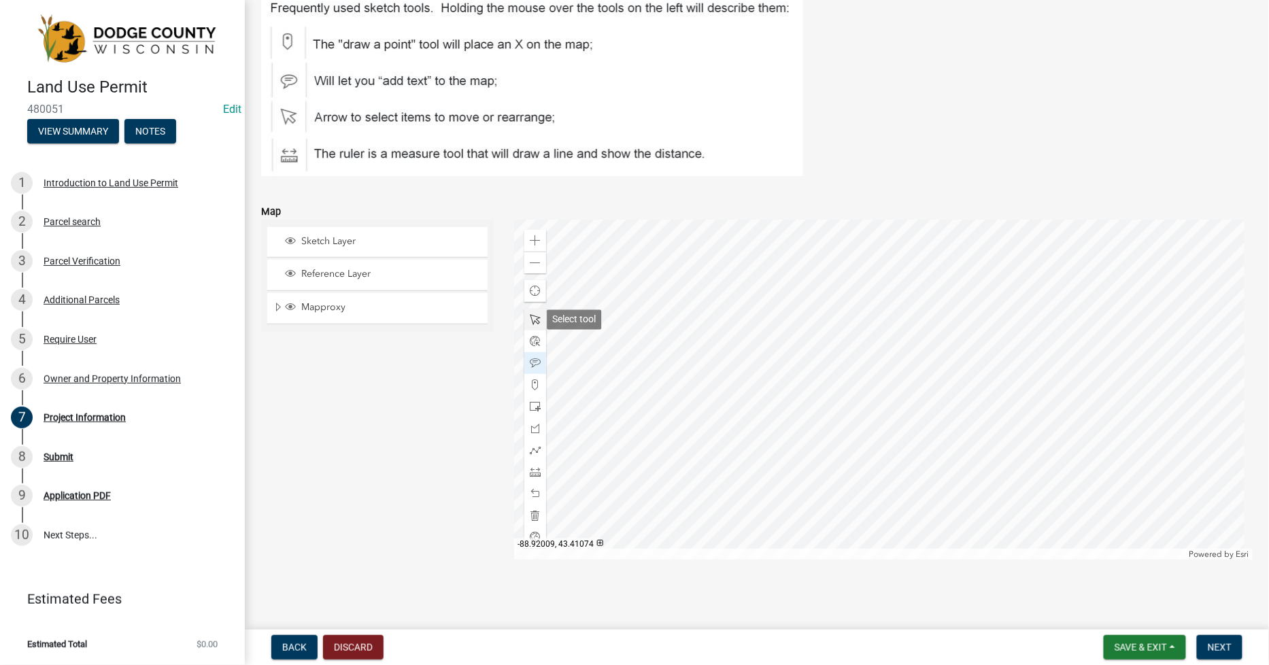
click at [533, 317] on span at bounding box center [535, 319] width 11 height 11
click at [929, 377] on div at bounding box center [883, 390] width 739 height 340
click at [1216, 656] on button "Next" at bounding box center [1220, 647] width 46 height 24
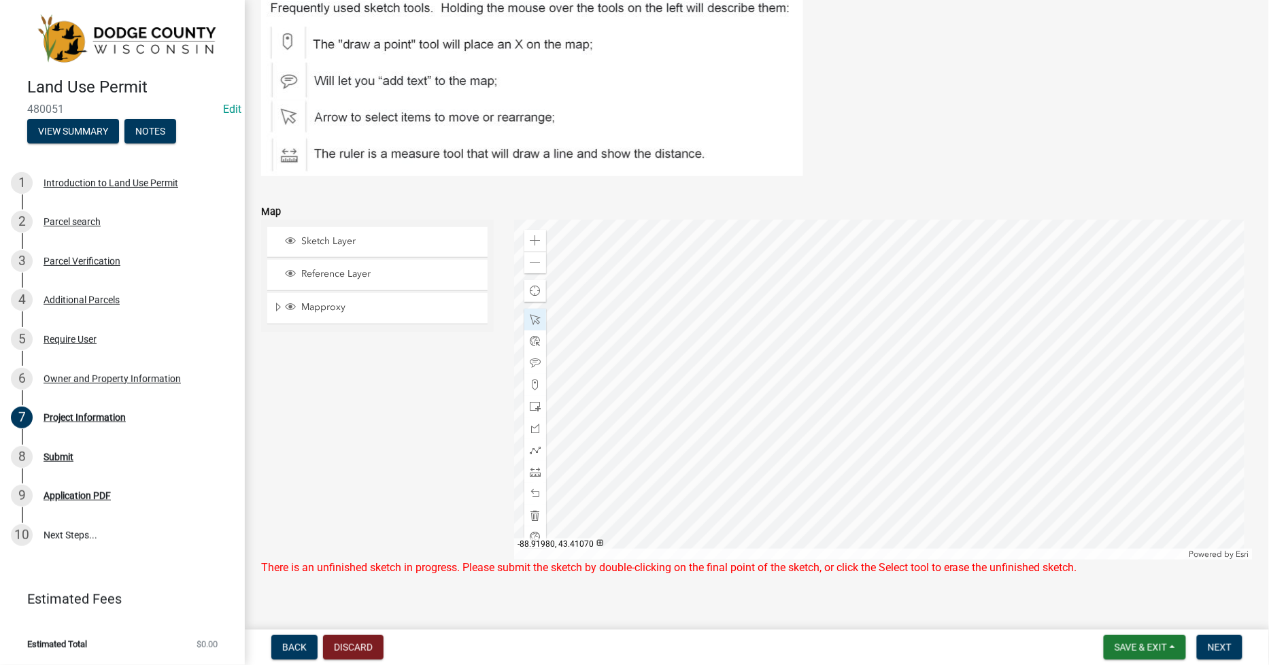
click at [766, 354] on div at bounding box center [883, 390] width 739 height 340
click at [530, 470] on span at bounding box center [535, 472] width 11 height 11
click at [738, 410] on div at bounding box center [883, 390] width 739 height 340
click at [735, 410] on div at bounding box center [883, 390] width 739 height 340
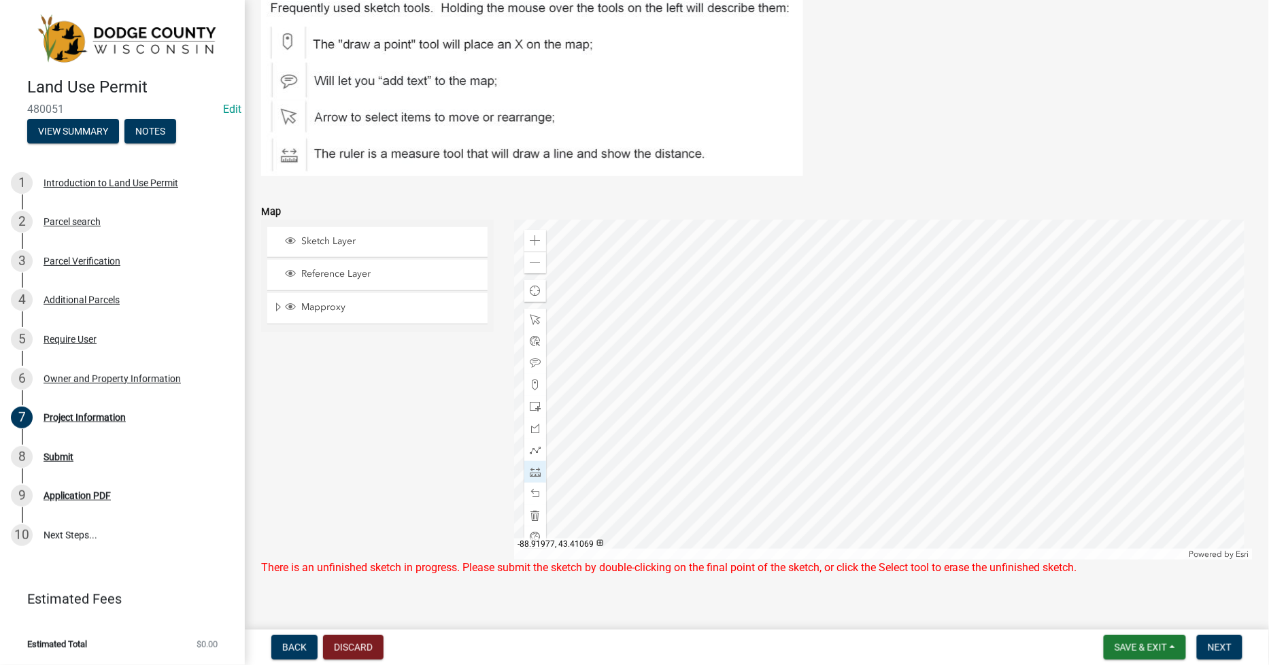
click at [998, 409] on div at bounding box center [883, 390] width 739 height 340
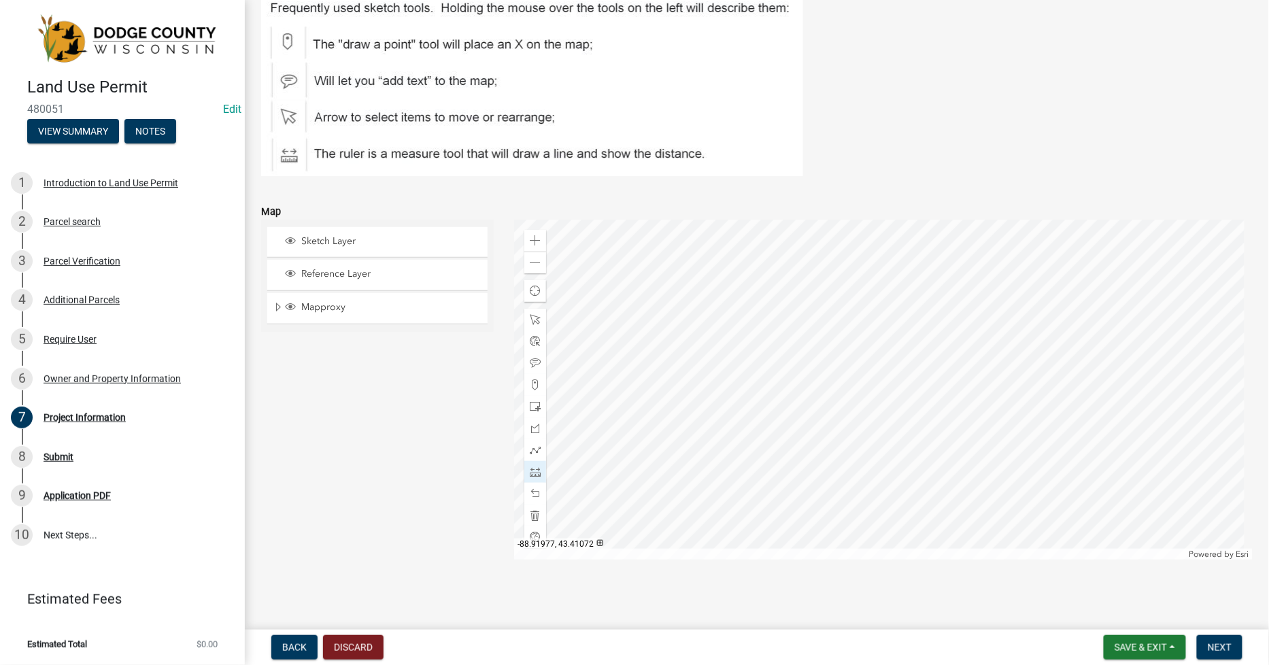
click at [995, 242] on div at bounding box center [883, 390] width 739 height 340
click at [997, 406] on div at bounding box center [883, 390] width 739 height 340
click at [997, 407] on div at bounding box center [883, 390] width 739 height 340
click at [1000, 408] on div at bounding box center [883, 390] width 739 height 340
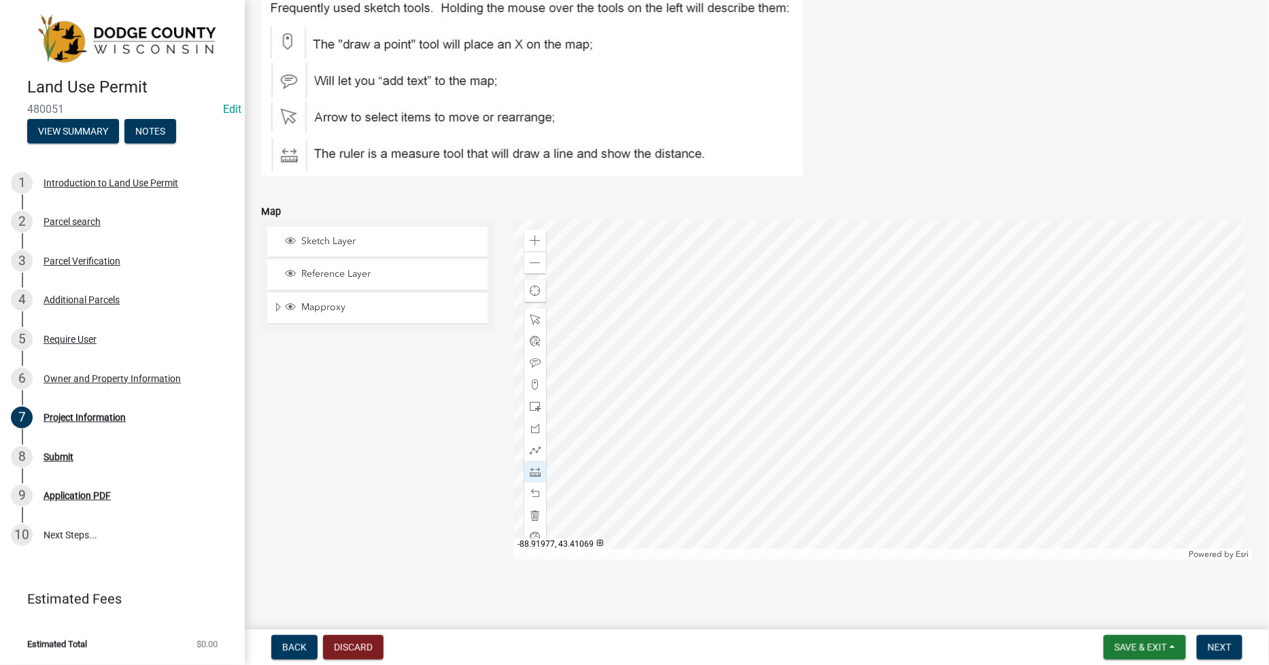
click at [1000, 408] on div at bounding box center [883, 390] width 739 height 340
click at [1218, 642] on span "Next" at bounding box center [1220, 647] width 24 height 11
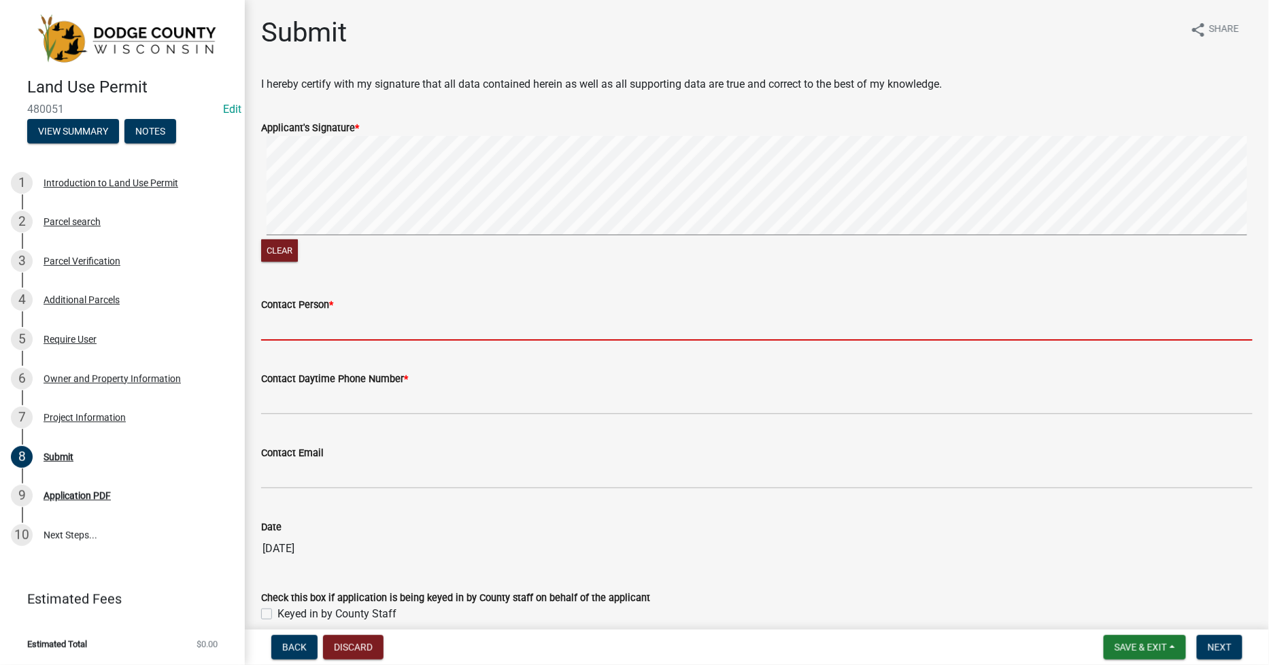
click at [283, 327] on input "Contact Person *" at bounding box center [757, 327] width 992 height 28
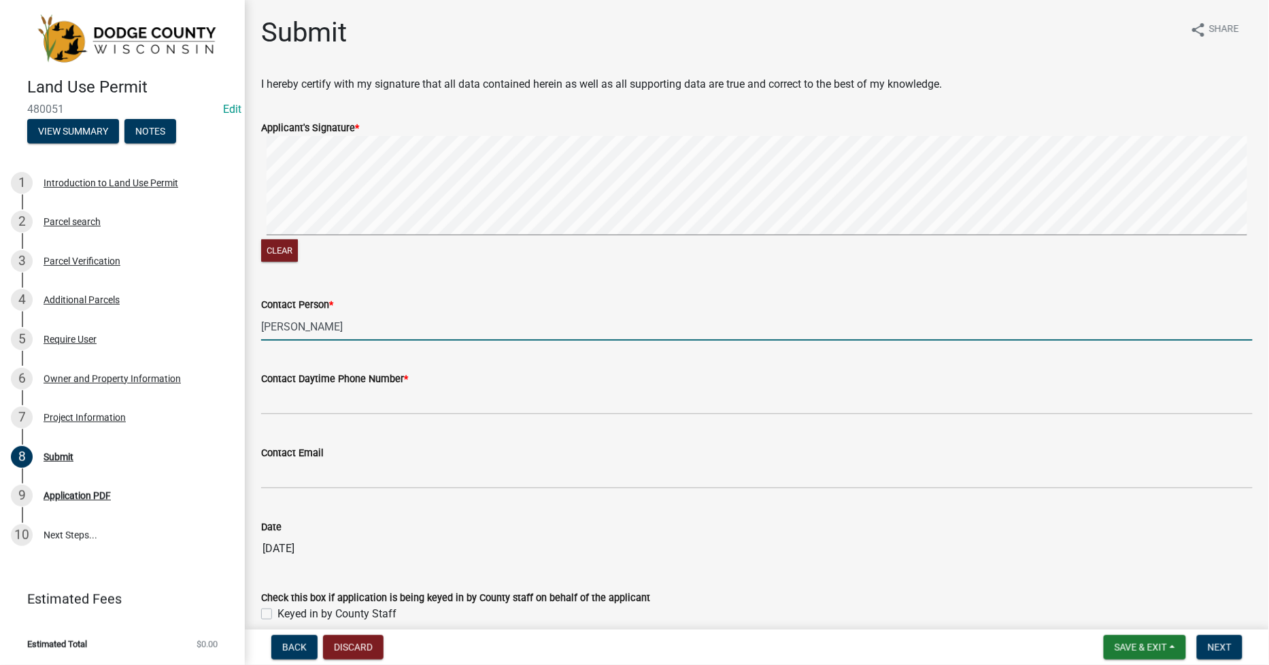
type input "[PERSON_NAME]"
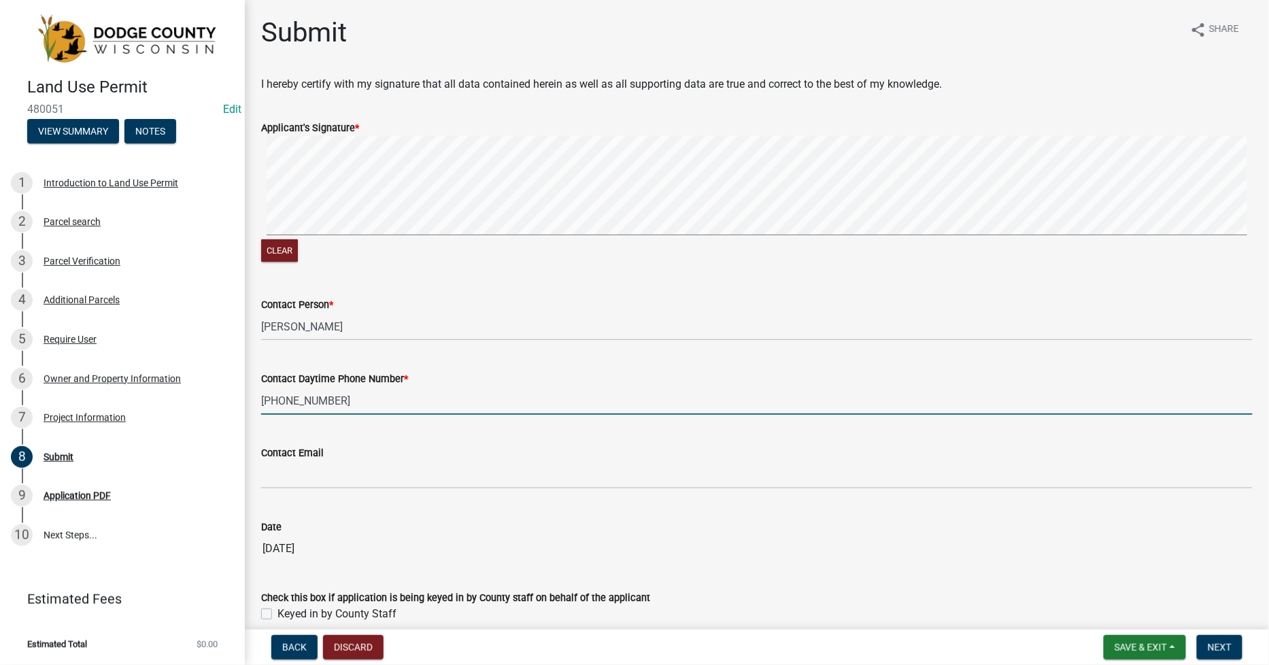
type input "[PHONE_NUMBER]"
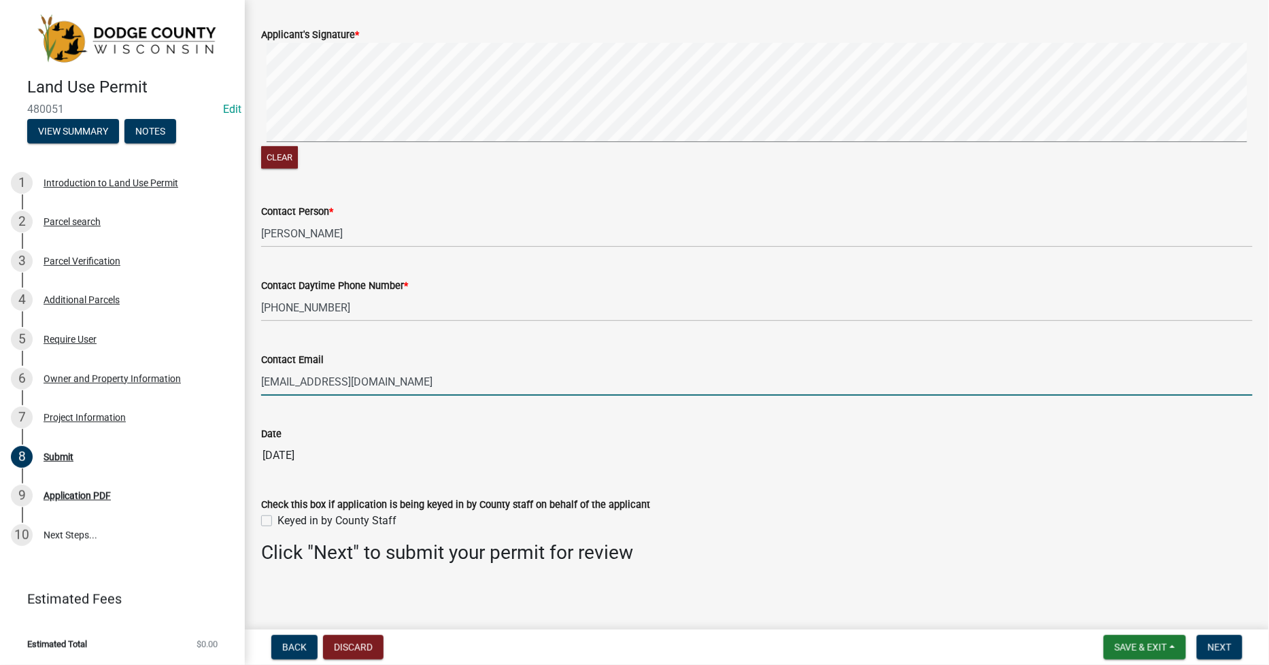
scroll to position [96, 0]
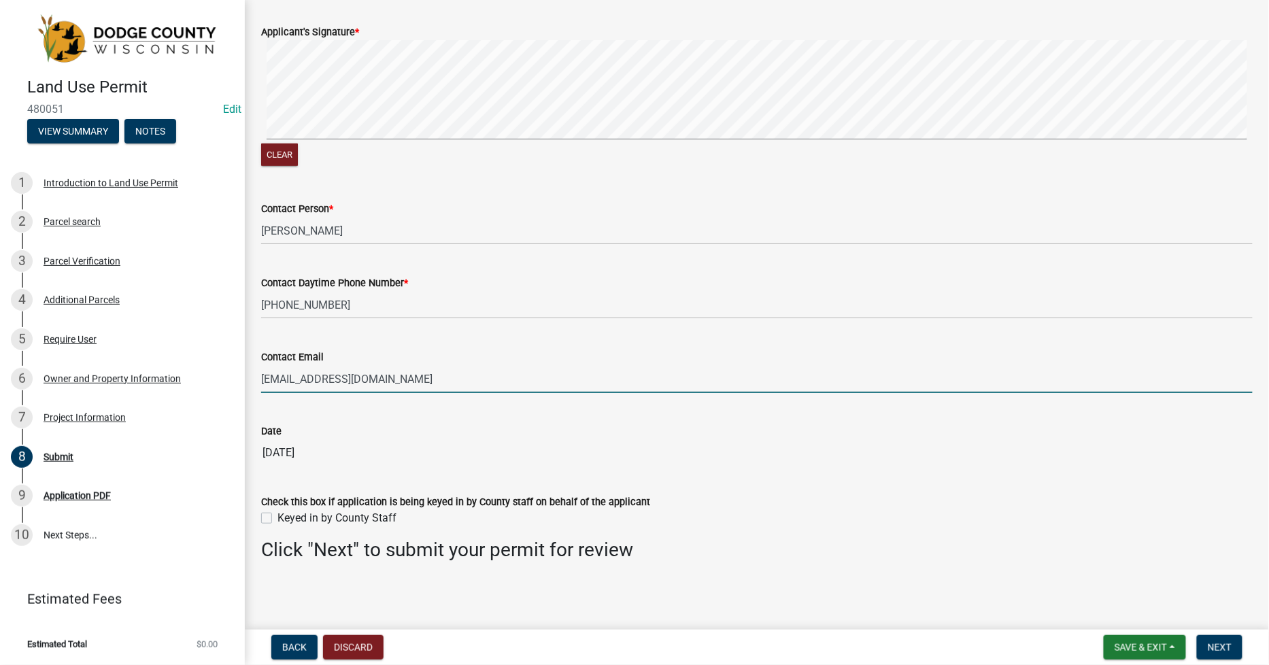
type input "[EMAIL_ADDRESS][DOMAIN_NAME]"
click at [278, 522] on label "Keyed in by County Staff" at bounding box center [337, 518] width 119 height 16
click at [278, 519] on input "Keyed in by County Staff" at bounding box center [282, 514] width 9 height 9
checkbox input "true"
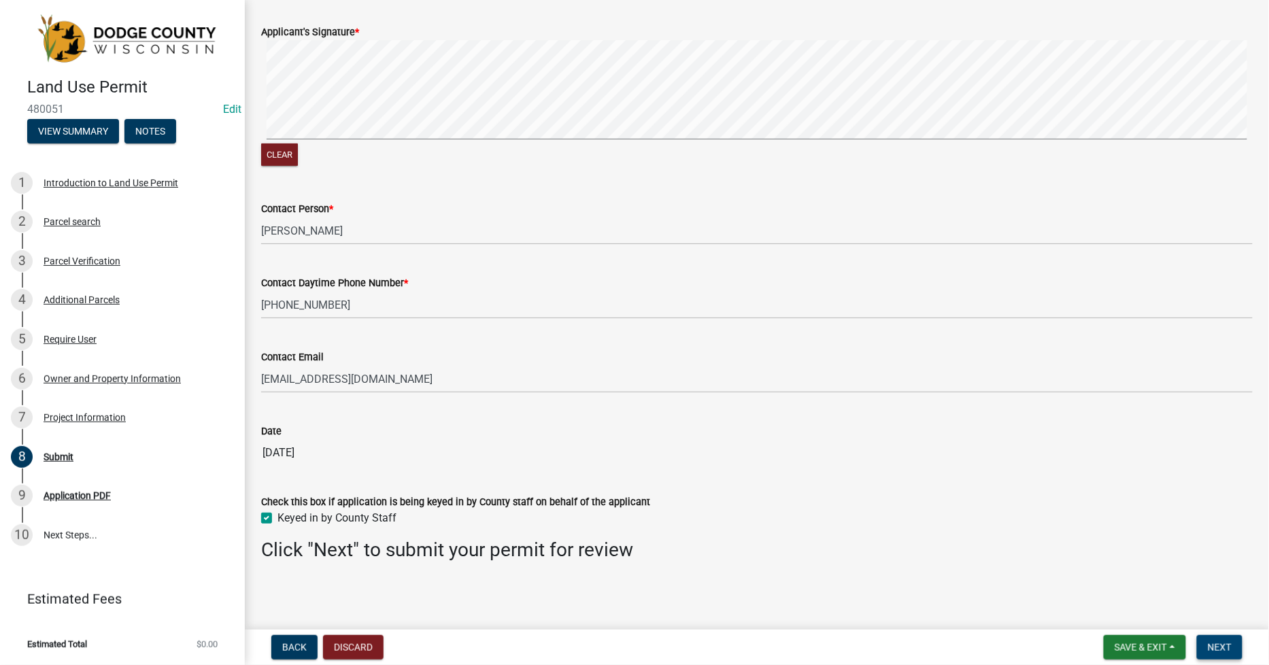
click at [1226, 647] on span "Next" at bounding box center [1220, 647] width 24 height 11
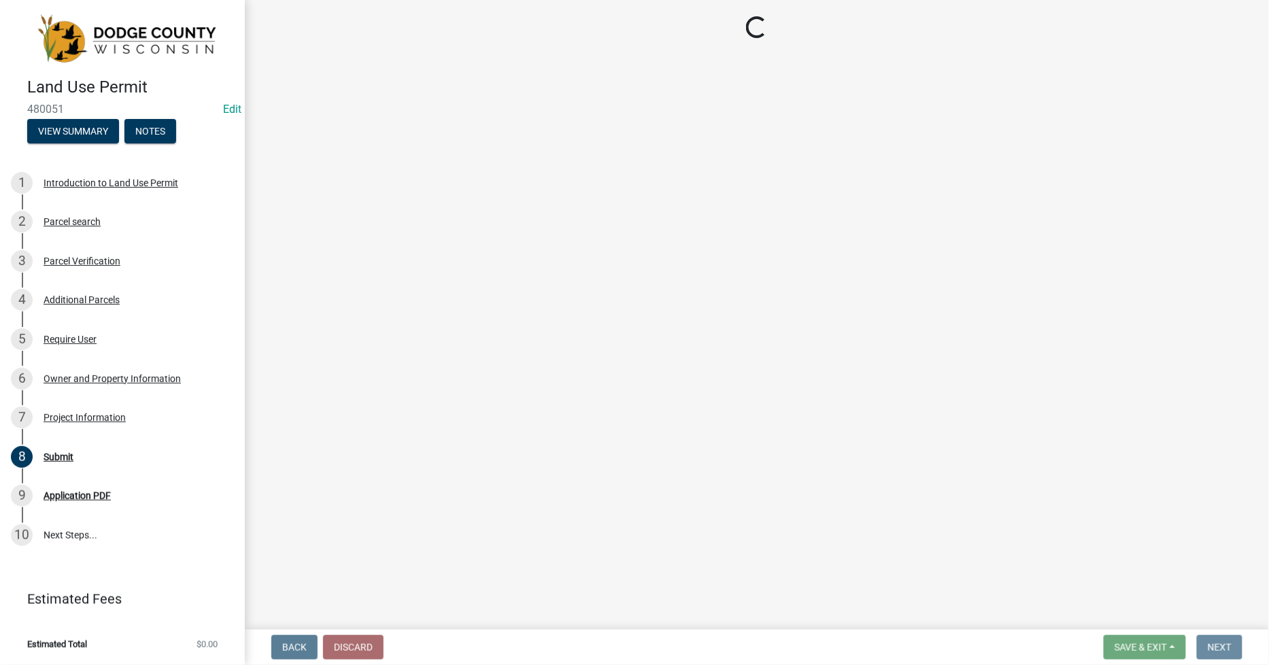
scroll to position [0, 0]
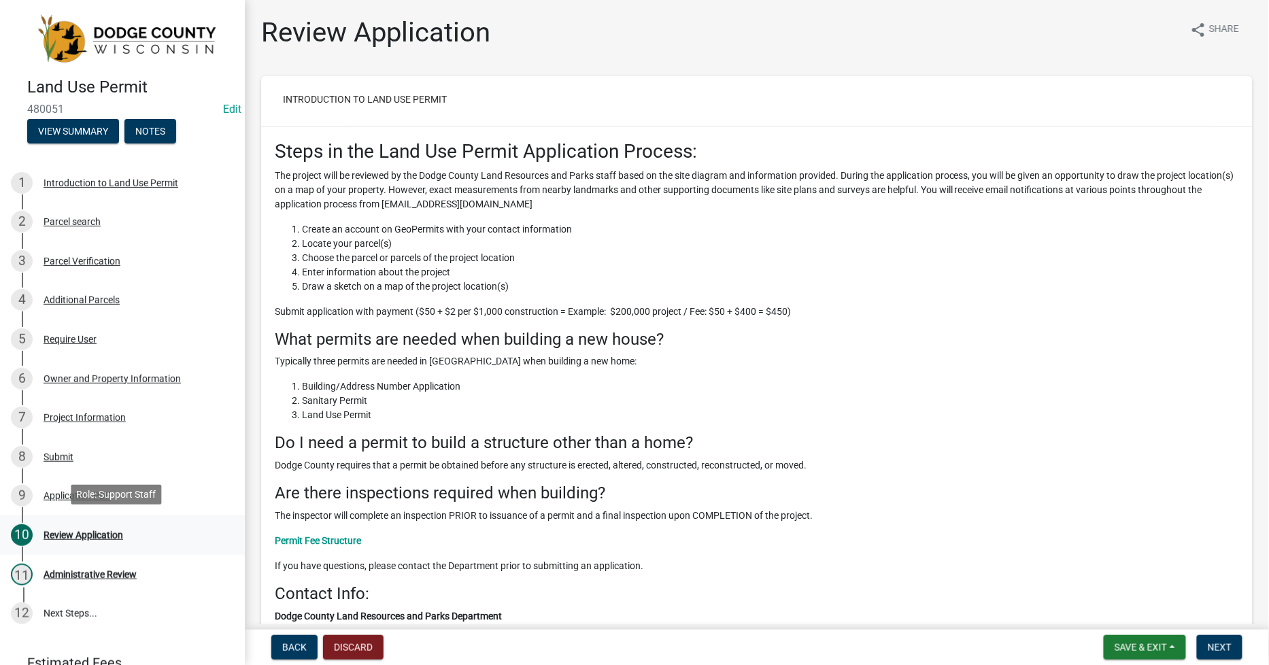
click at [65, 531] on div "Review Application" at bounding box center [84, 536] width 80 height 10
click at [1219, 647] on span "Next" at bounding box center [1220, 647] width 24 height 11
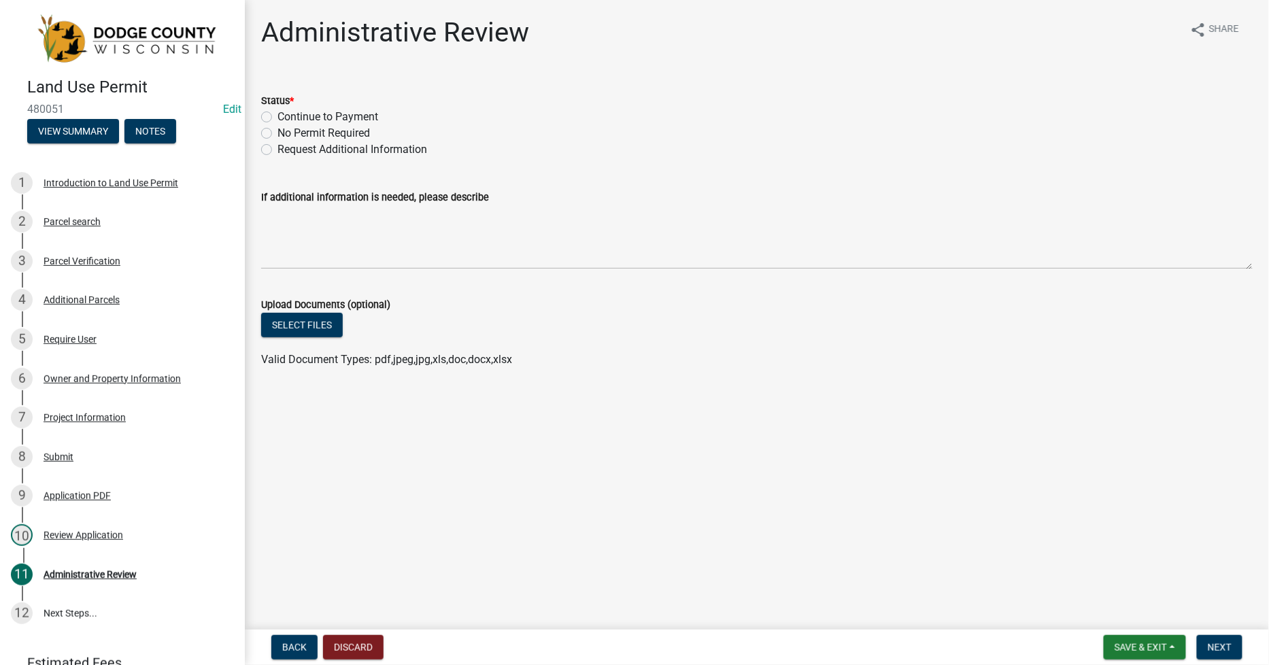
click at [278, 118] on label "Continue to Payment" at bounding box center [328, 117] width 101 height 16
click at [278, 118] on input "Continue to Payment" at bounding box center [282, 113] width 9 height 9
radio input "true"
click at [1220, 651] on span "Next" at bounding box center [1220, 647] width 24 height 11
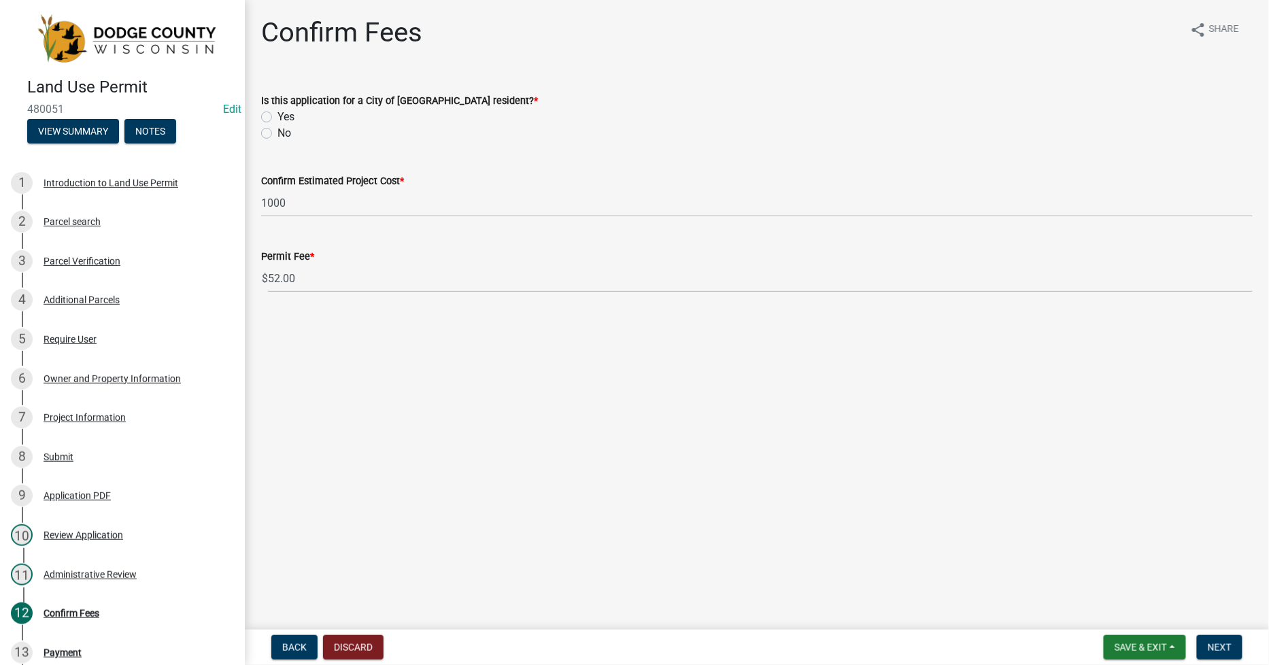
drag, startPoint x: 263, startPoint y: 126, endPoint x: 265, endPoint y: 133, distance: 7.1
click at [264, 127] on div "No" at bounding box center [757, 133] width 992 height 16
click at [278, 131] on label "No" at bounding box center [285, 133] width 14 height 16
click at [278, 131] on input "No" at bounding box center [282, 129] width 9 height 9
radio input "true"
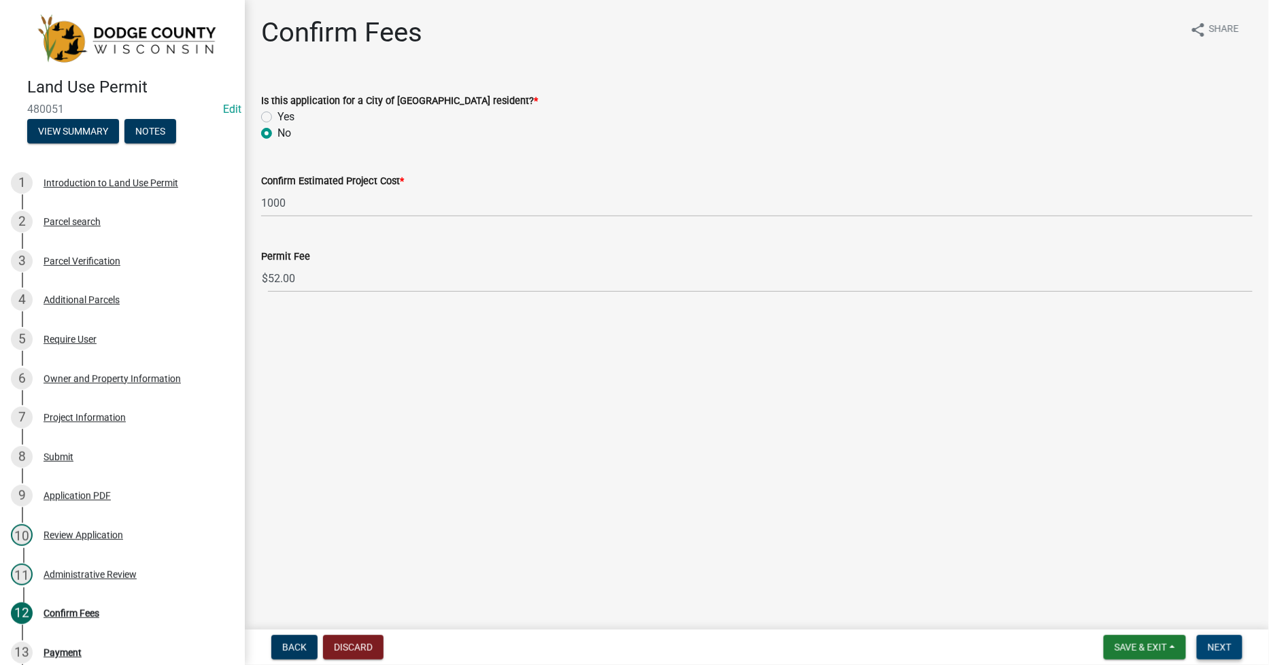
click at [1212, 645] on span "Next" at bounding box center [1220, 647] width 24 height 11
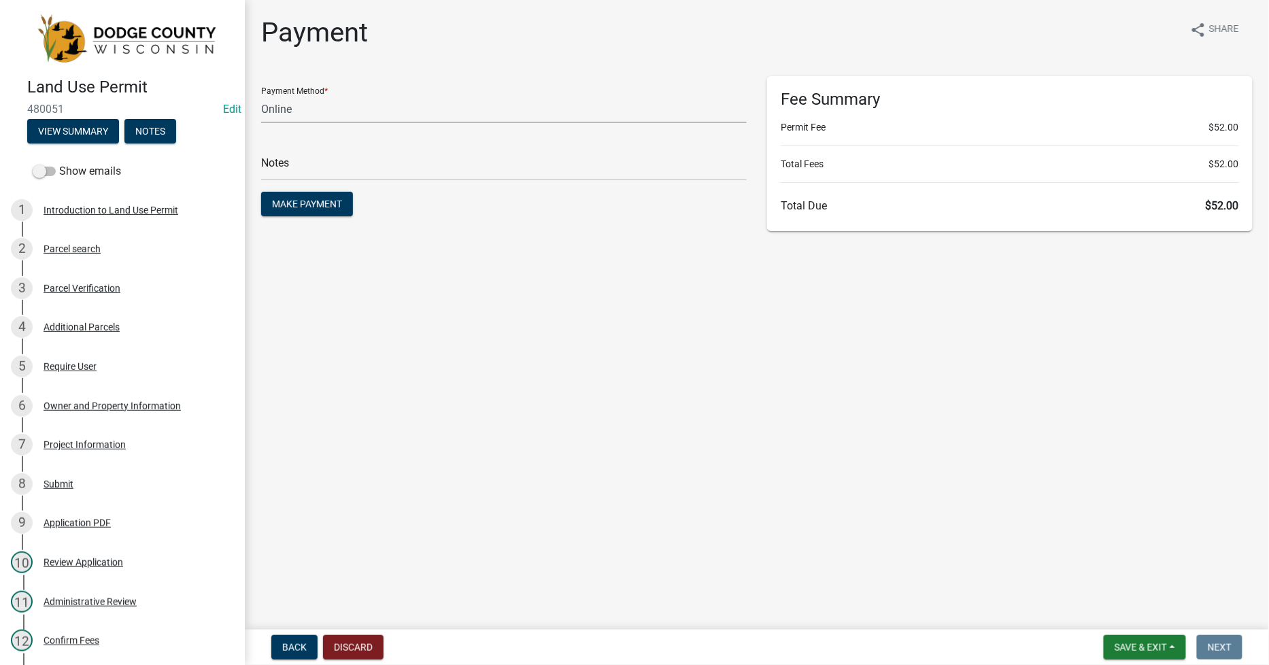
click at [288, 112] on select "Credit Card POS Check Cash Online" at bounding box center [504, 109] width 486 height 28
select select "1: 0"
click at [261, 95] on select "Credit Card POS Check Cash Online" at bounding box center [504, 109] width 486 height 28
click at [276, 170] on input "text" at bounding box center [504, 167] width 486 height 28
type input "09032025"
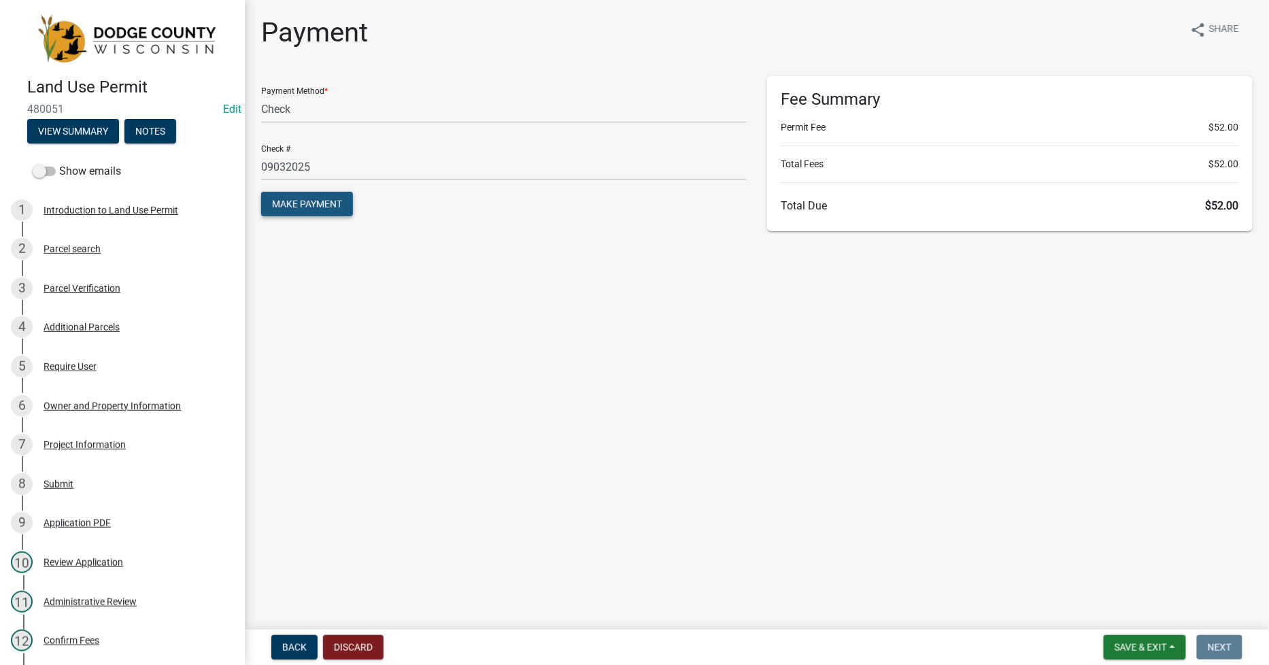
click at [307, 205] on span "Make Payment" at bounding box center [307, 204] width 70 height 11
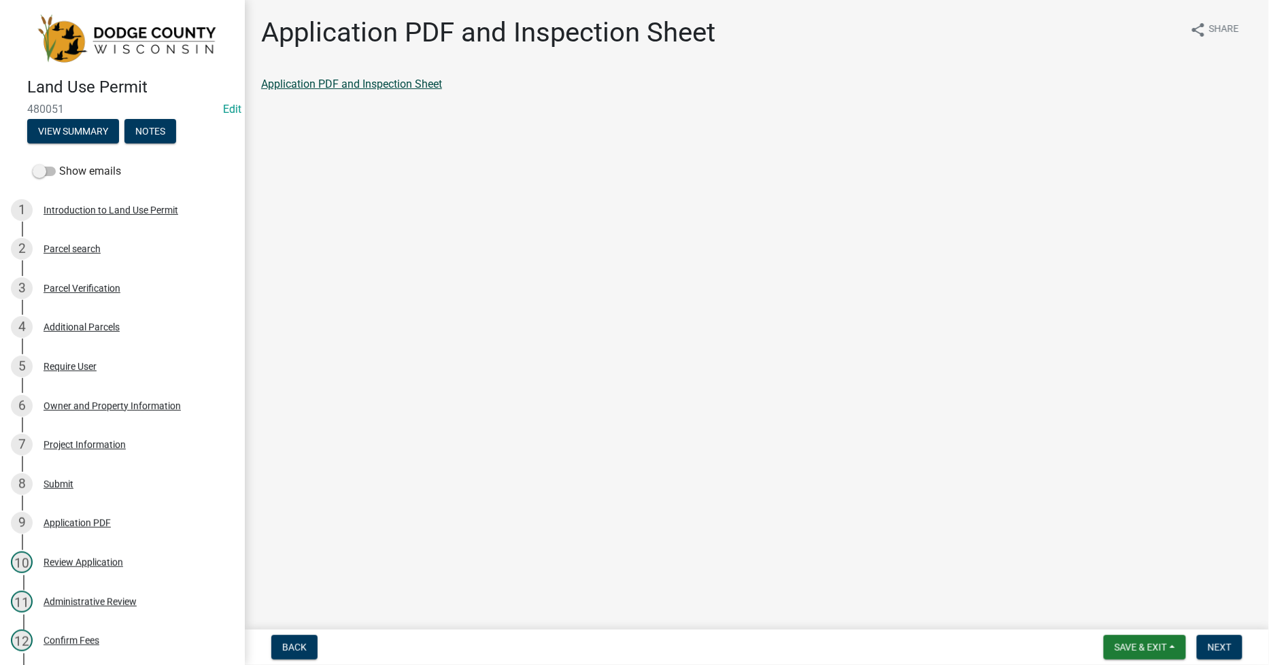
click at [357, 84] on link "Application PDF and Inspection Sheet" at bounding box center [351, 84] width 181 height 13
click at [1216, 650] on span "Next" at bounding box center [1220, 647] width 24 height 11
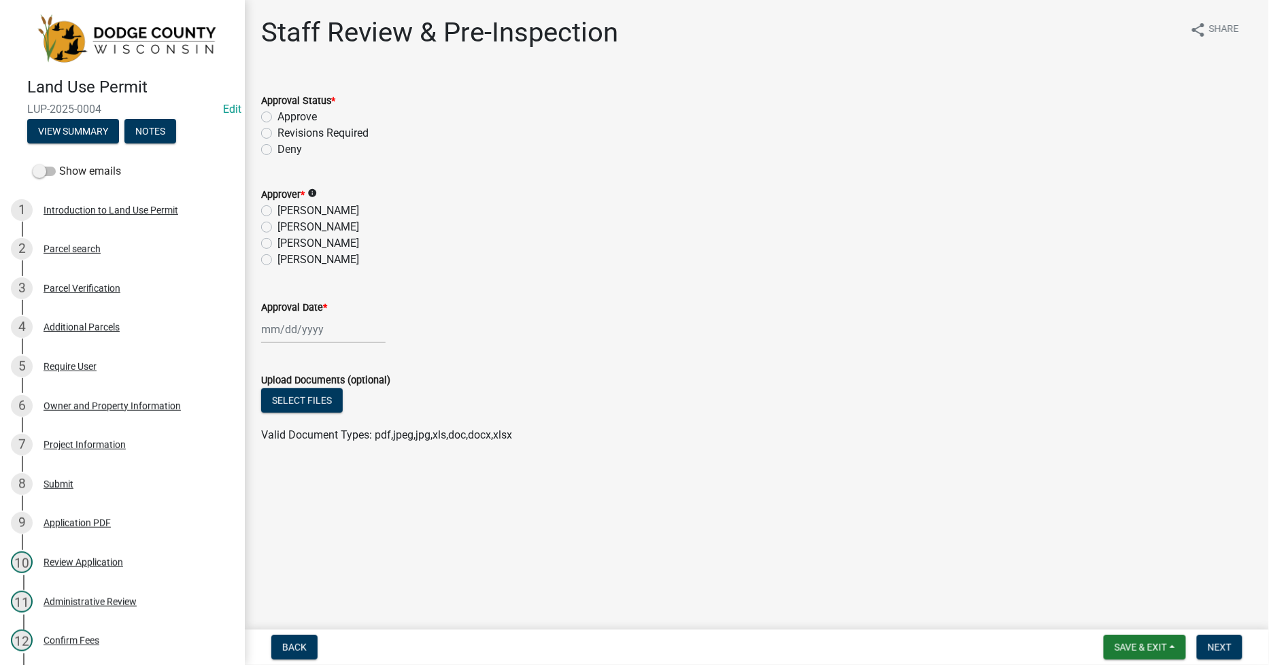
click at [278, 118] on label "Approve" at bounding box center [297, 117] width 39 height 16
click at [278, 118] on input "Approve" at bounding box center [282, 113] width 9 height 9
radio input "true"
click at [278, 228] on label "[PERSON_NAME]" at bounding box center [319, 227] width 82 height 16
click at [278, 228] on input "[PERSON_NAME]" at bounding box center [282, 223] width 9 height 9
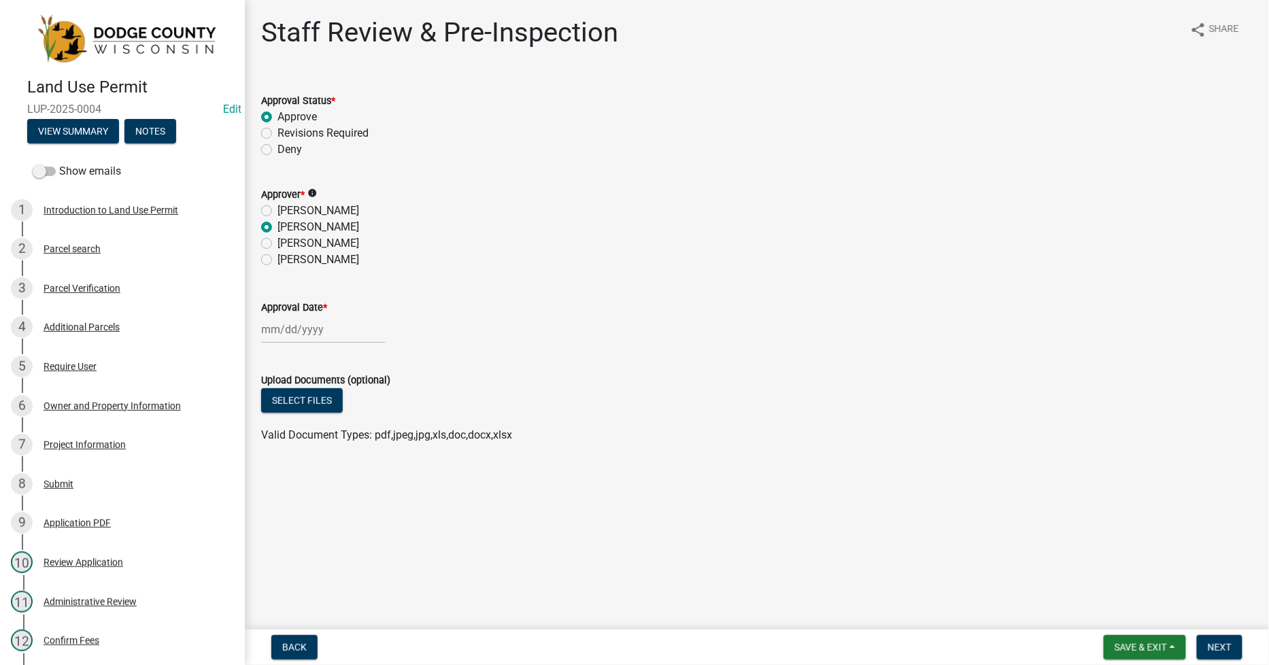
radio input "true"
click at [265, 333] on div at bounding box center [323, 330] width 124 height 28
select select "9"
select select "2025"
click at [279, 446] on div "15" at bounding box center [275, 445] width 22 height 22
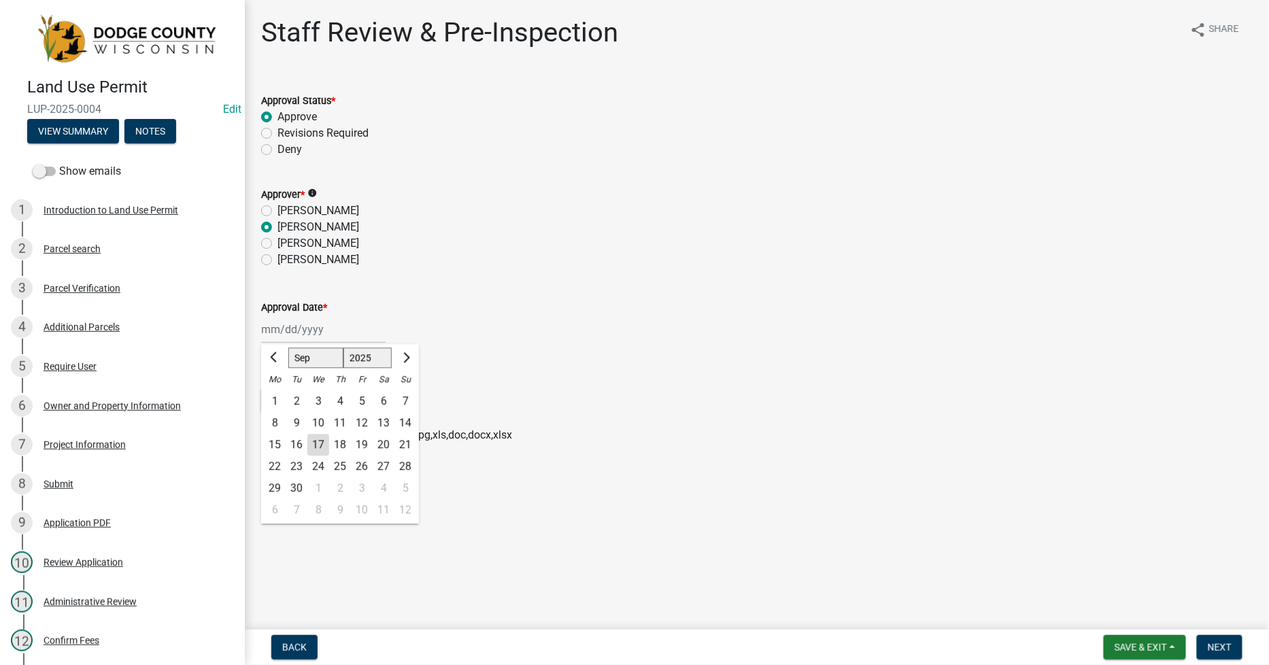
type input "[DATE]"
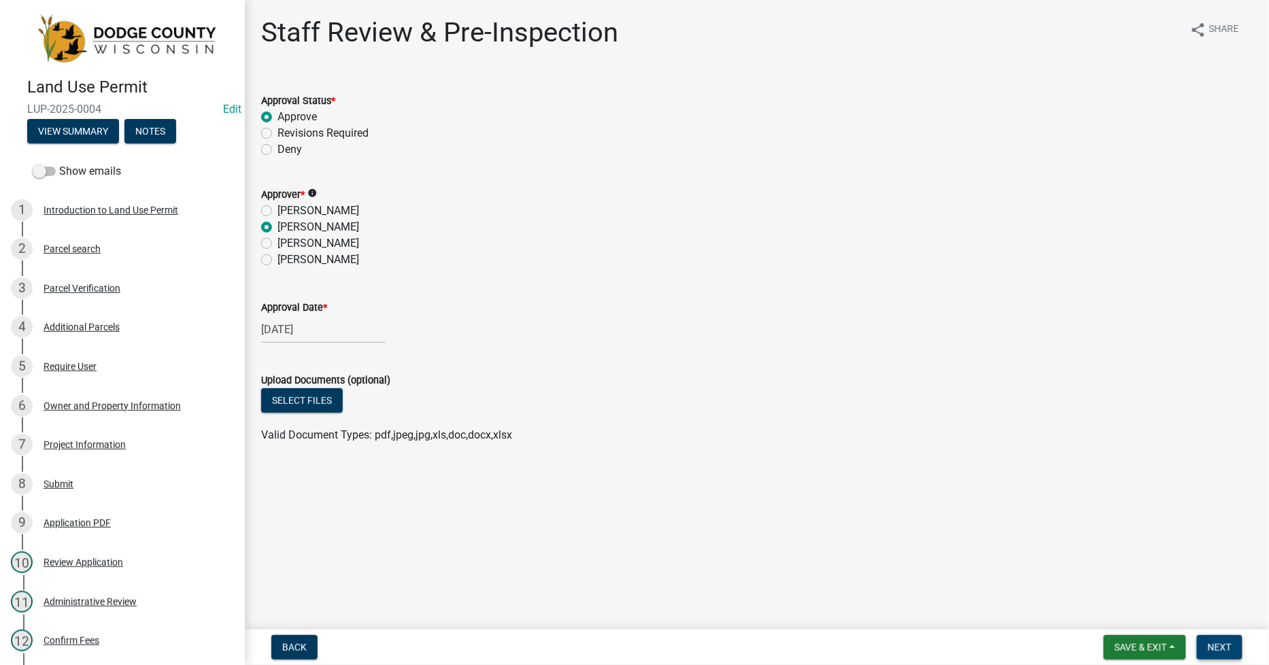
click at [1215, 644] on span "Next" at bounding box center [1220, 647] width 24 height 11
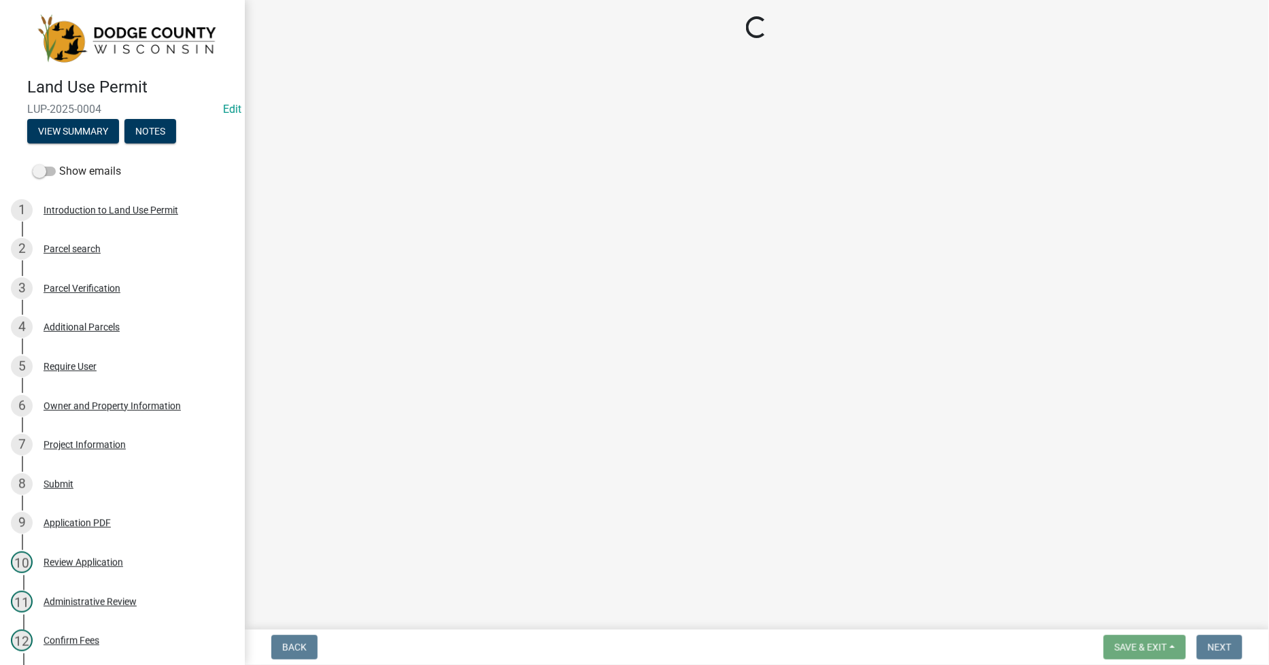
select select "fe08f780-4a60-4fd6-aa75-ac149b195867"
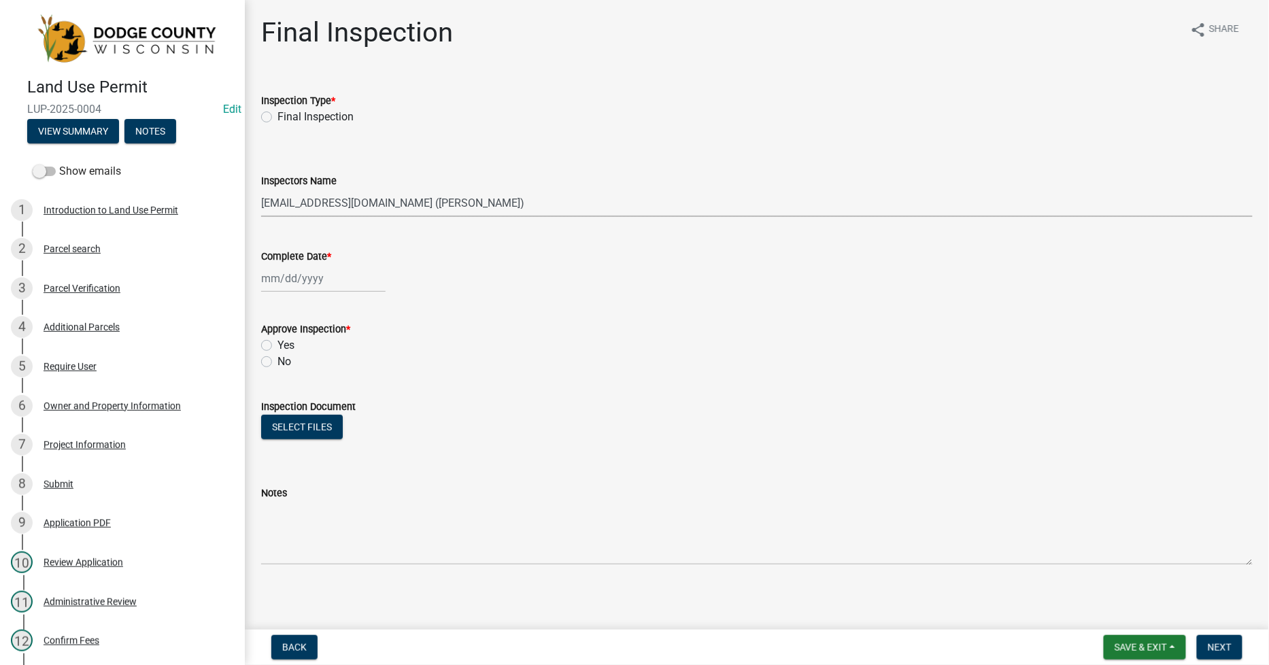
click at [495, 201] on select "Select Item... gwillms ([PERSON_NAME]) [EMAIL_ADDRESS][DOMAIN_NAME] ([PERSON_NA…" at bounding box center [757, 203] width 992 height 28
click at [424, 399] on div "Inspection Document" at bounding box center [757, 407] width 992 height 16
click at [1222, 648] on span "Next" at bounding box center [1220, 647] width 24 height 11
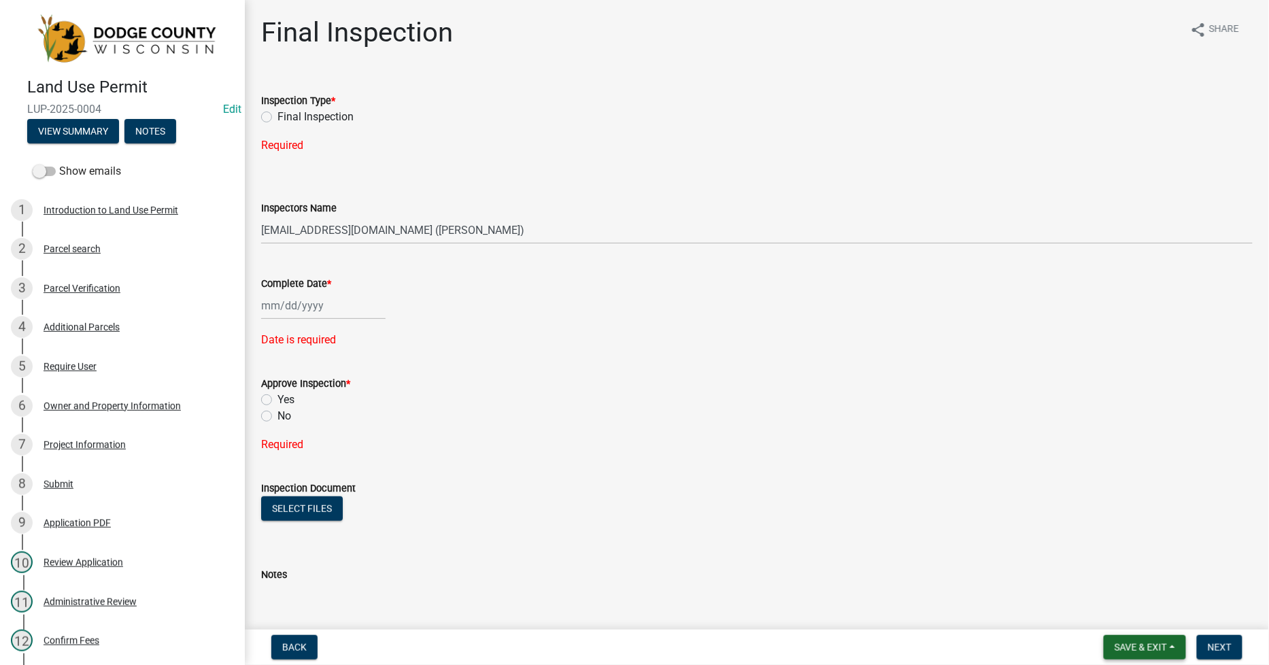
click at [1145, 646] on span "Save & Exit" at bounding box center [1141, 647] width 52 height 11
click at [1127, 613] on button "Save & Exit" at bounding box center [1132, 612] width 109 height 33
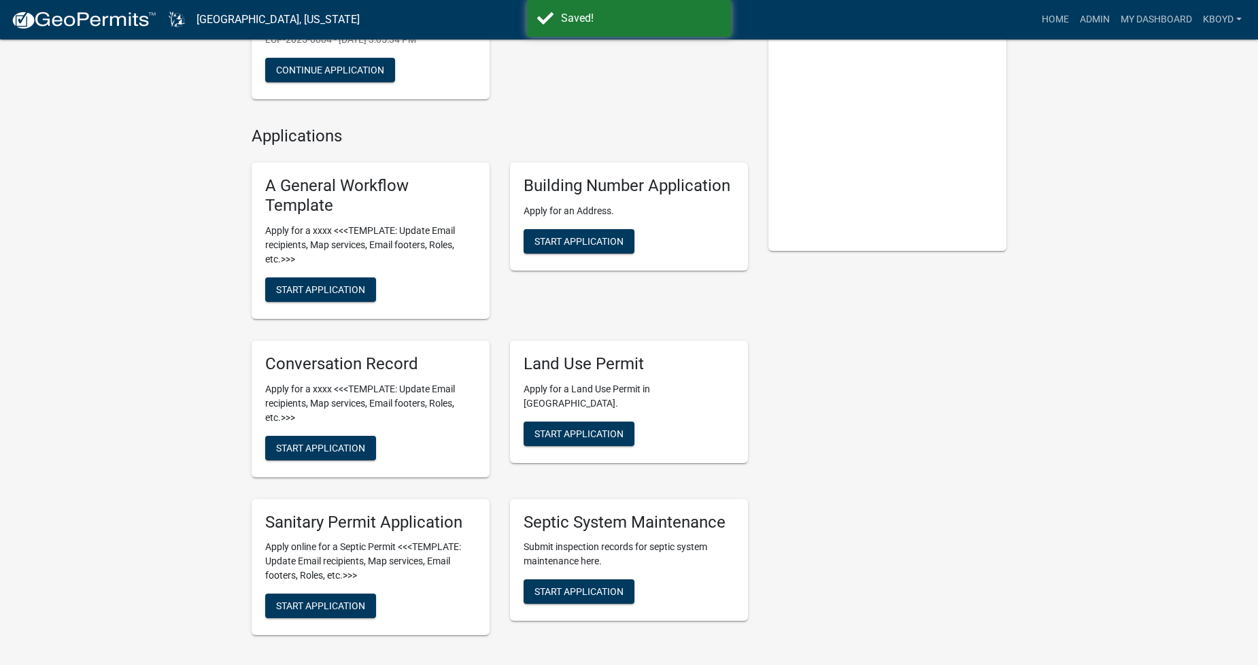
scroll to position [227, 0]
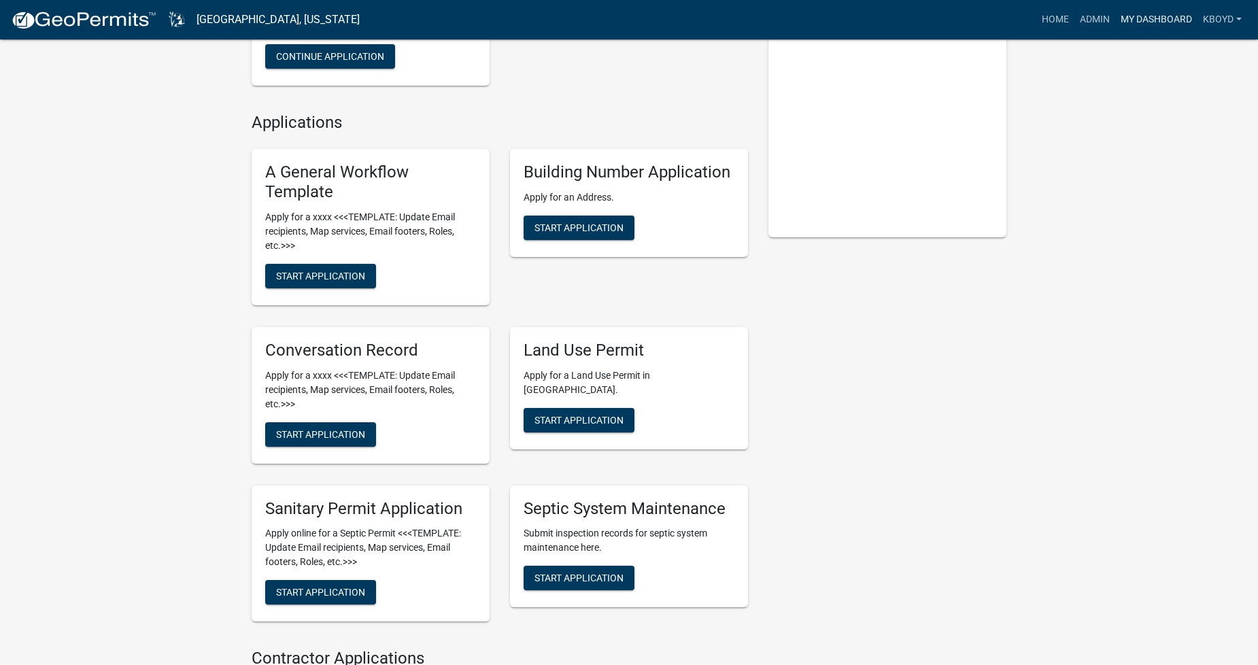
click at [1144, 19] on link "My Dashboard" at bounding box center [1157, 20] width 82 height 26
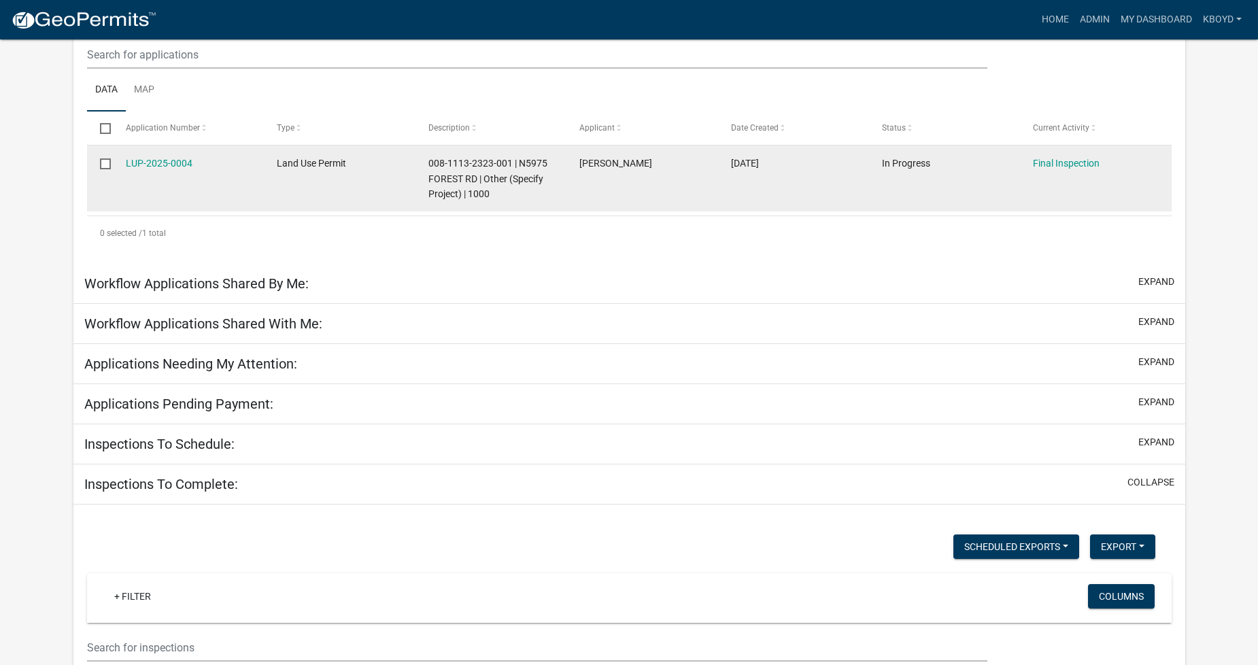
scroll to position [267, 0]
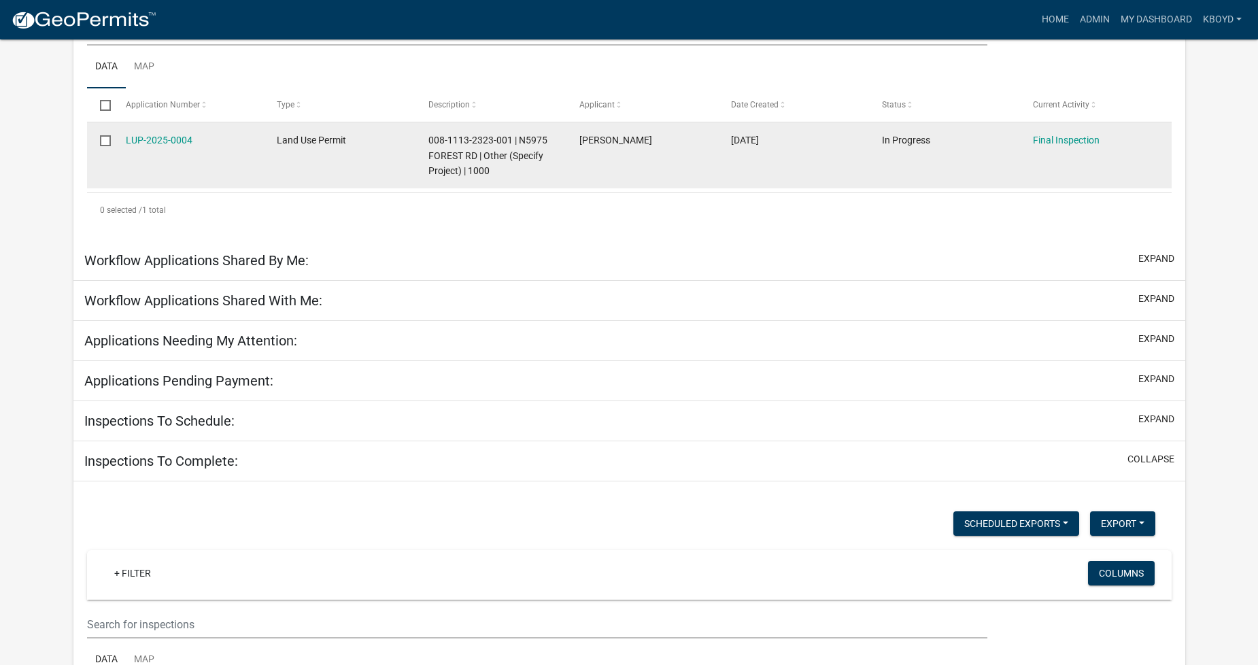
click at [105, 144] on input "checkbox" at bounding box center [104, 139] width 9 height 9
checkbox input "true"
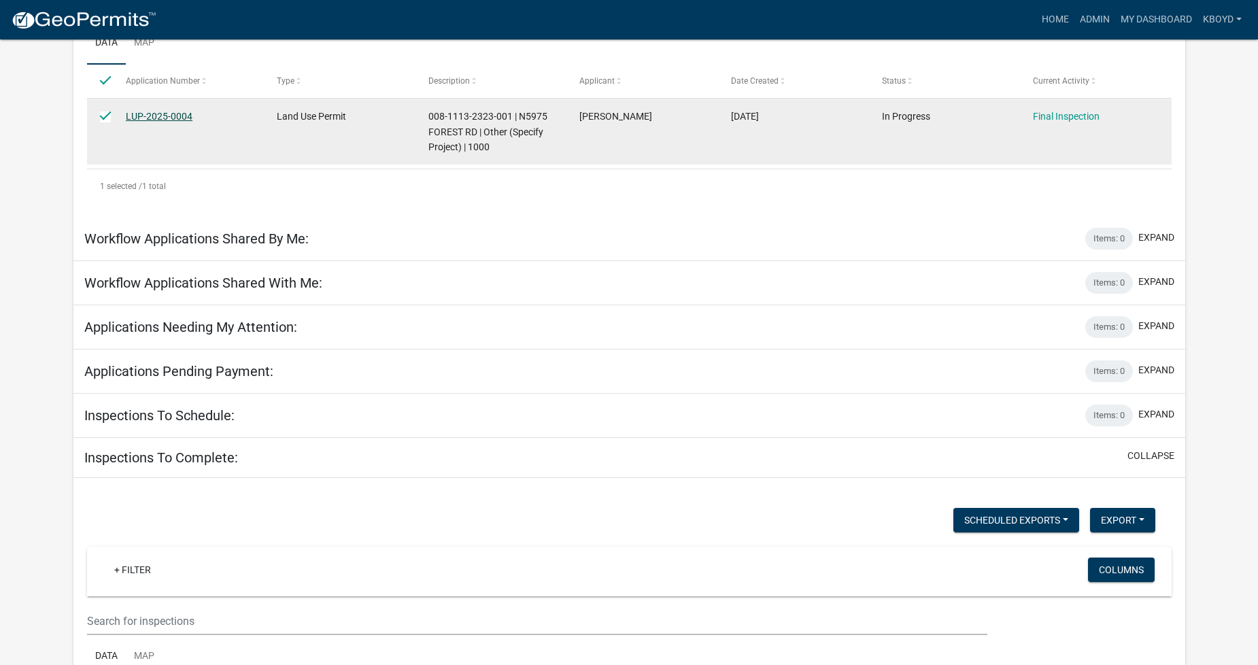
scroll to position [243, 0]
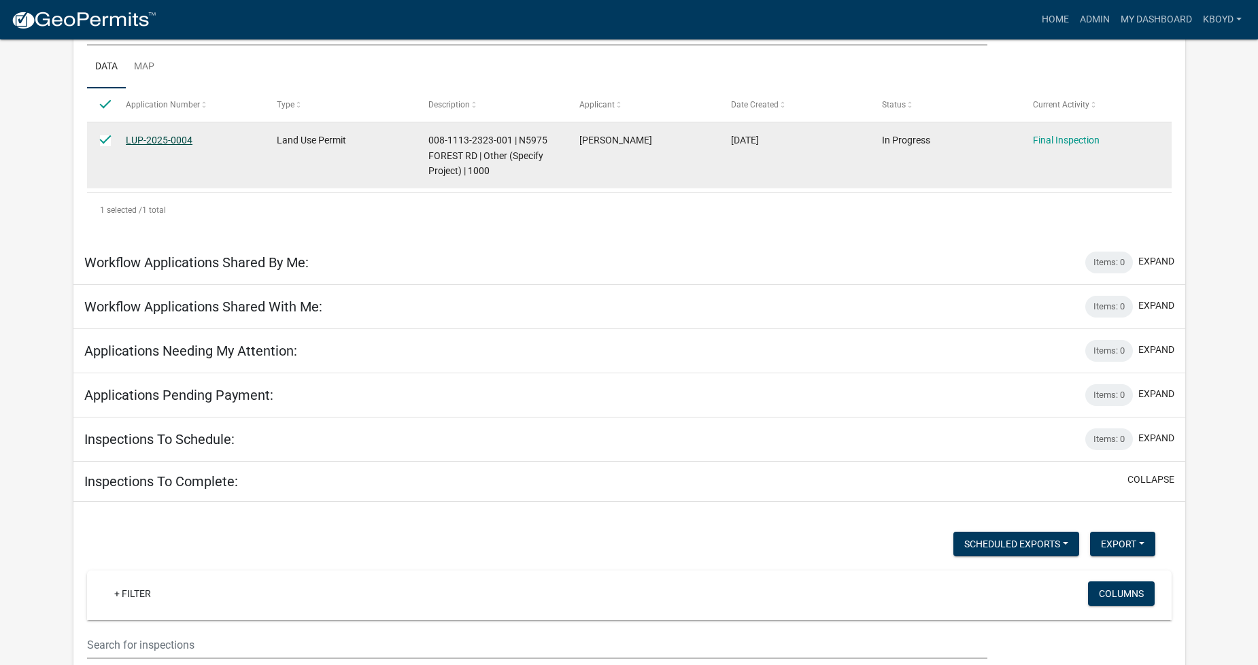
click at [154, 141] on link "LUP-2025-0004" at bounding box center [159, 140] width 67 height 11
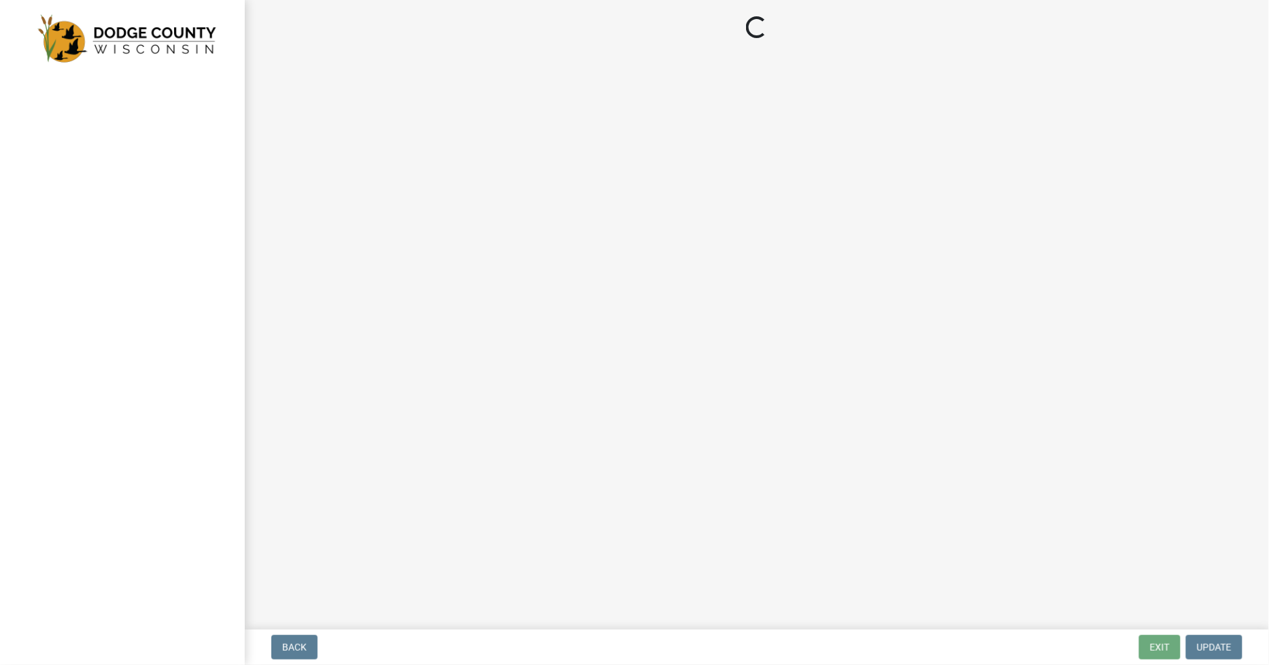
select select "fe08f780-4a60-4fd6-aa75-ac149b195867"
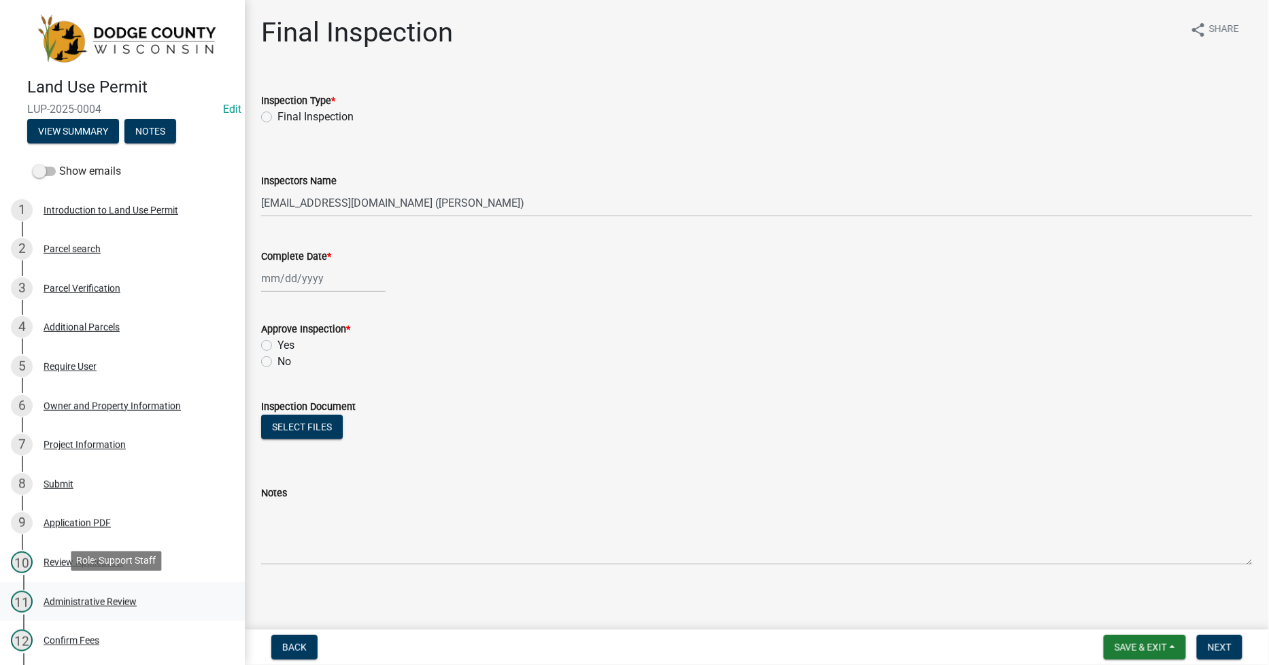
click at [79, 600] on div "Administrative Review" at bounding box center [90, 602] width 93 height 10
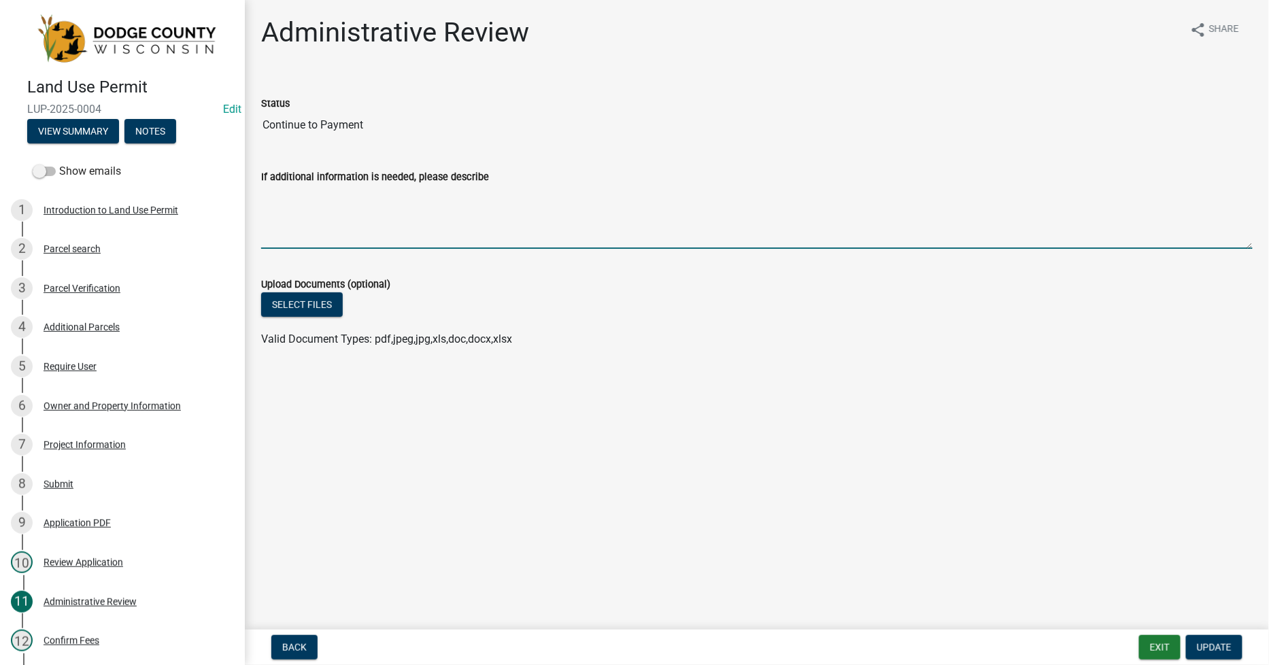
click at [294, 237] on textarea "If additional information is needed, please describe" at bounding box center [757, 217] width 992 height 64
type textarea "2025-0850"
click at [1212, 648] on span "Update" at bounding box center [1214, 647] width 35 height 11
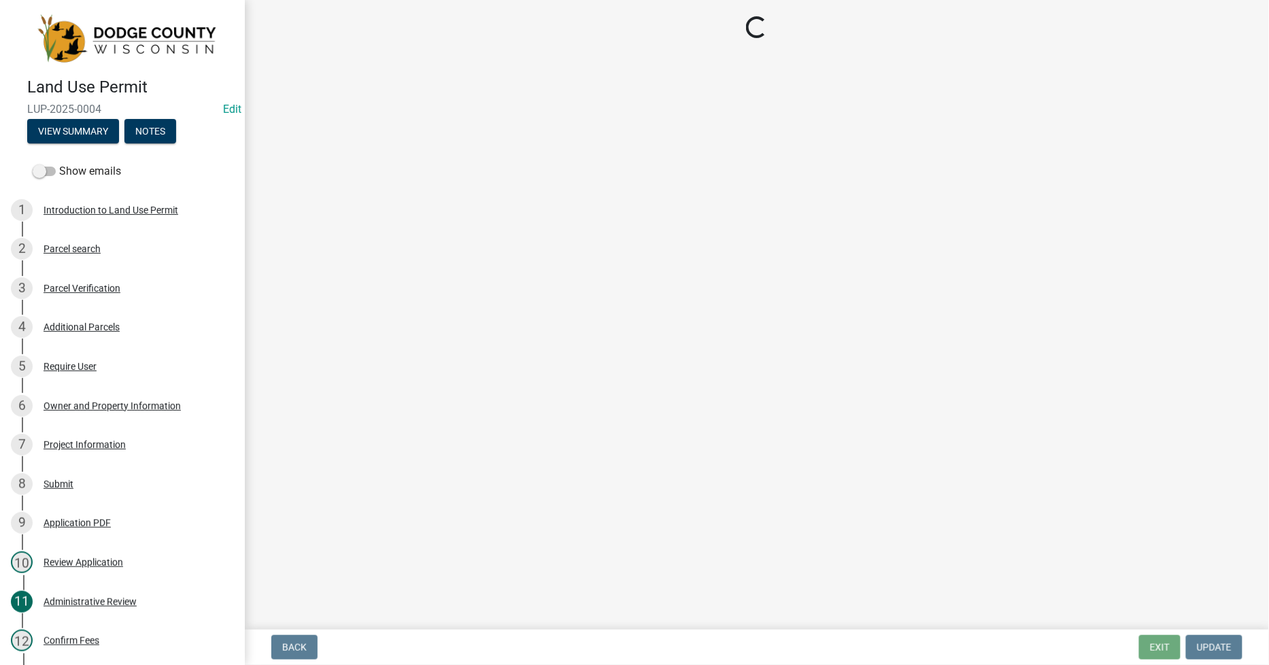
select select "fe08f780-4a60-4fd6-aa75-ac149b195867"
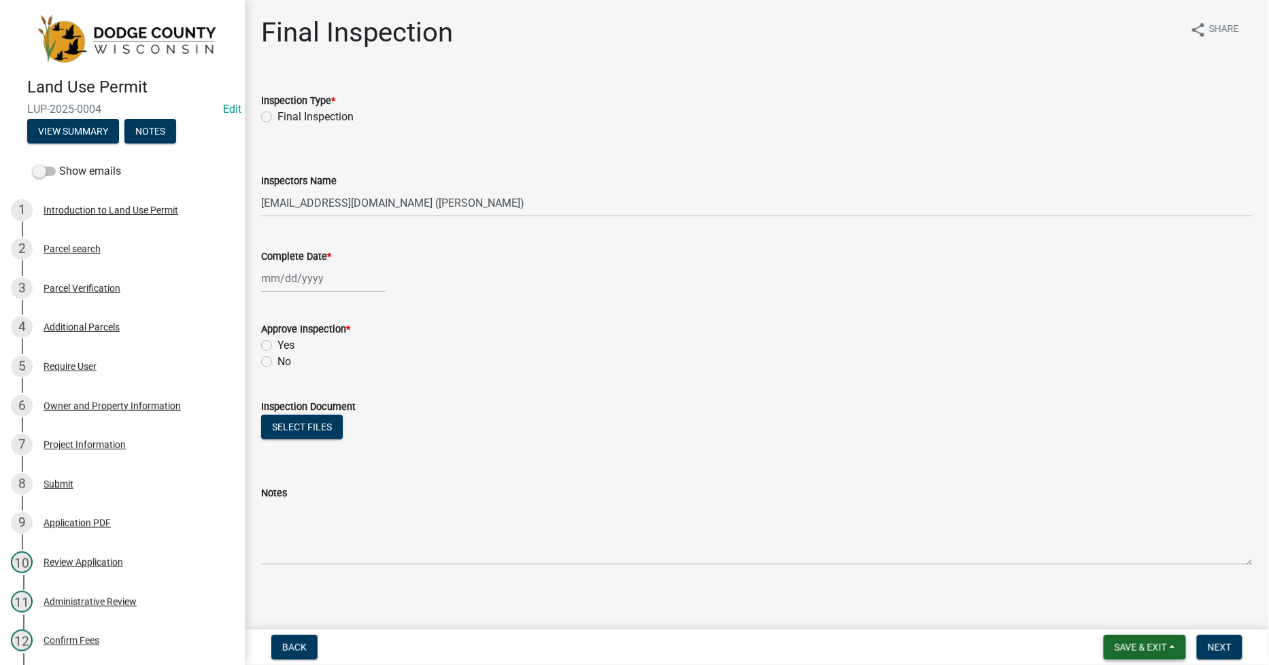
click at [1165, 650] on span "Save & Exit" at bounding box center [1141, 647] width 52 height 11
click at [1120, 618] on button "Save & Exit" at bounding box center [1132, 612] width 109 height 33
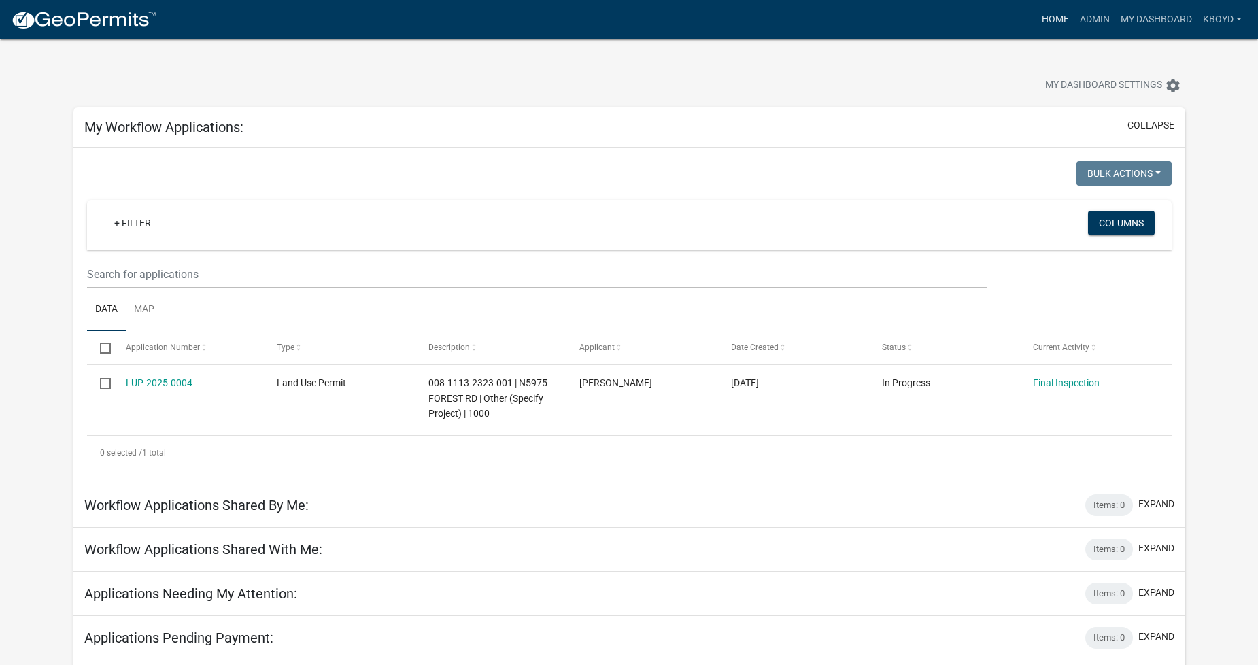
click at [1052, 19] on link "Home" at bounding box center [1056, 20] width 38 height 26
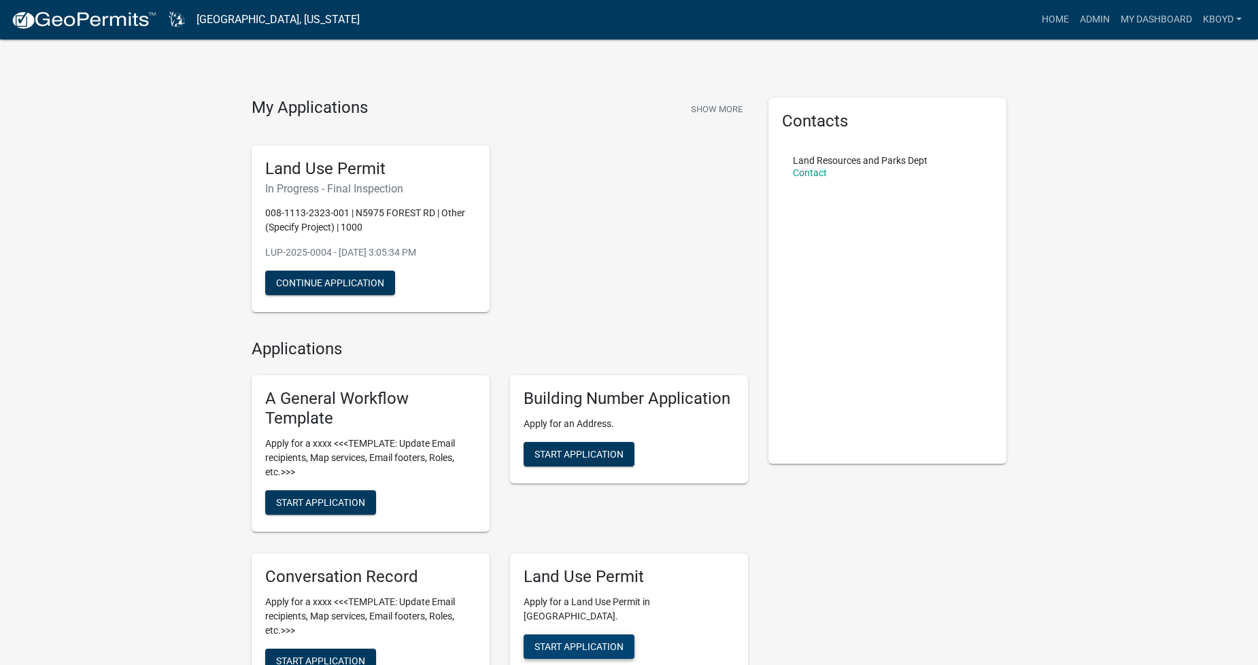
click at [569, 641] on span "Start Application" at bounding box center [579, 646] width 89 height 11
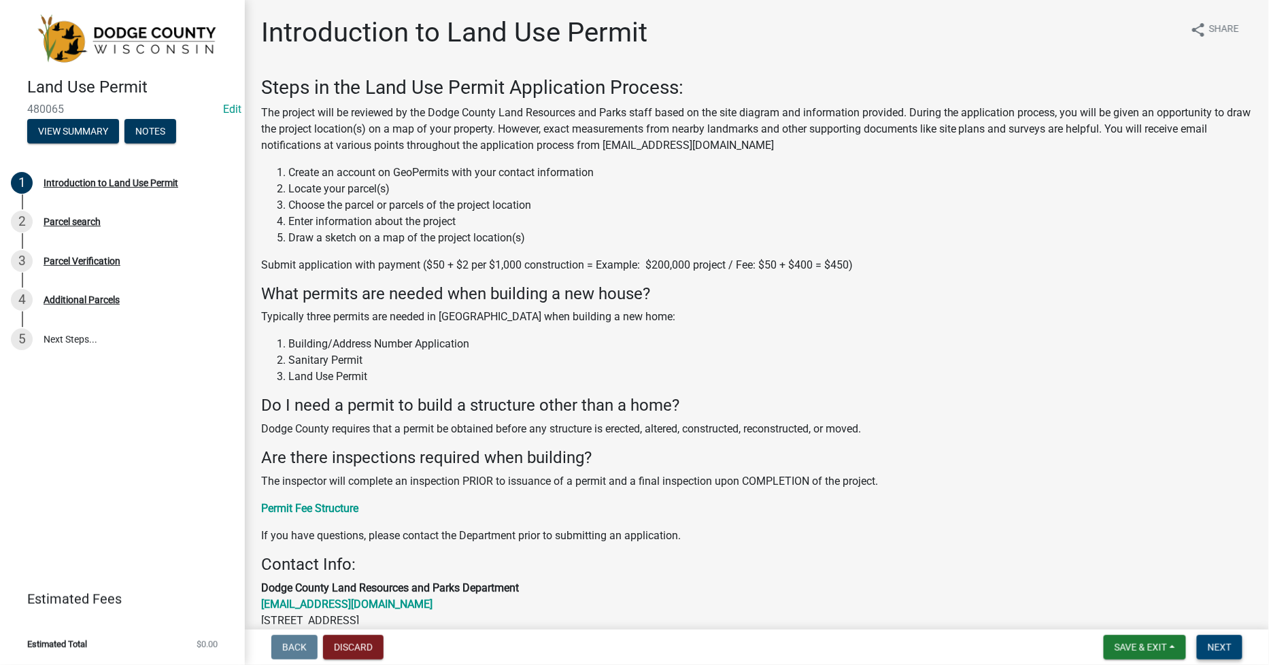
click at [1227, 648] on span "Next" at bounding box center [1220, 647] width 24 height 11
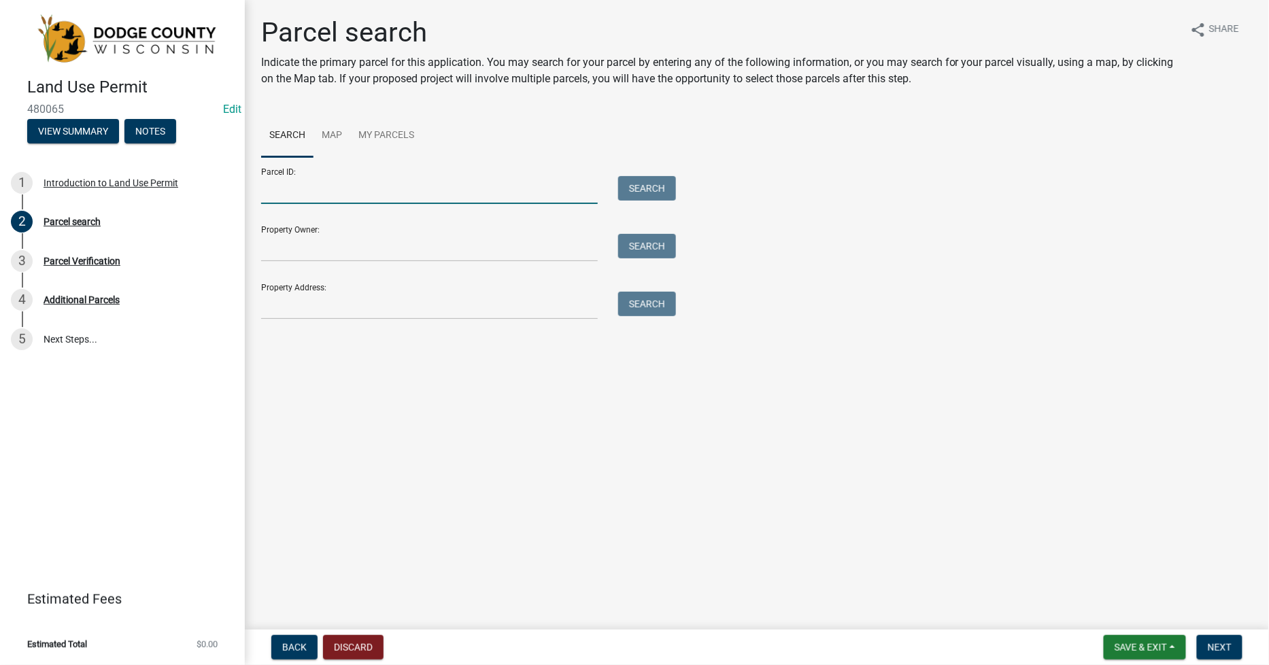
click at [273, 192] on input "Parcel ID:" at bounding box center [429, 190] width 337 height 28
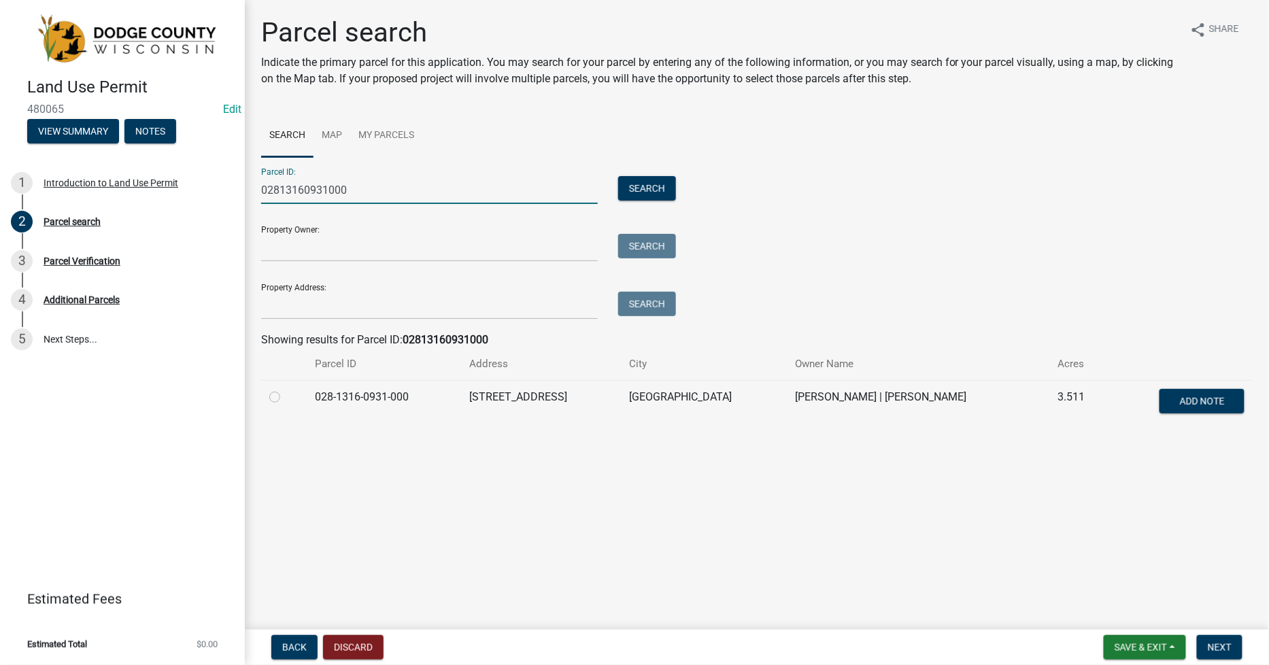
type input "02813160931000"
click at [286, 389] on label at bounding box center [286, 389] width 0 height 0
click at [286, 397] on input "radio" at bounding box center [290, 393] width 9 height 9
radio input "true"
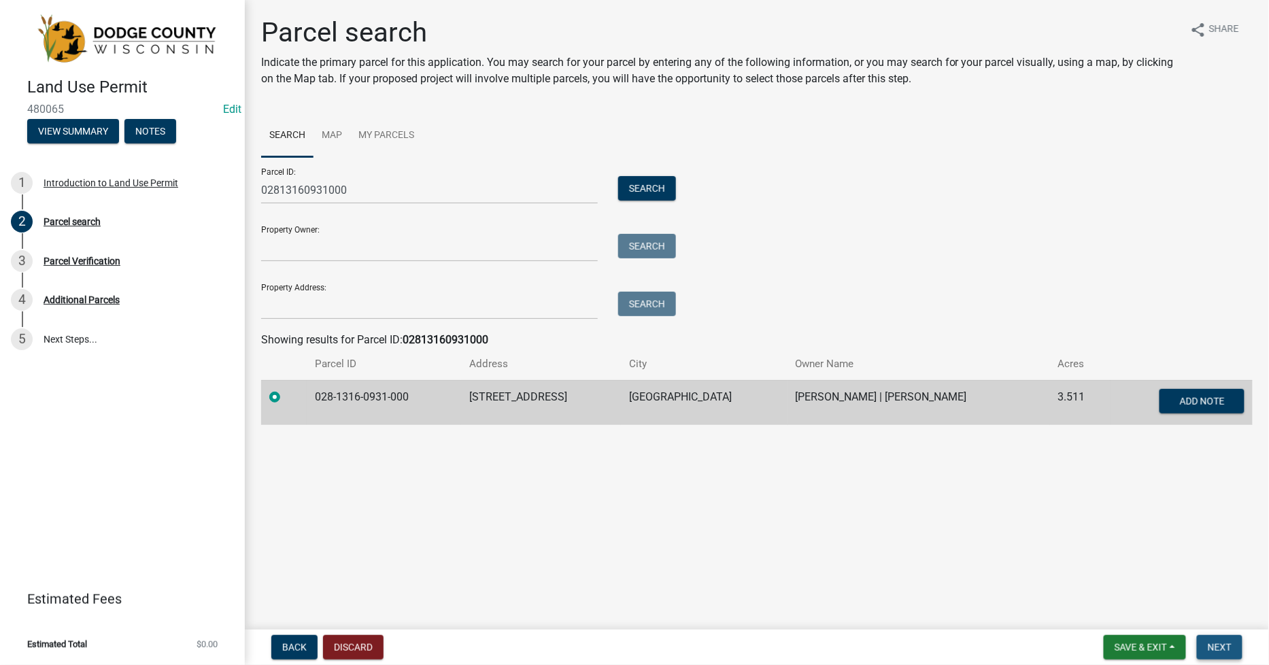
click at [1219, 643] on span "Next" at bounding box center [1220, 647] width 24 height 11
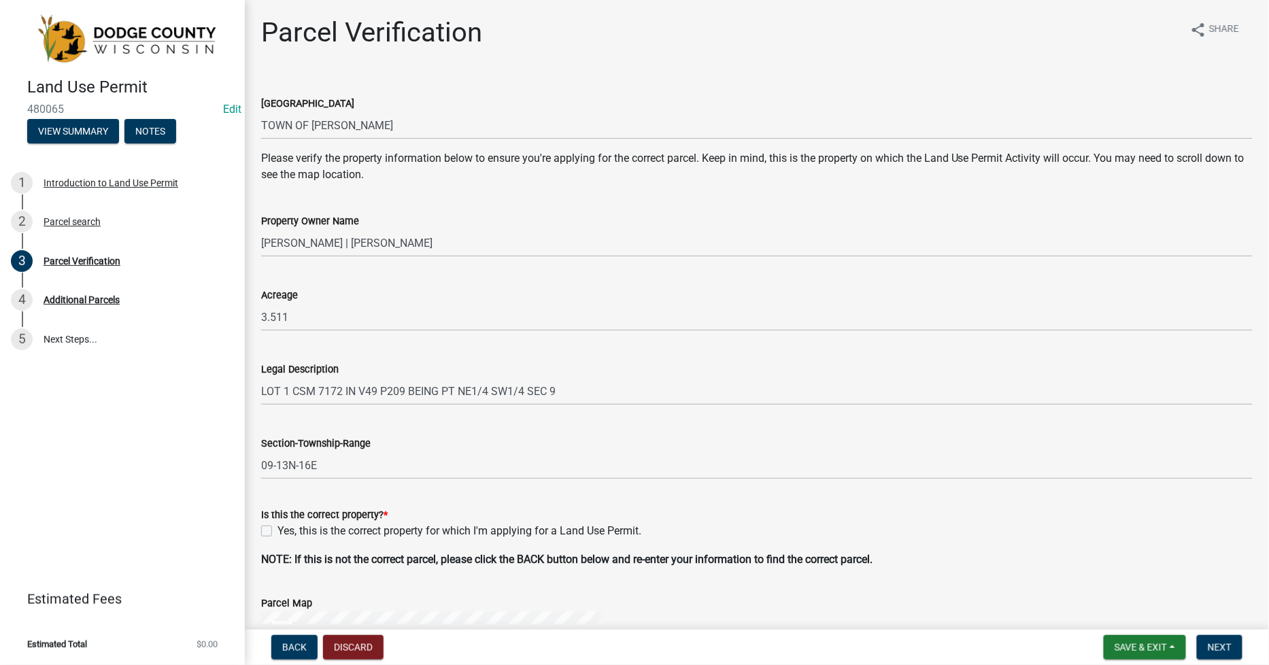
click at [278, 528] on label "Yes, this is the correct property for which I'm applying for a Land Use Permit." at bounding box center [460, 531] width 364 height 16
click at [278, 528] on input "Yes, this is the correct property for which I'm applying for a Land Use Permit." at bounding box center [282, 527] width 9 height 9
checkbox input "true"
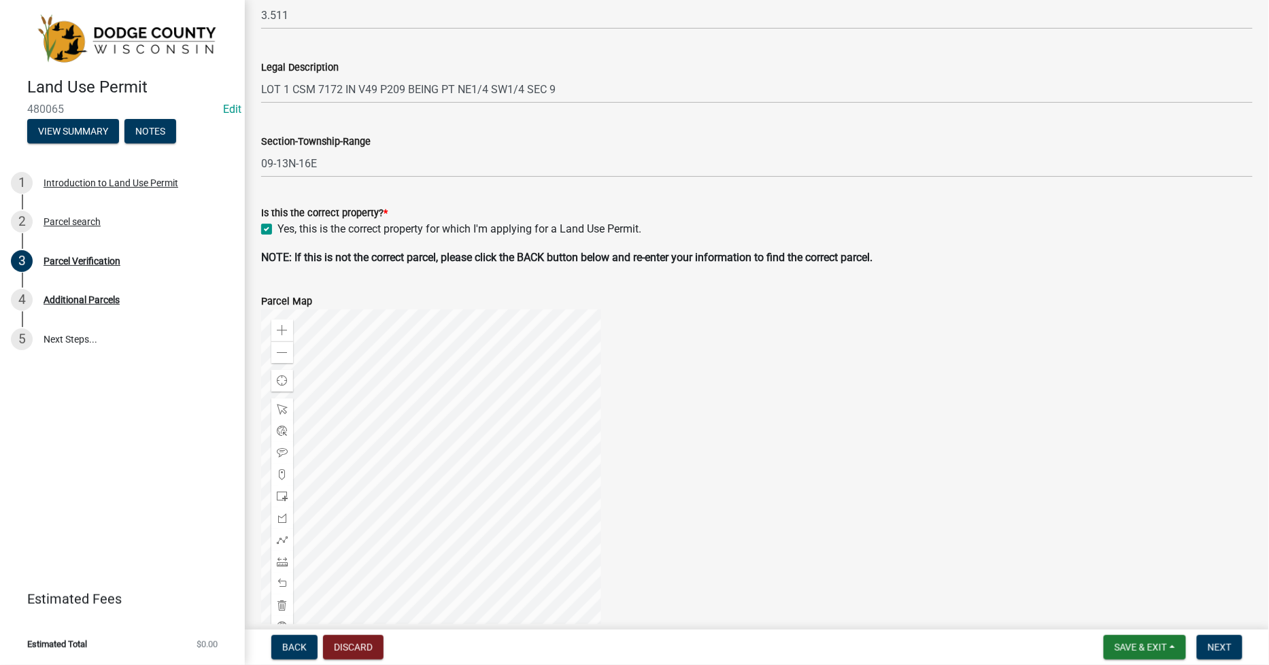
scroll to position [378, 0]
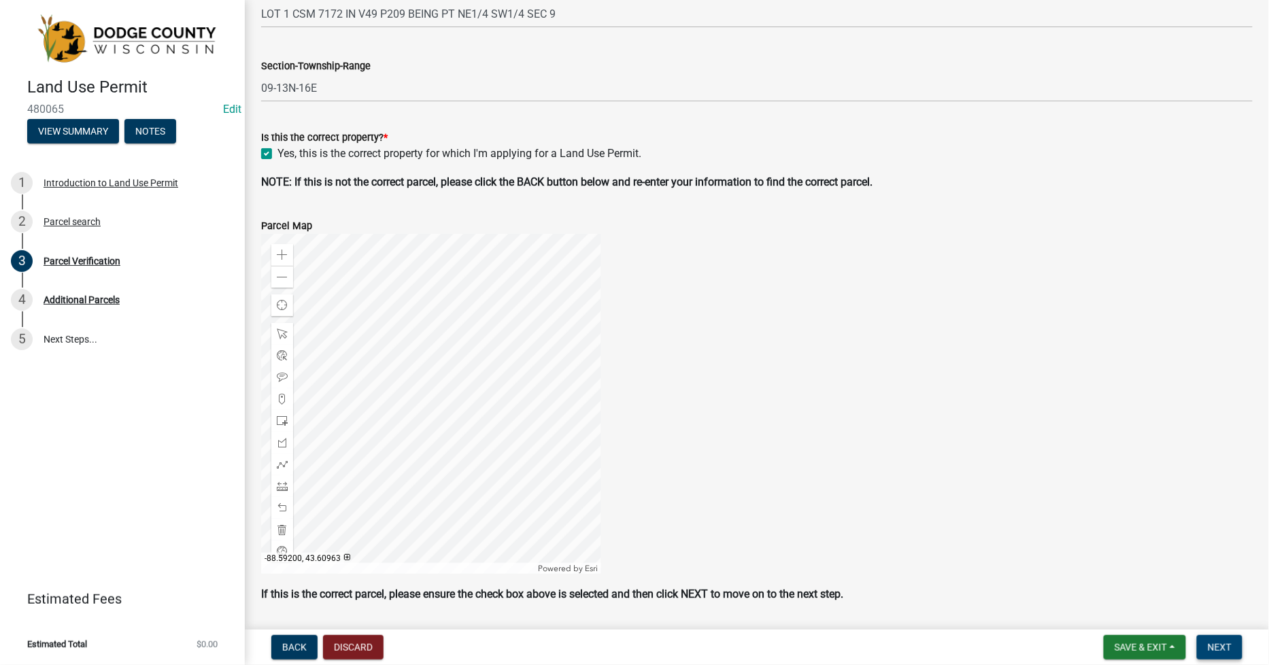
click at [1220, 642] on span "Next" at bounding box center [1220, 647] width 24 height 11
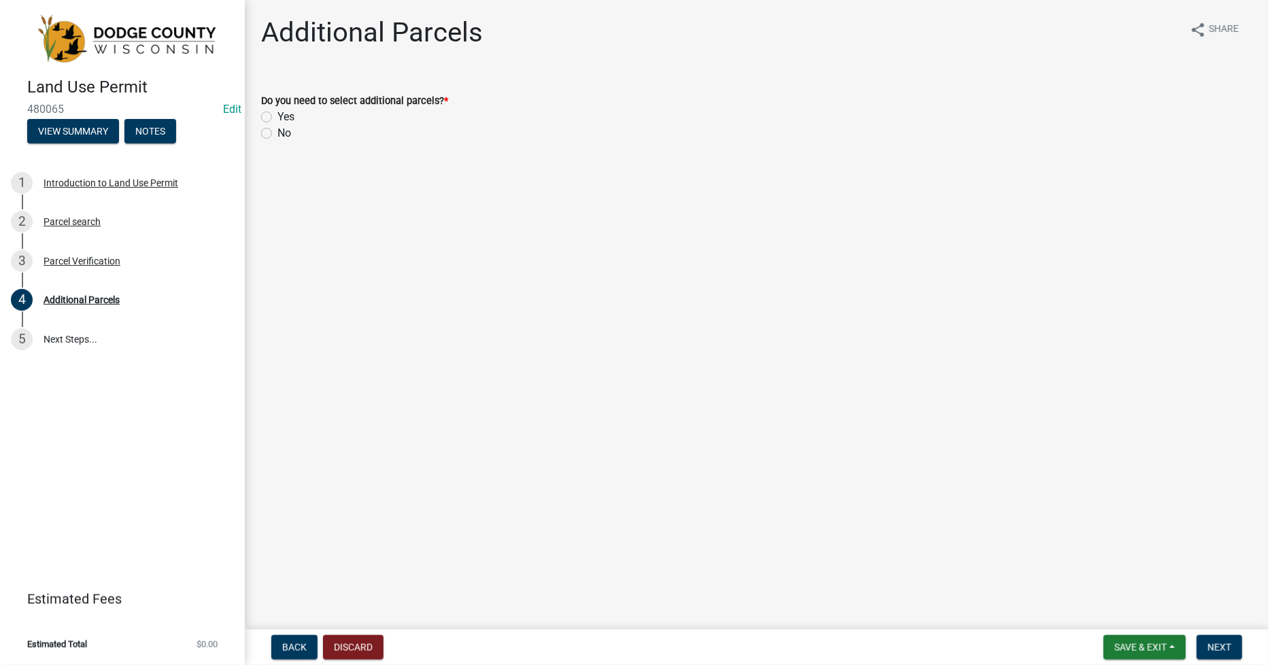
click at [278, 136] on label "No" at bounding box center [285, 133] width 14 height 16
click at [278, 134] on input "No" at bounding box center [282, 129] width 9 height 9
radio input "true"
click at [1228, 648] on span "Next" at bounding box center [1220, 647] width 24 height 11
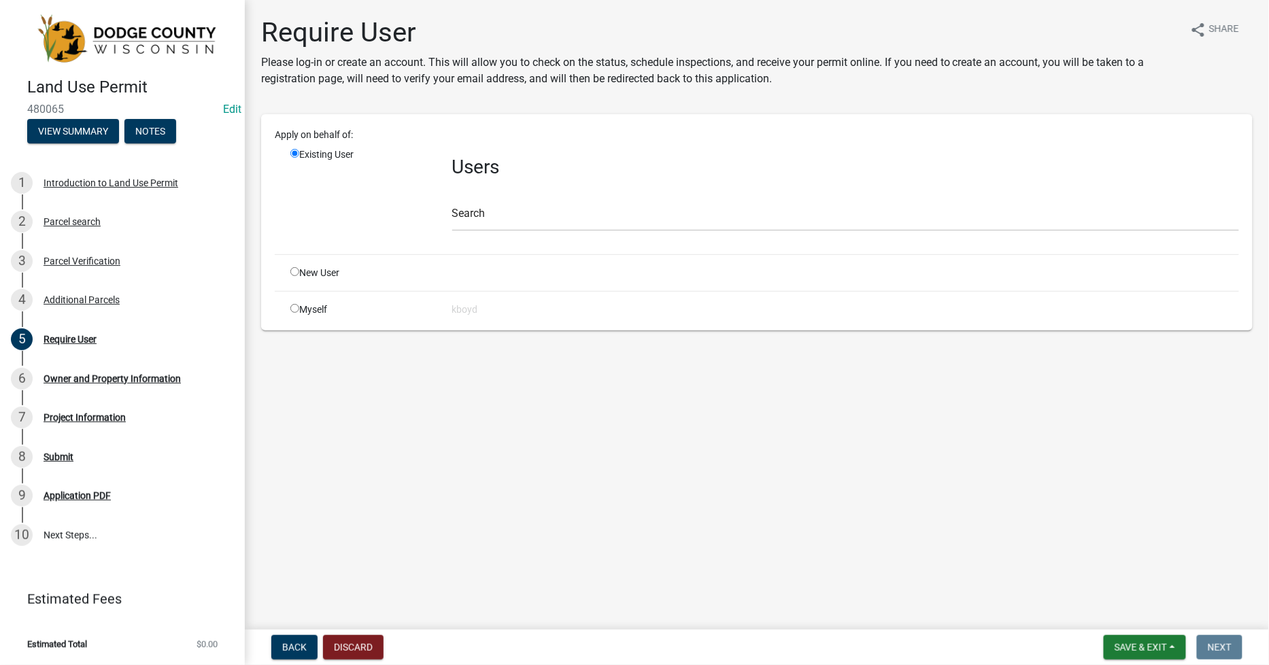
click at [290, 306] on input "radio" at bounding box center [294, 308] width 9 height 9
radio input "true"
radio input "false"
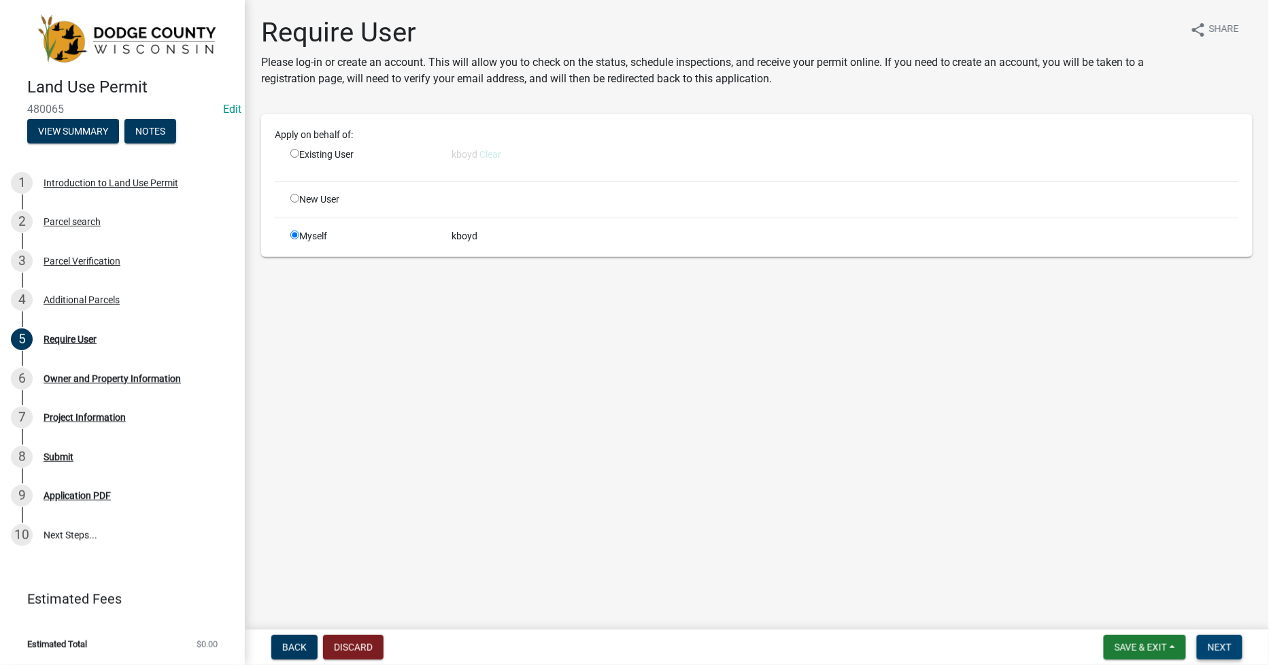
click at [1232, 647] on span "Next" at bounding box center [1220, 647] width 24 height 11
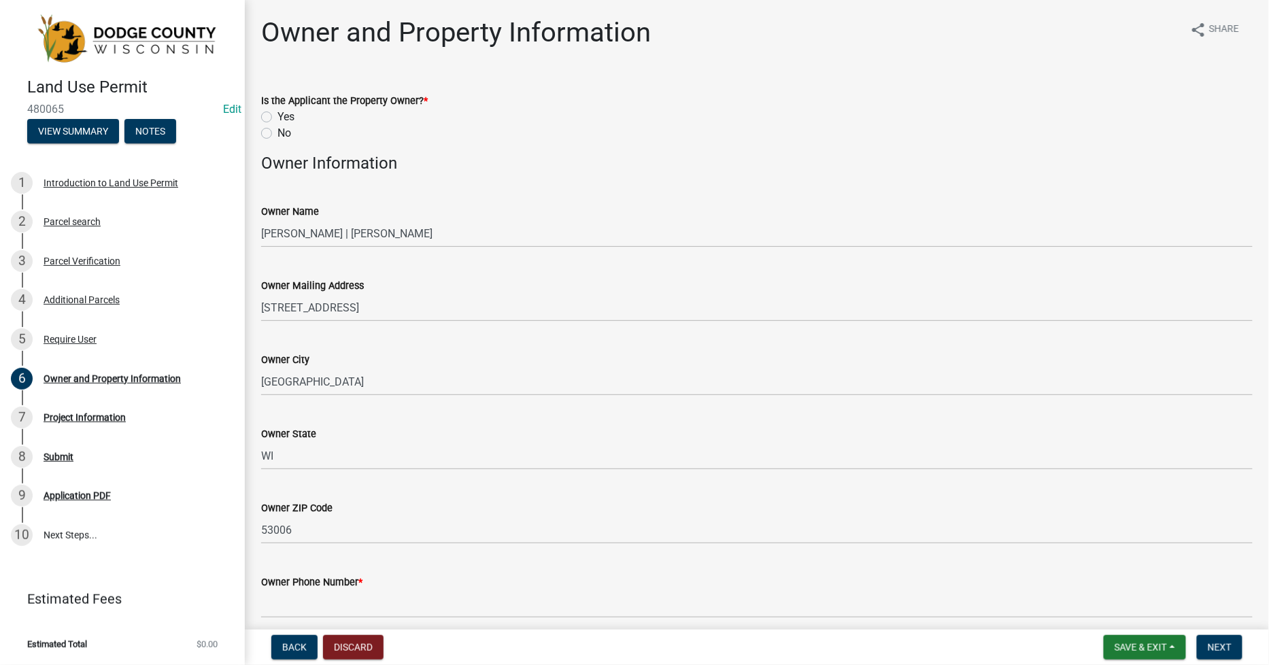
click at [278, 114] on label "Yes" at bounding box center [286, 117] width 17 height 16
click at [278, 114] on input "Yes" at bounding box center [282, 113] width 9 height 9
radio input "true"
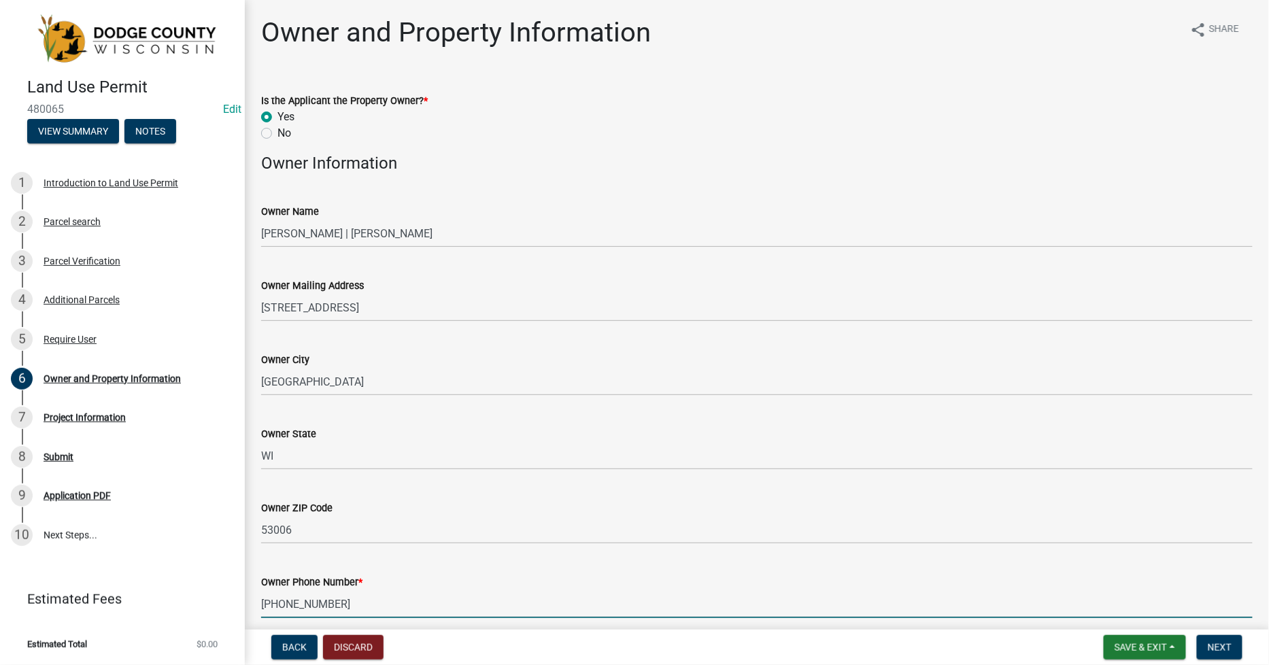
type input "[PHONE_NUMBER]"
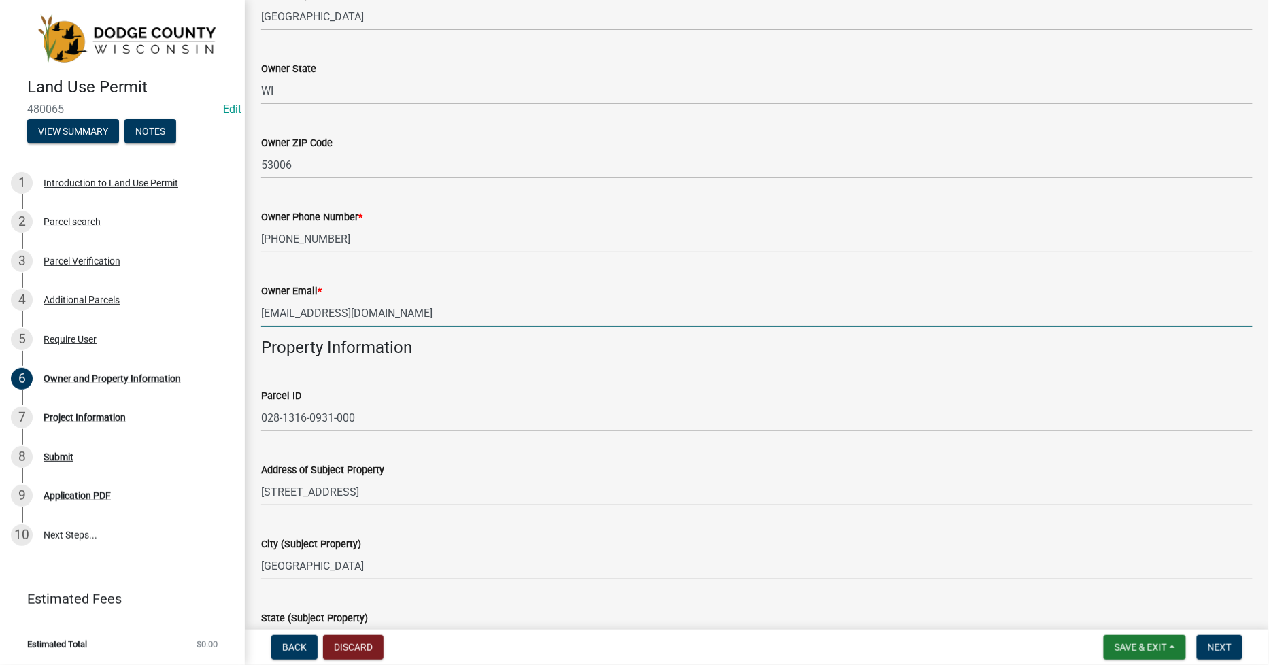
type input "[EMAIL_ADDRESS][DOMAIN_NAME]"
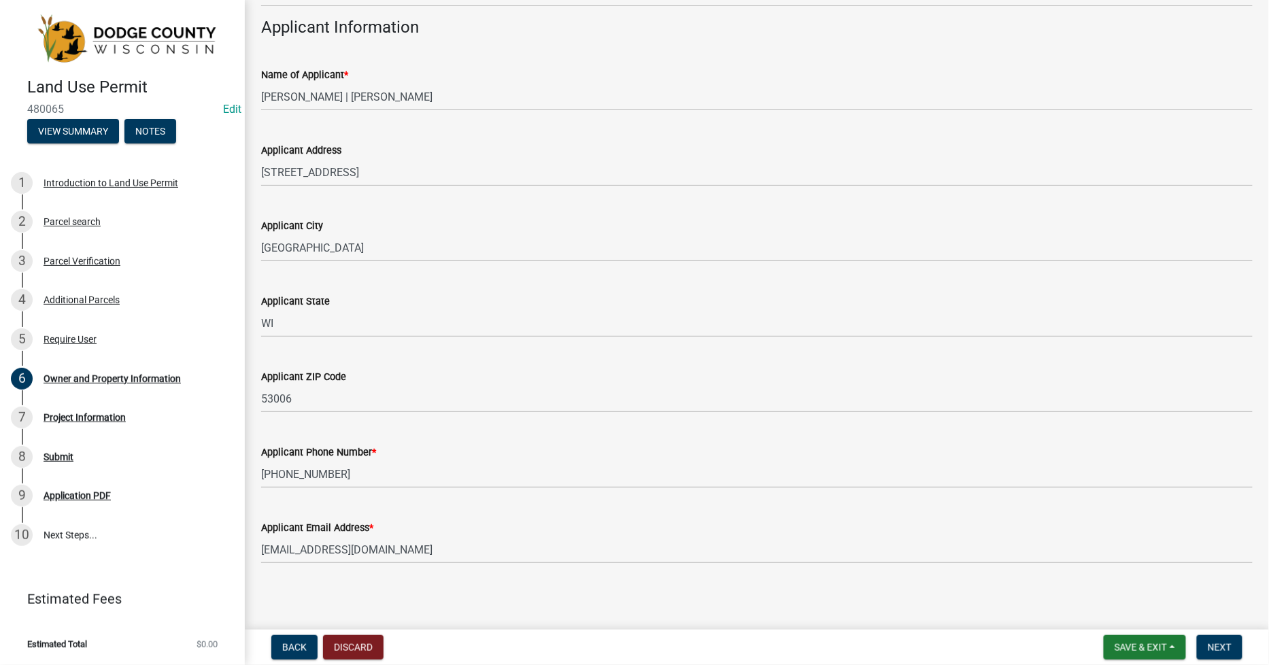
scroll to position [1240, 0]
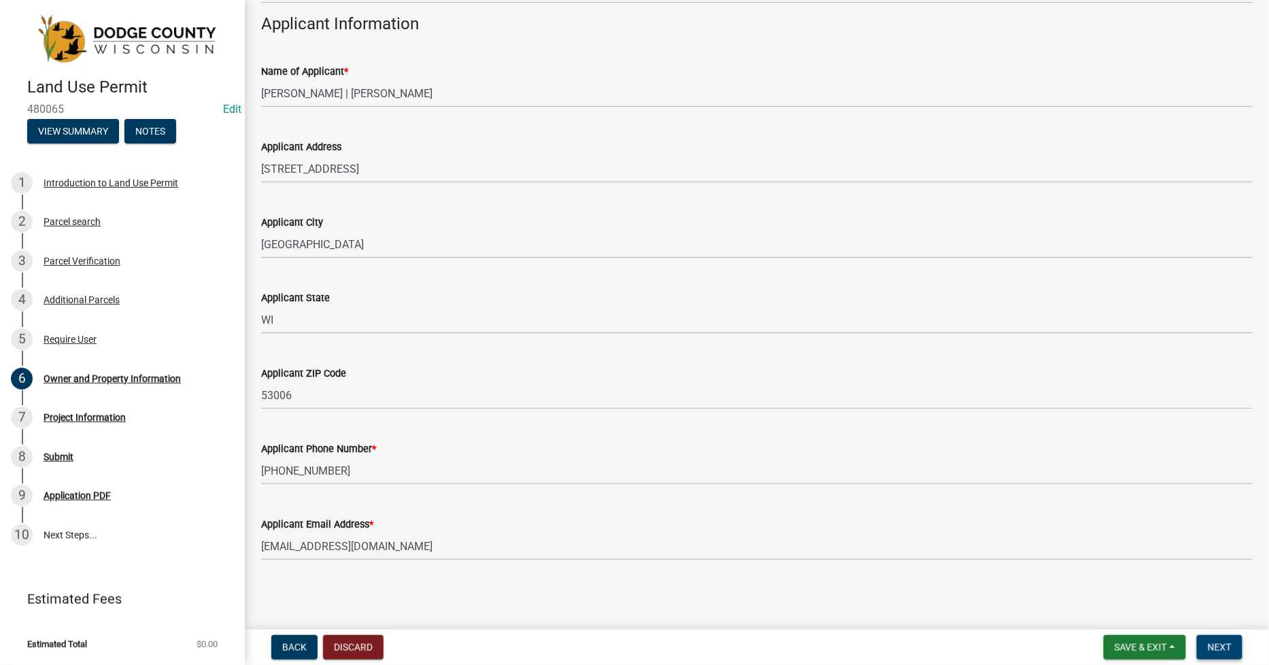
click at [1213, 656] on button "Next" at bounding box center [1220, 647] width 46 height 24
